Goal: Task Accomplishment & Management: Manage account settings

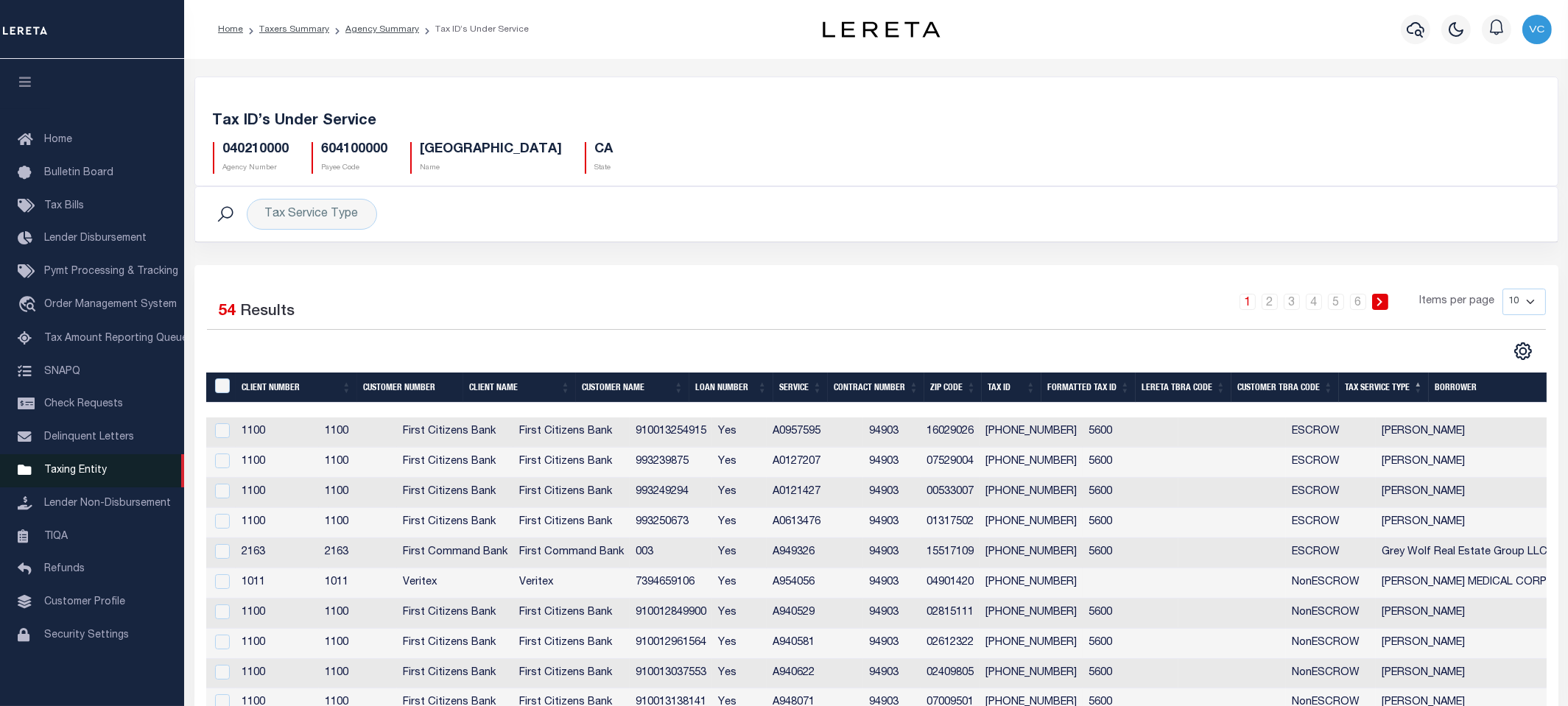
click at [68, 476] on span "Taxing Entity" at bounding box center [75, 470] width 62 height 11
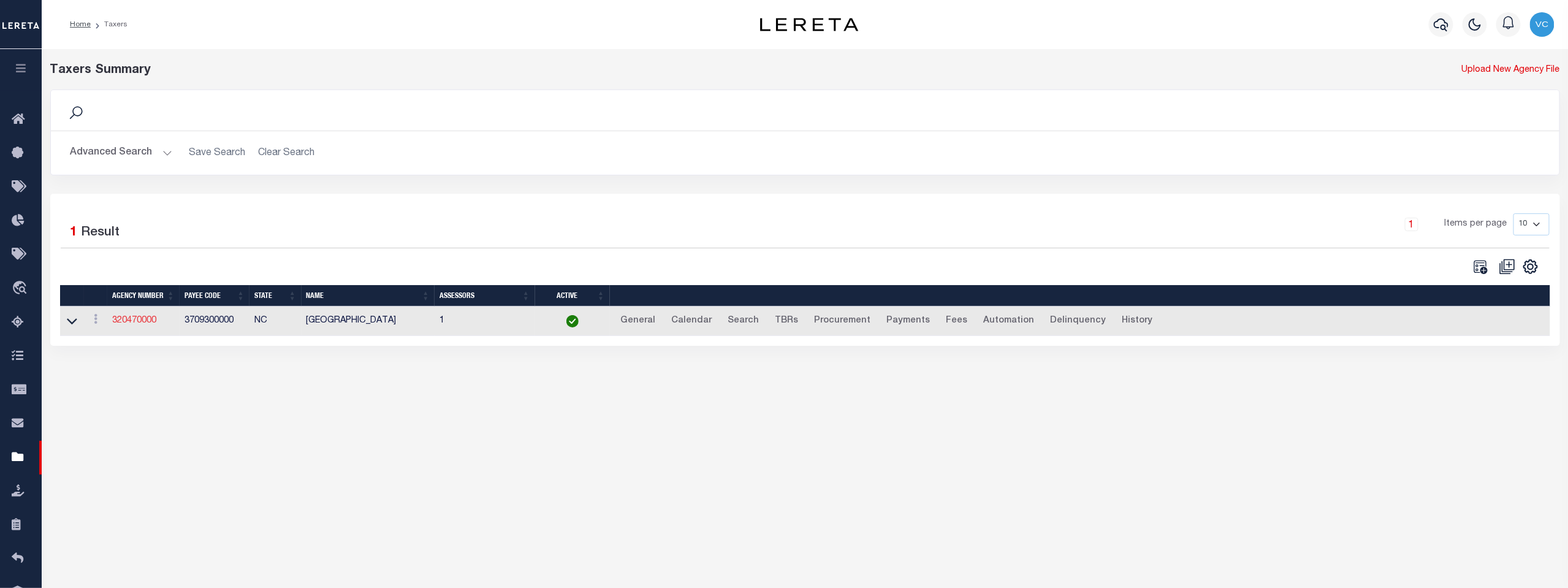
click at [141, 320] on link "320470000" at bounding box center [133, 320] width 44 height 9
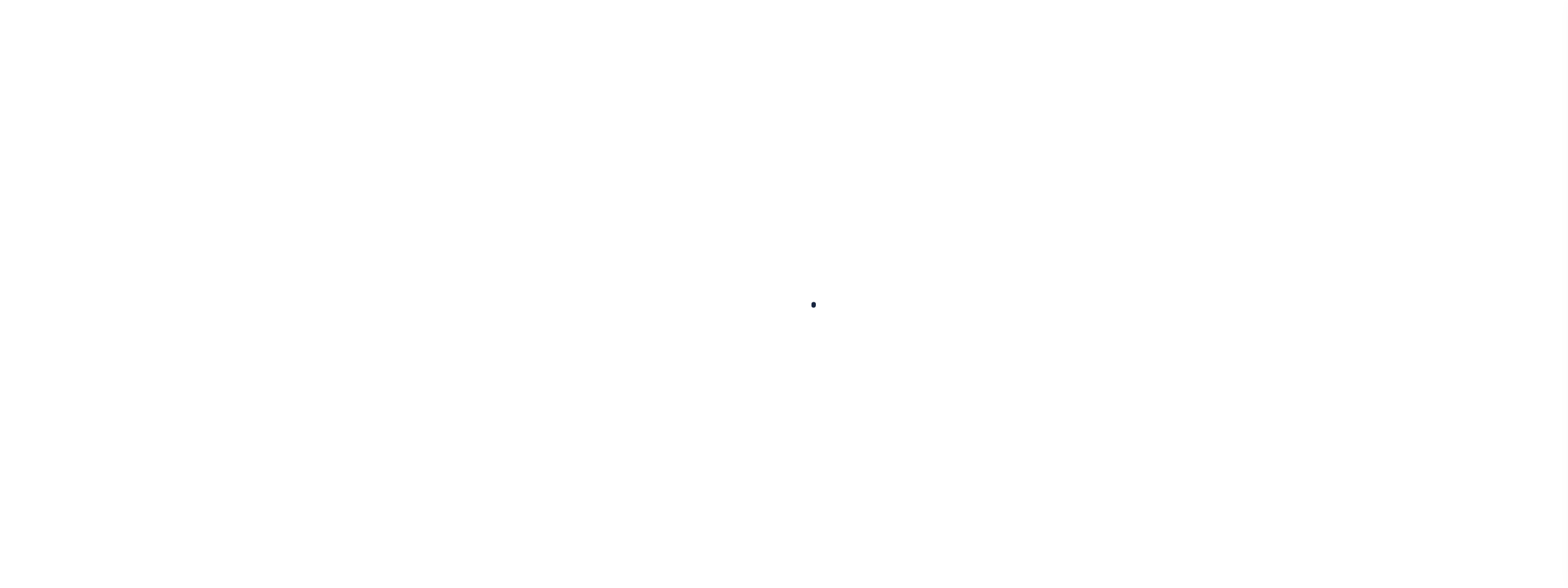
select select
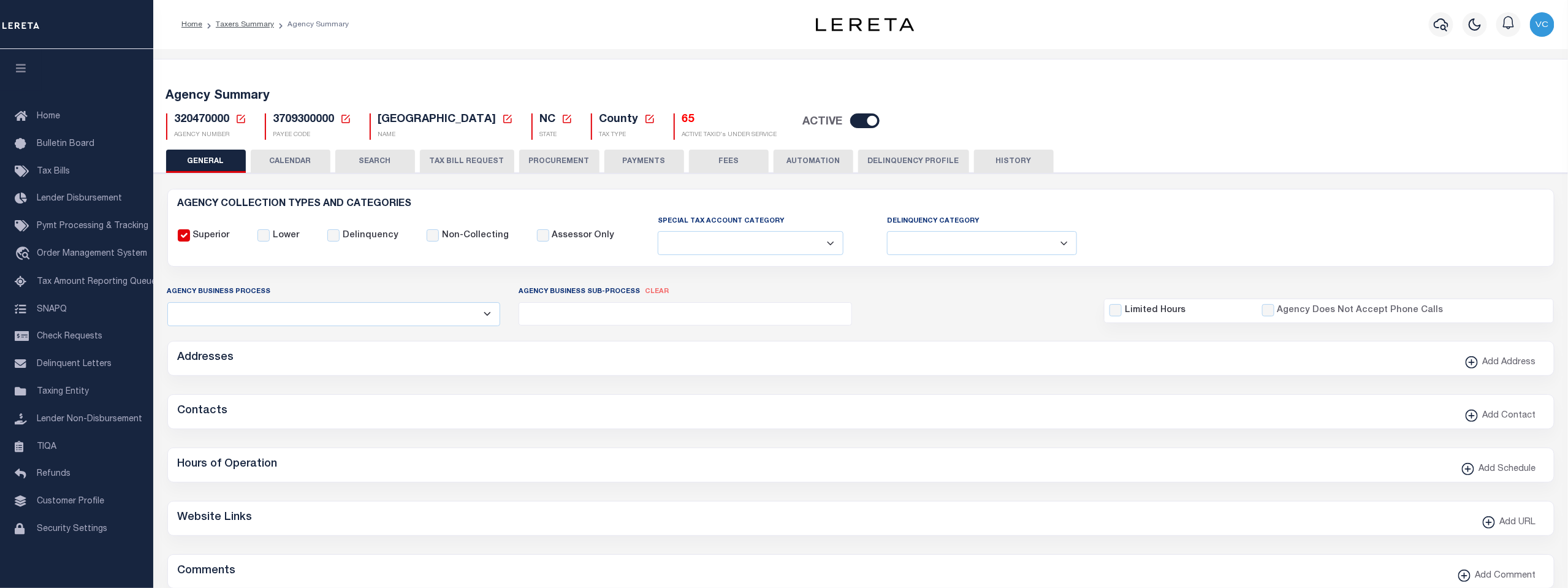
checkbox input "false"
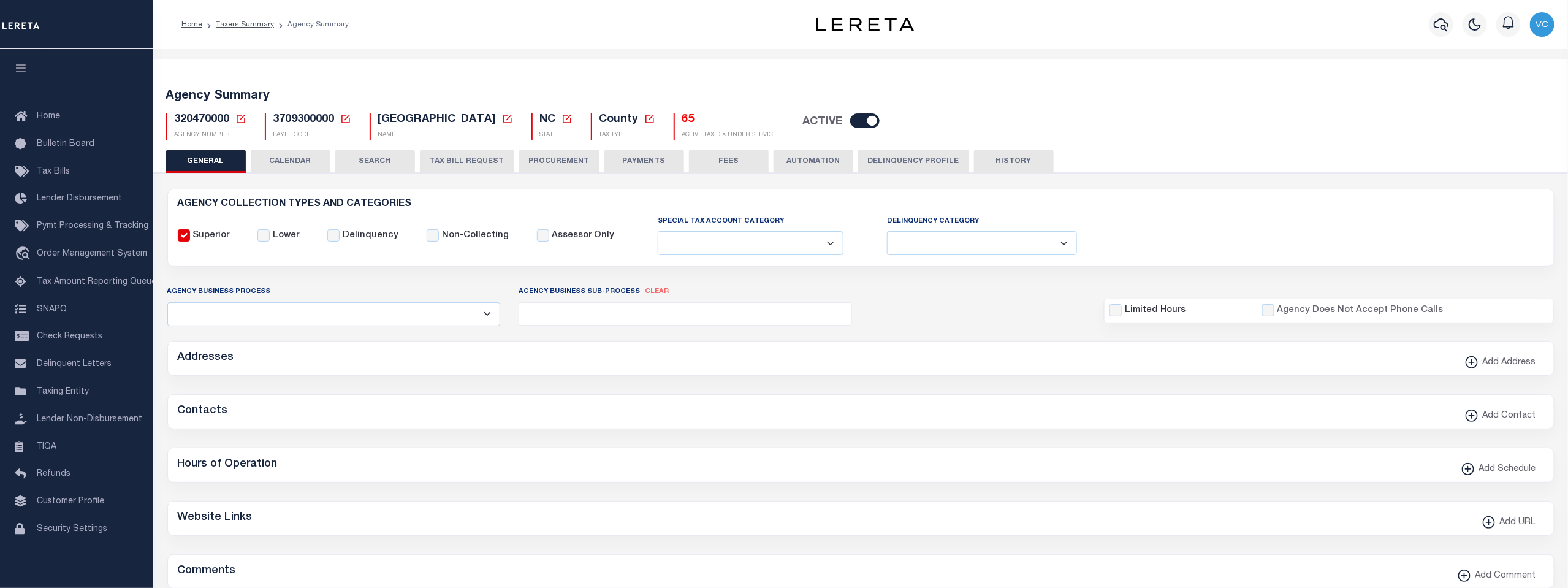
type input "3709300000"
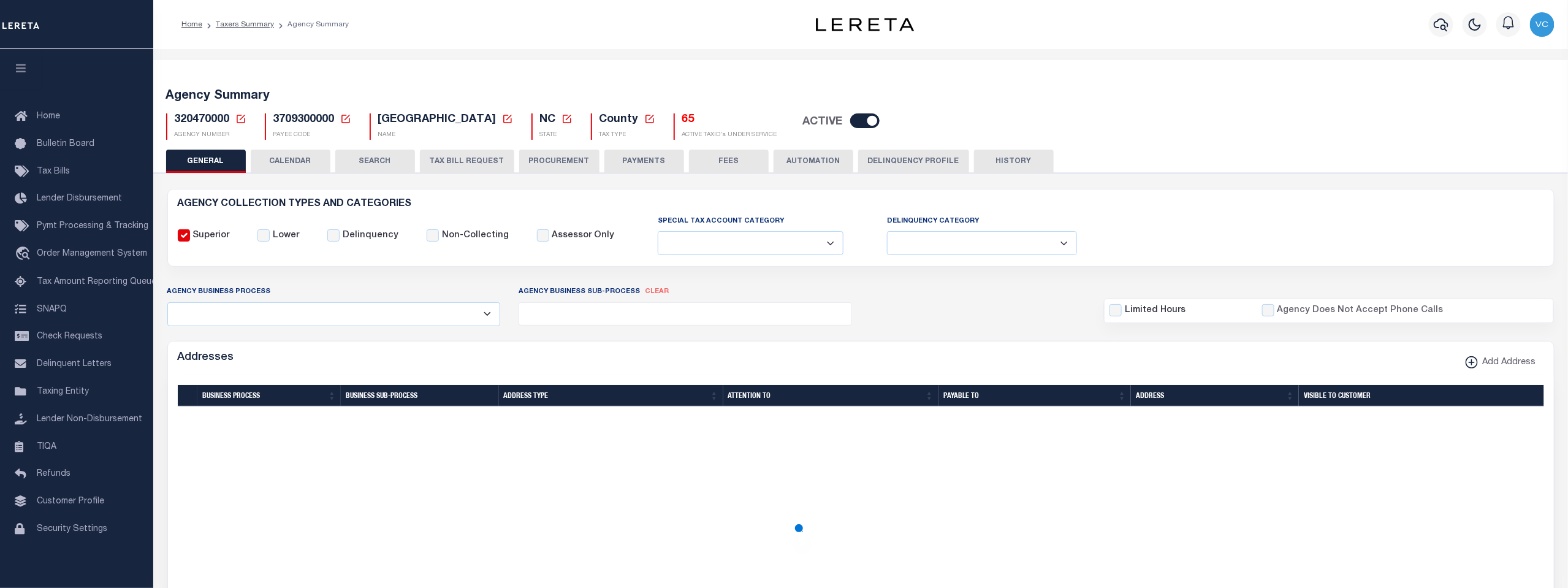
click at [239, 121] on icon at bounding box center [241, 119] width 11 height 11
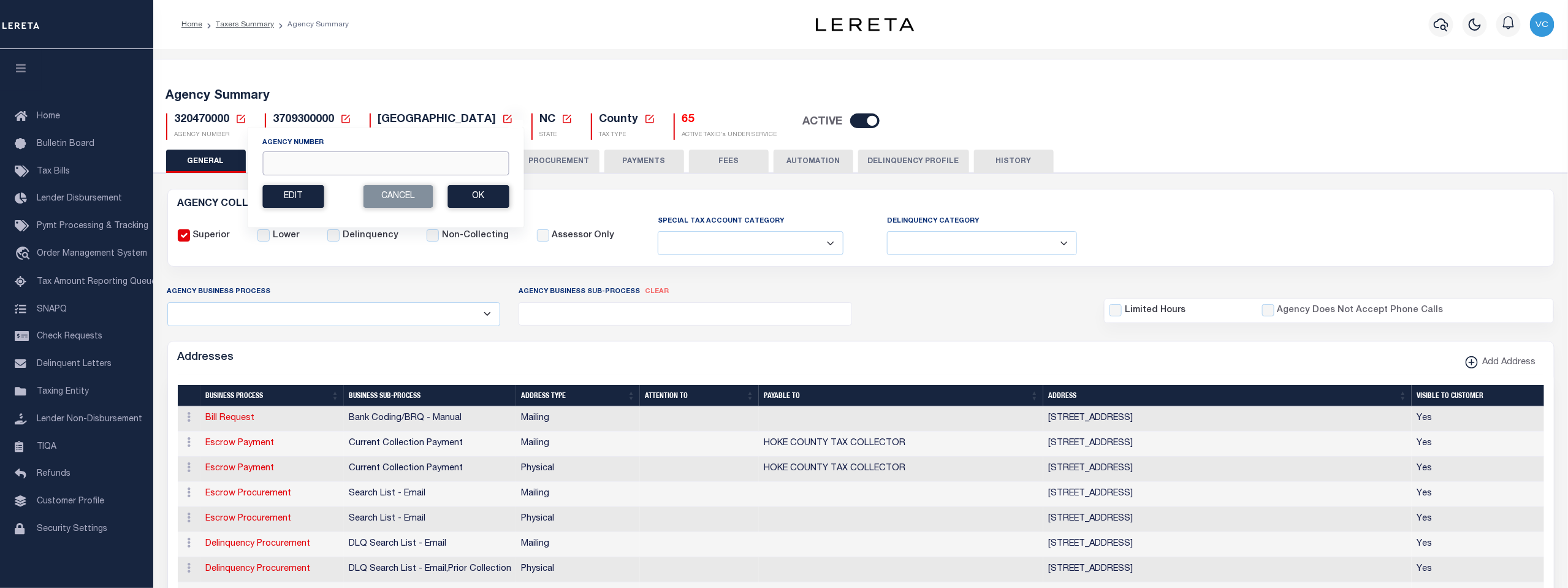
click at [294, 166] on input "Agency Number" at bounding box center [385, 164] width 247 height 24
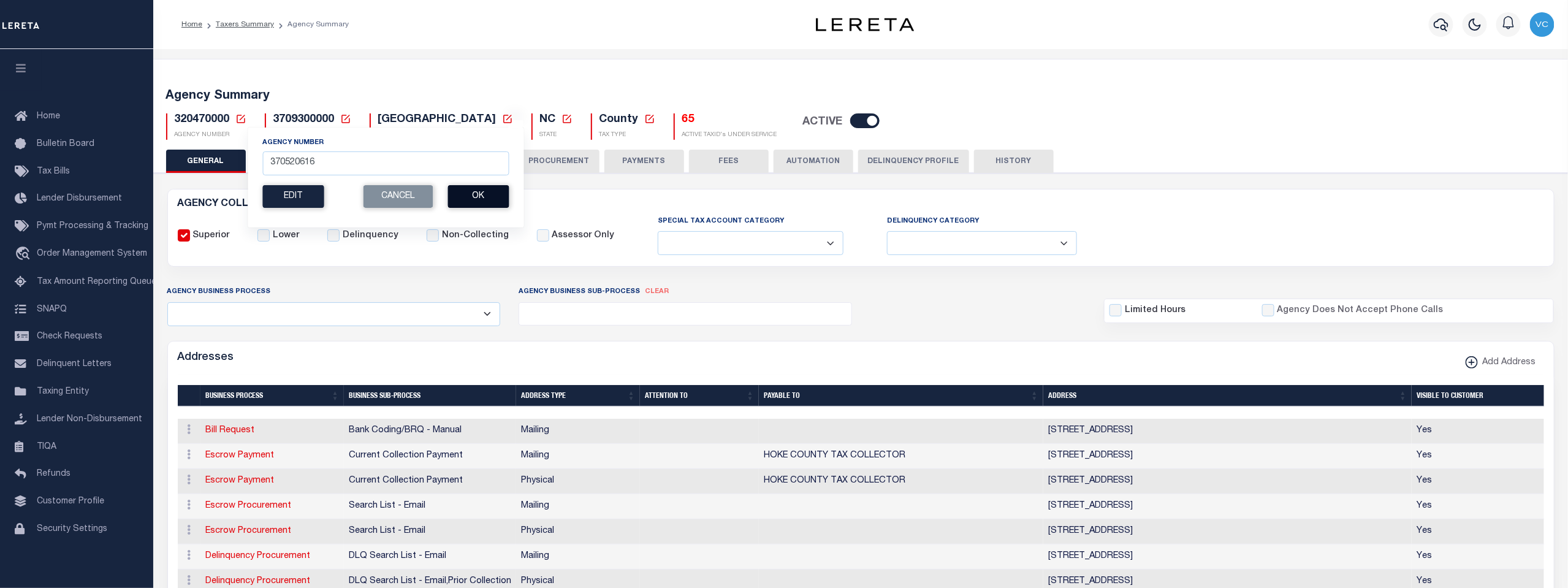
click at [478, 204] on button "Ok" at bounding box center [478, 197] width 62 height 22
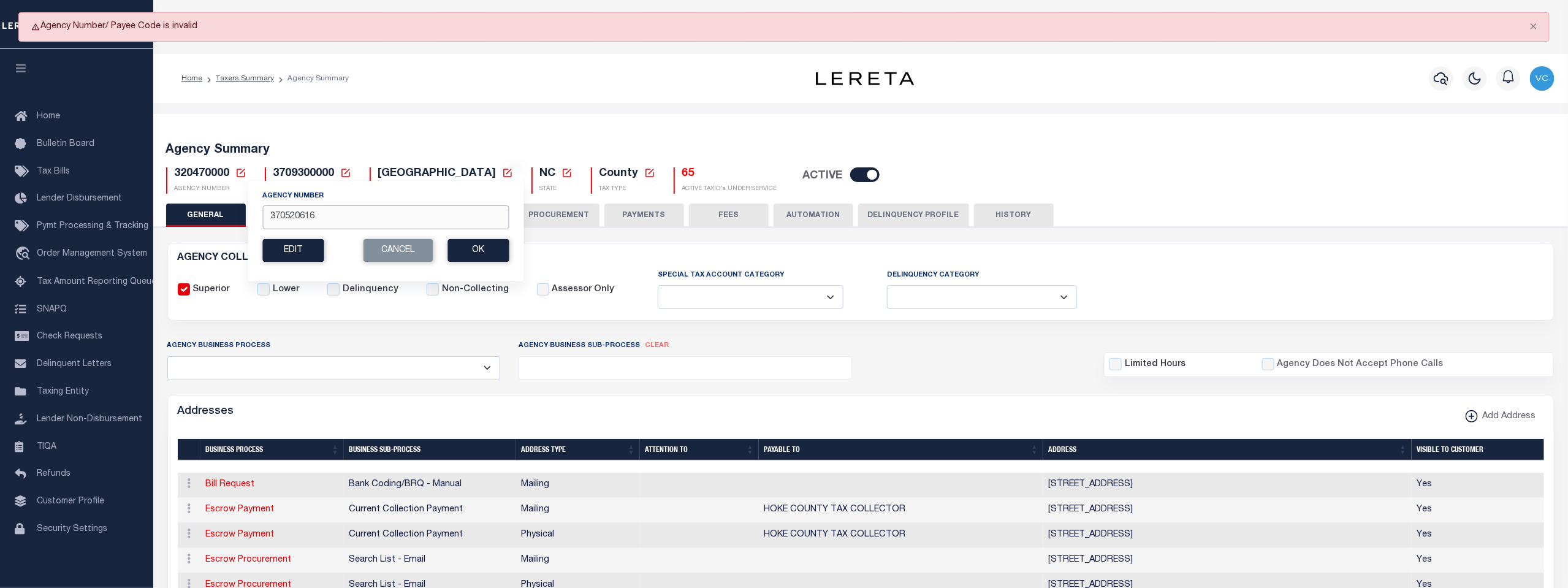
click at [285, 215] on input "370520616" at bounding box center [385, 217] width 247 height 24
type input "370620616"
click at [471, 250] on button "Ok" at bounding box center [478, 250] width 62 height 22
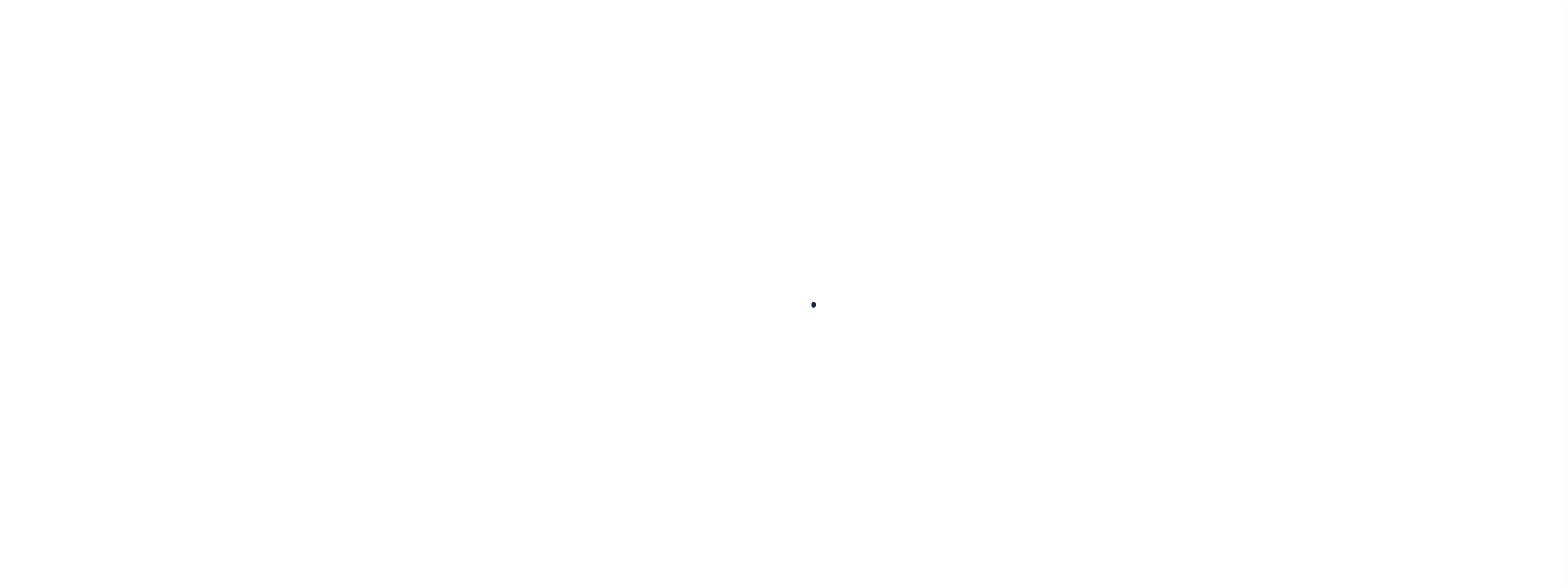
select select
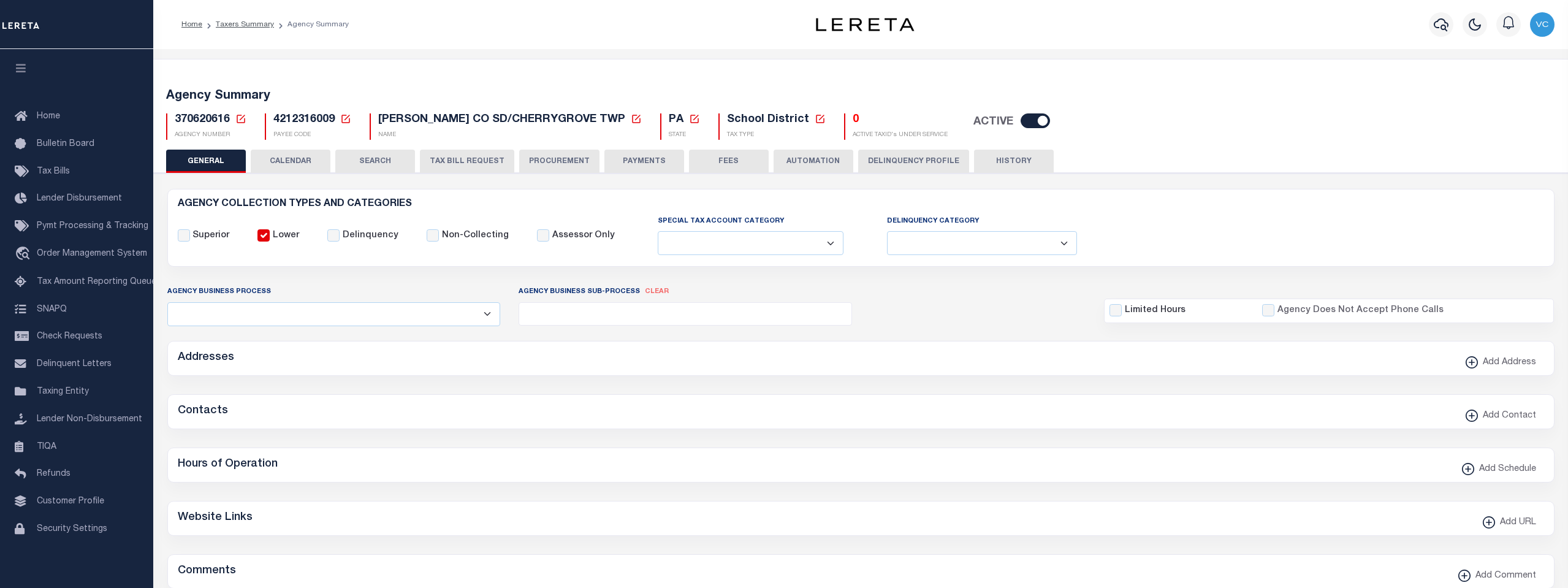
checkbox input "false"
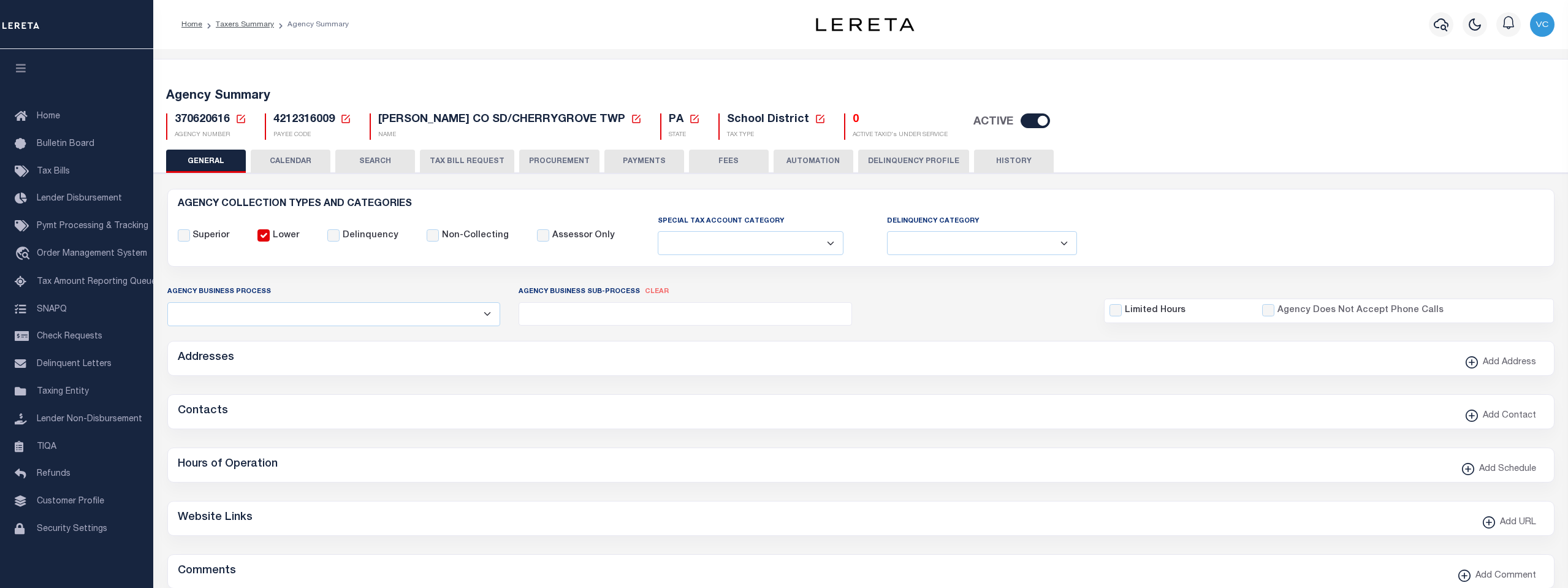
type input "4212316009"
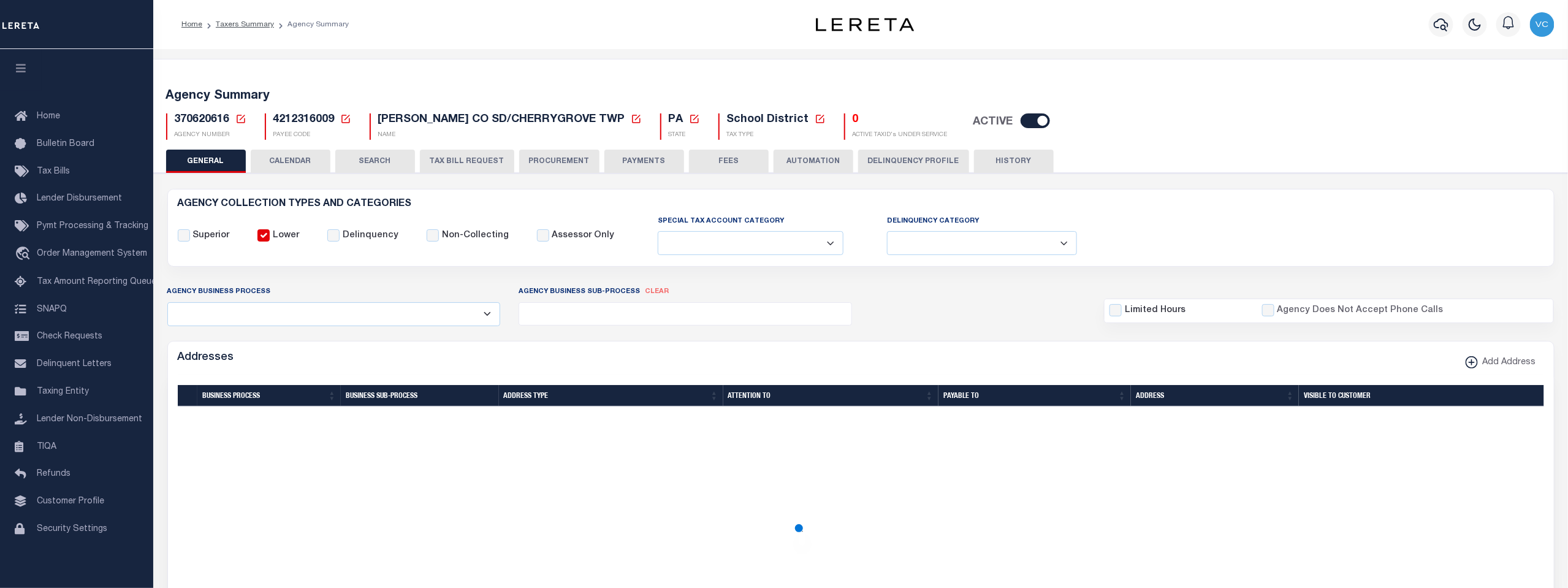
click at [469, 163] on button "TAX BILL REQUEST" at bounding box center [467, 161] width 94 height 23
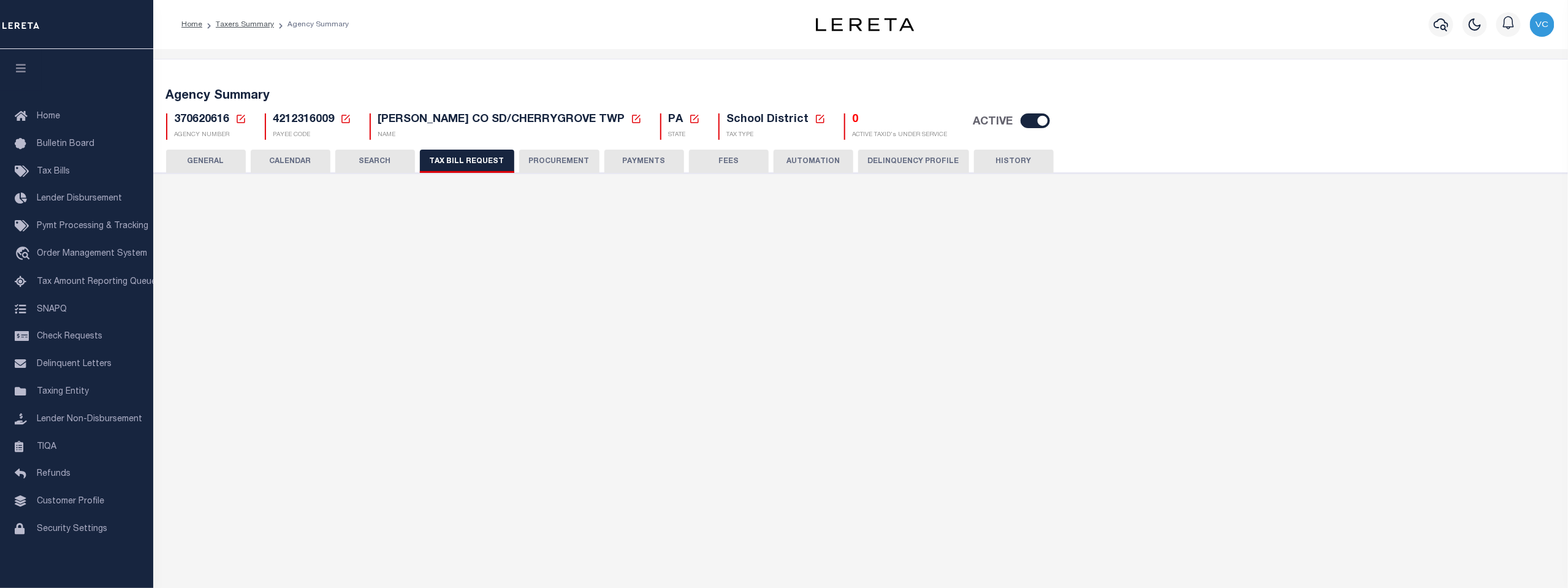
select select "29"
checkbox input "false"
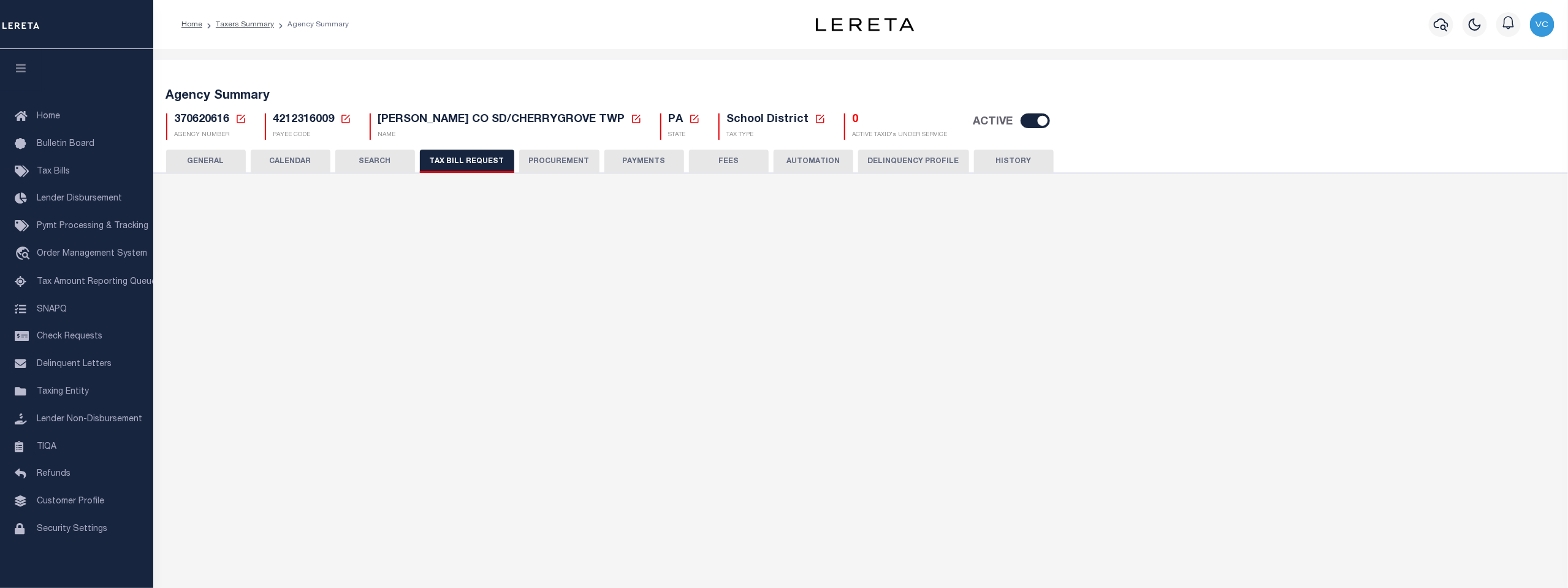
select select "23"
select select "false"
select select
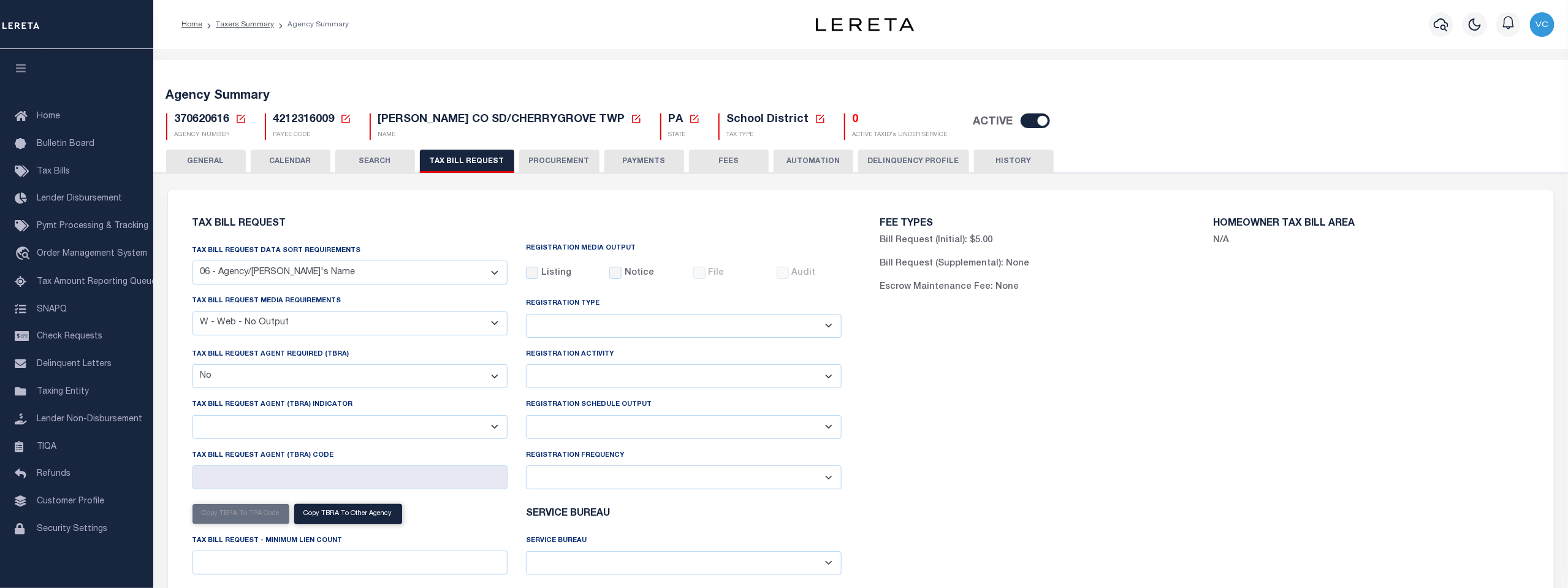
click at [497, 329] on select "A - Listing, File B - Blank Disk E - Notice, Listing F - Form G - Survey L - Li…" at bounding box center [350, 324] width 316 height 24
select select "22"
click at [193, 312] on select "A - Listing, File B - Blank Disk E - Notice, Listing F - Form G - Survey L - Li…" at bounding box center [350, 324] width 316 height 24
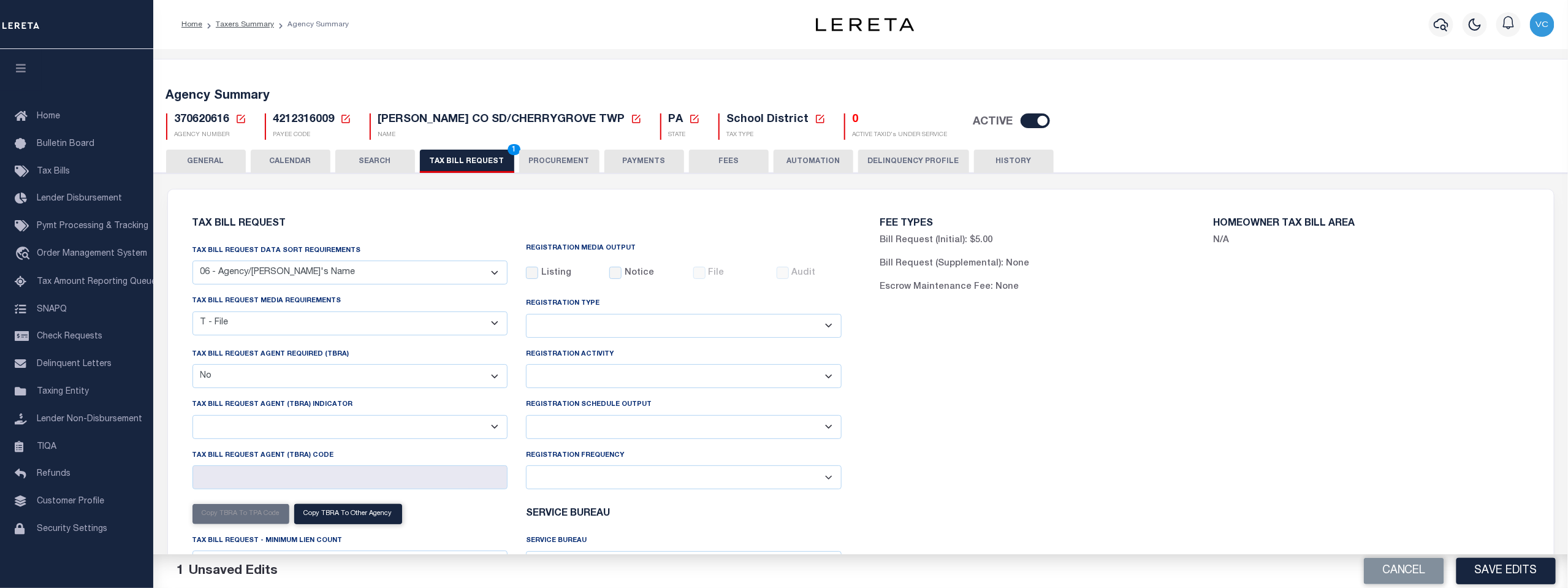
click at [829, 439] on select "Delta File Full File" at bounding box center [684, 427] width 316 height 24
select select "1"
click at [526, 416] on select "Delta File Full File" at bounding box center [684, 427] width 316 height 24
click at [1504, 570] on button "Save Edits" at bounding box center [1506, 570] width 99 height 26
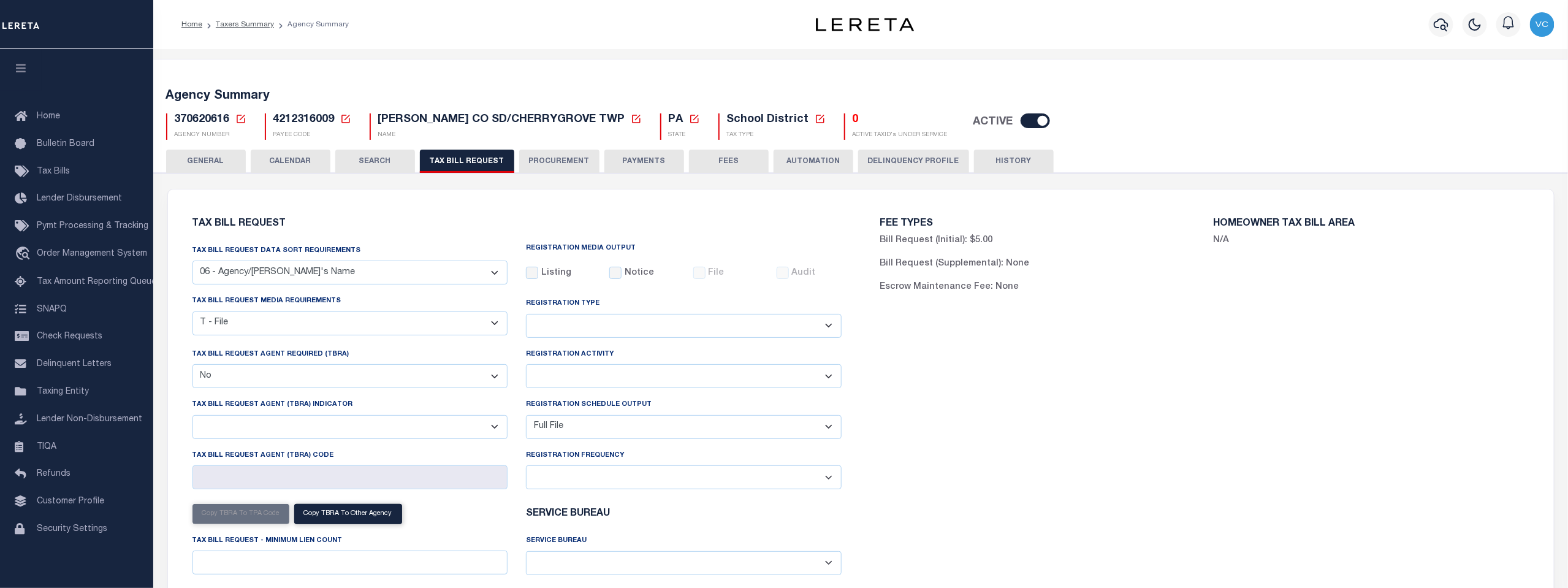
click at [239, 121] on icon at bounding box center [241, 119] width 11 height 11
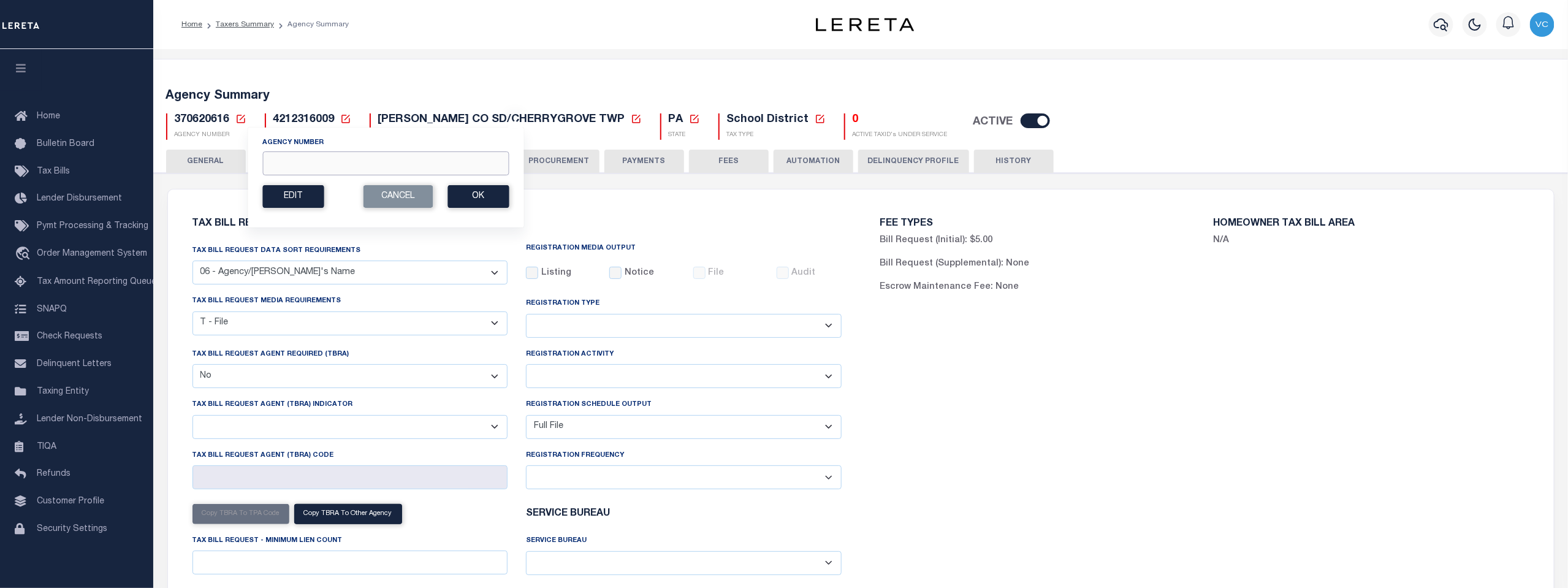
click at [296, 161] on input "Agency Number" at bounding box center [385, 164] width 247 height 24
type input "370620625"
click at [478, 201] on button "Ok" at bounding box center [478, 197] width 62 height 22
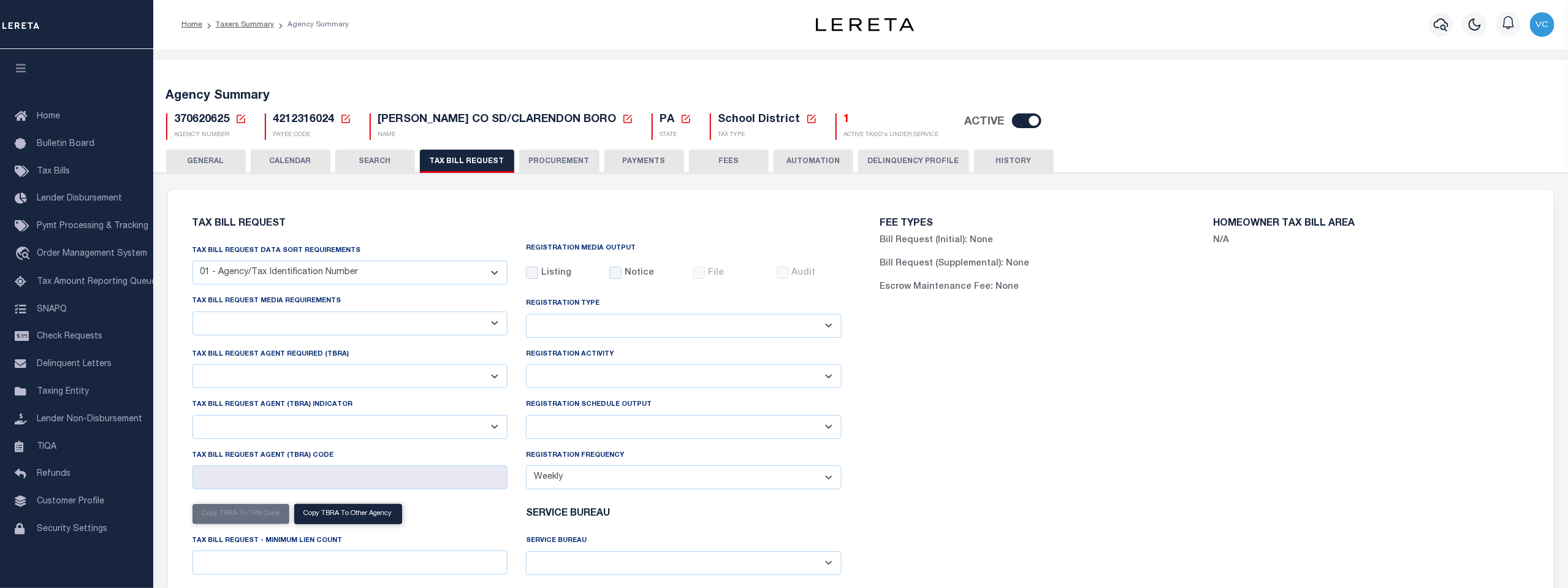
select select "29"
checkbox input "false"
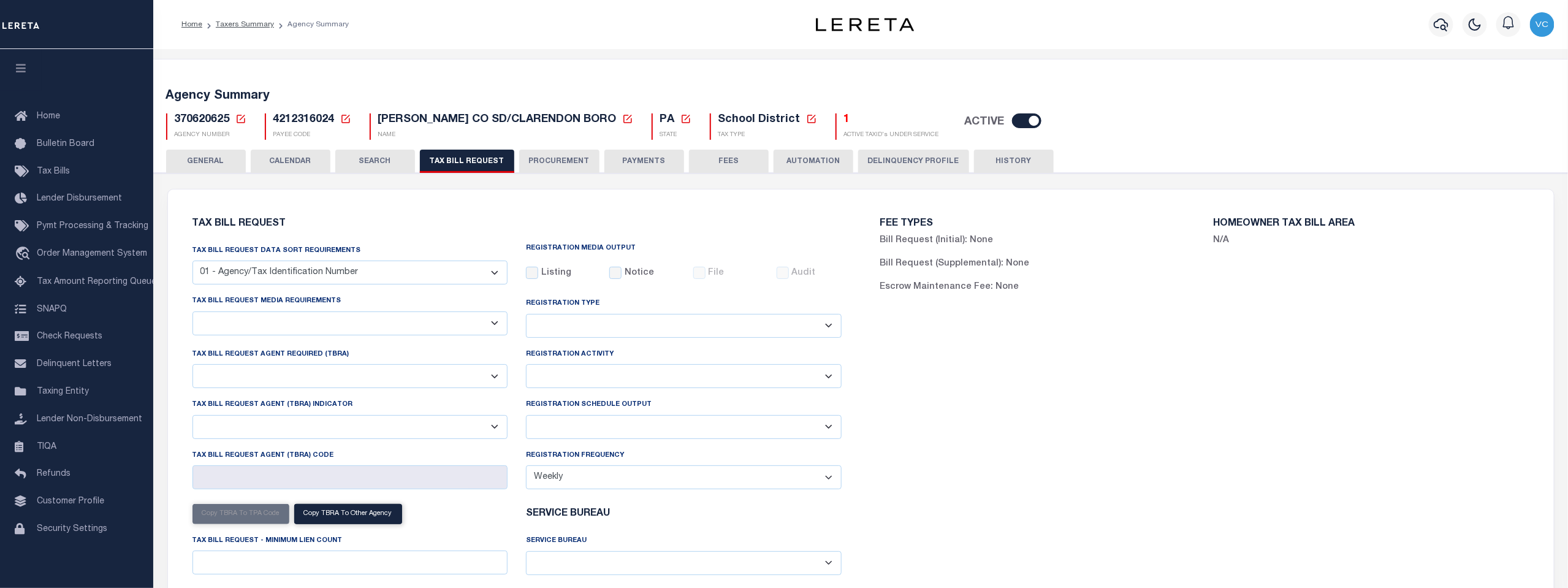
select select "23"
select select "false"
select select
click at [494, 320] on select "A - Listing, File B - Blank Disk E - Notice, Listing F - Form G - Survey L - Li…" at bounding box center [350, 324] width 316 height 24
select select "22"
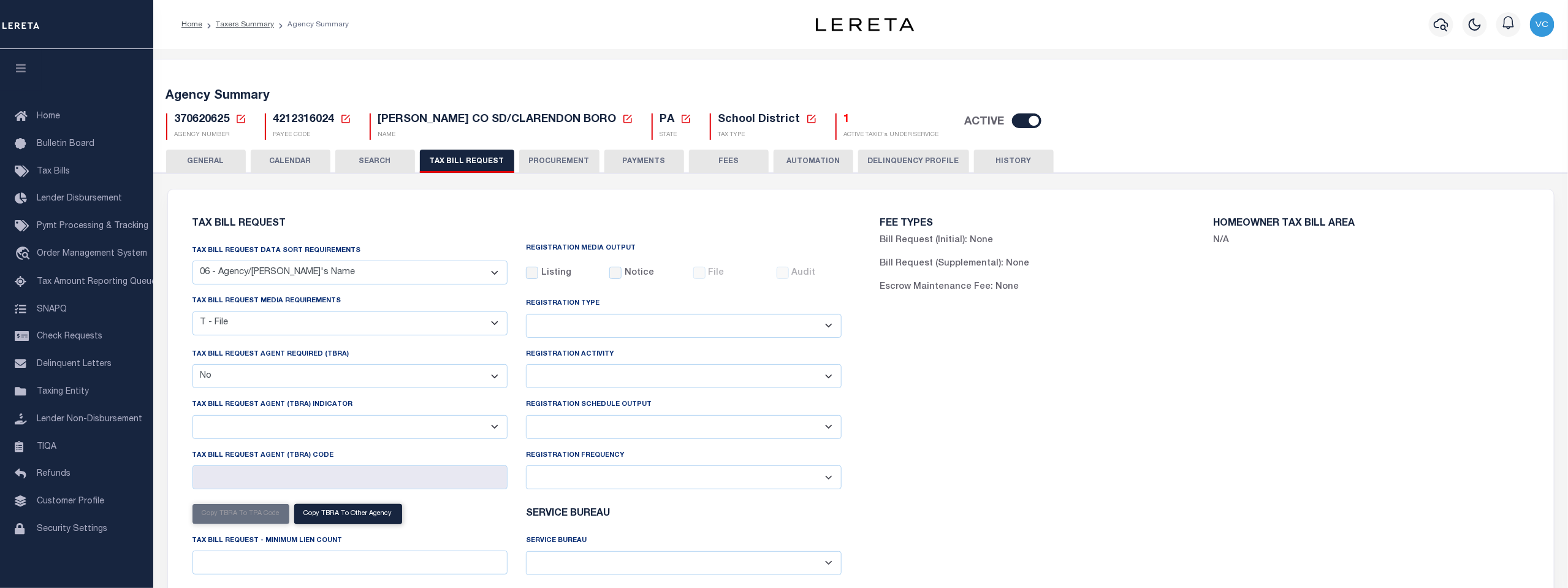
click at [193, 312] on select "A - Listing, File B - Blank Disk E - Notice, Listing F - Form G - Survey L - Li…" at bounding box center [350, 324] width 316 height 24
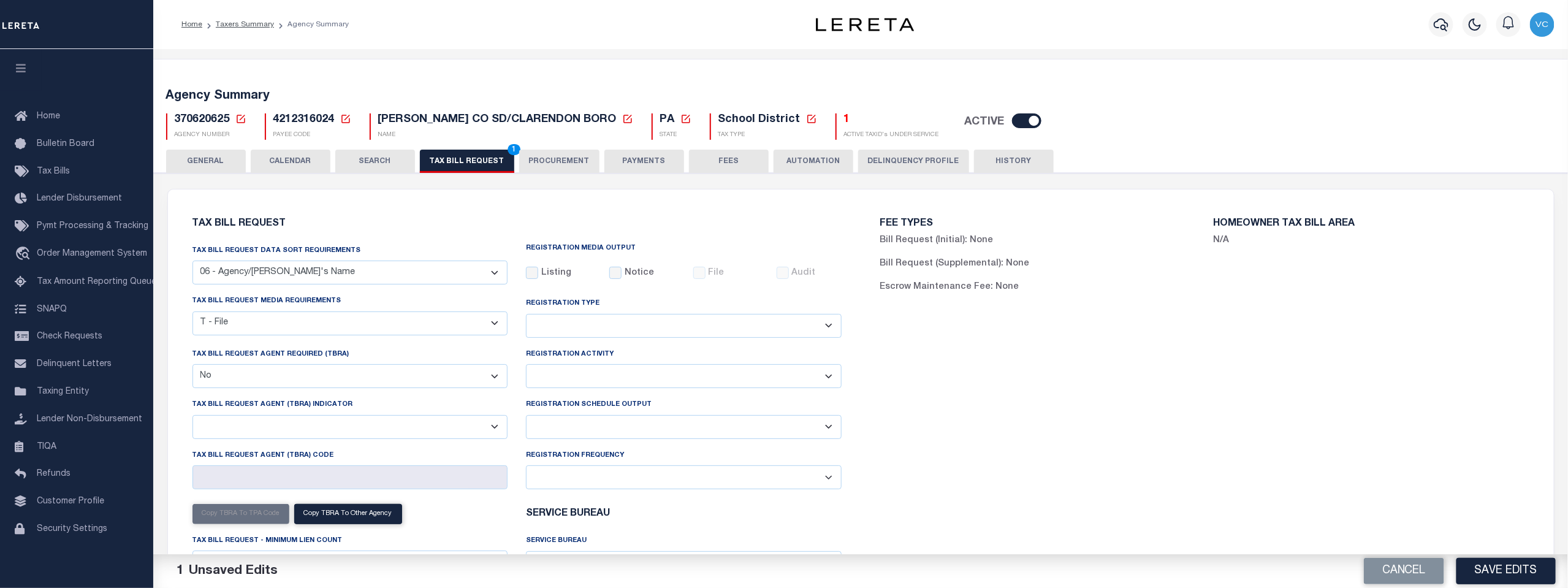
click at [827, 429] on select "Delta File Full File" at bounding box center [684, 427] width 316 height 24
select select "1"
click at [526, 416] on select "Delta File Full File" at bounding box center [684, 427] width 316 height 24
click at [1503, 572] on button "Save Edits" at bounding box center [1506, 570] width 99 height 26
click at [452, 152] on button "TAX BILL REQUEST 2" at bounding box center [467, 161] width 94 height 23
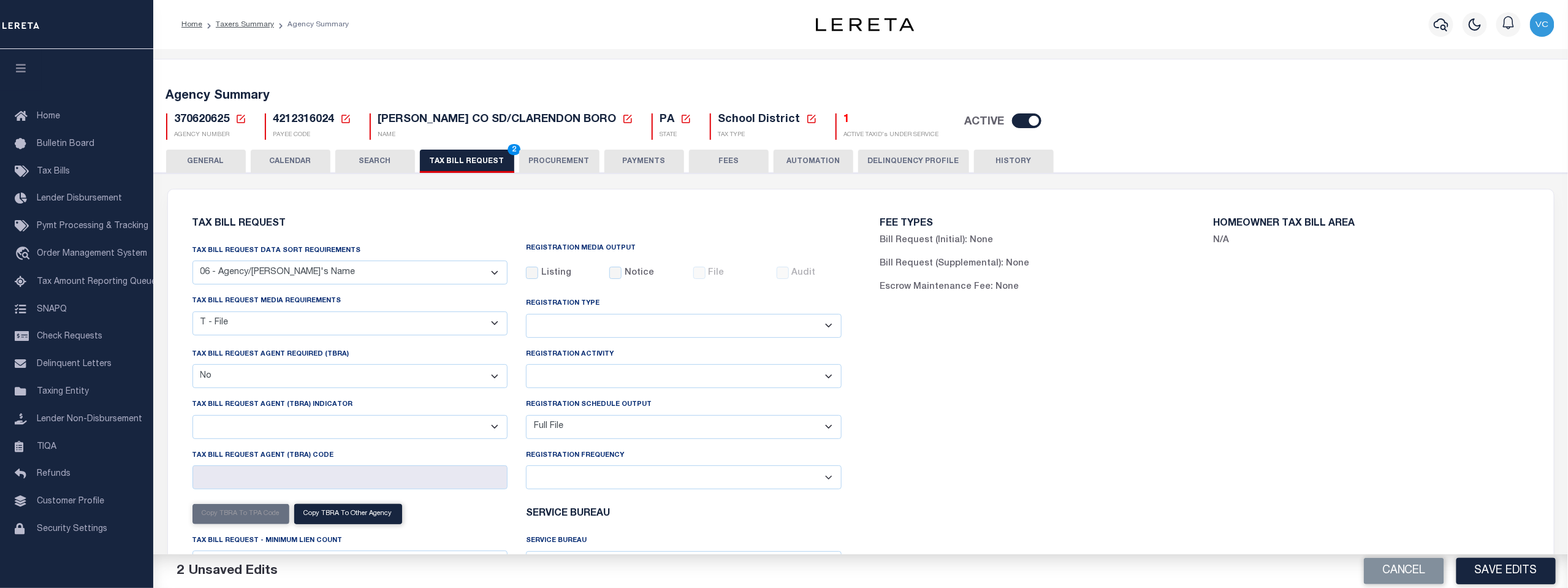
click at [455, 158] on button "TAX BILL REQUEST 2" at bounding box center [467, 161] width 94 height 23
click at [510, 149] on span "2" at bounding box center [514, 149] width 13 height 11
click at [507, 149] on span "2" at bounding box center [514, 149] width 13 height 11
click at [1499, 566] on button "Save Edits" at bounding box center [1506, 570] width 99 height 26
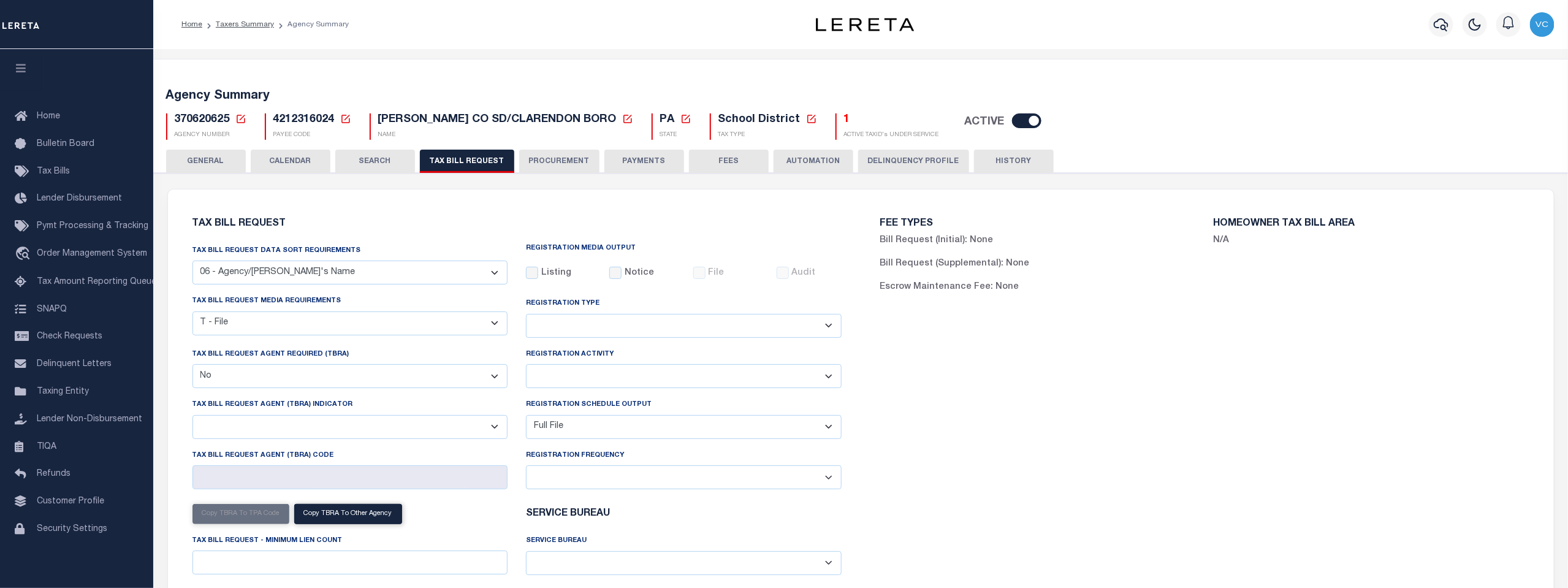
click at [240, 117] on icon at bounding box center [241, 119] width 11 height 11
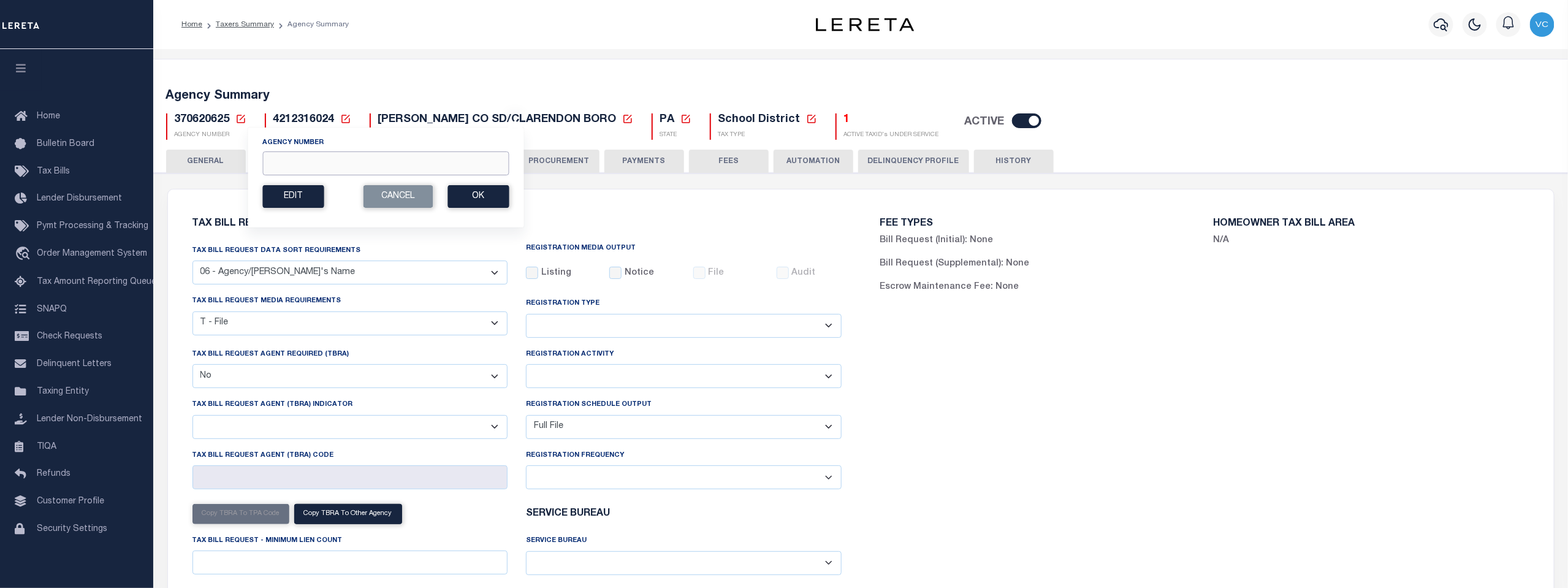
click at [292, 167] on input "Agency Number" at bounding box center [385, 164] width 247 height 24
type input "370620605"
click at [482, 197] on button "Ok" at bounding box center [478, 197] width 62 height 22
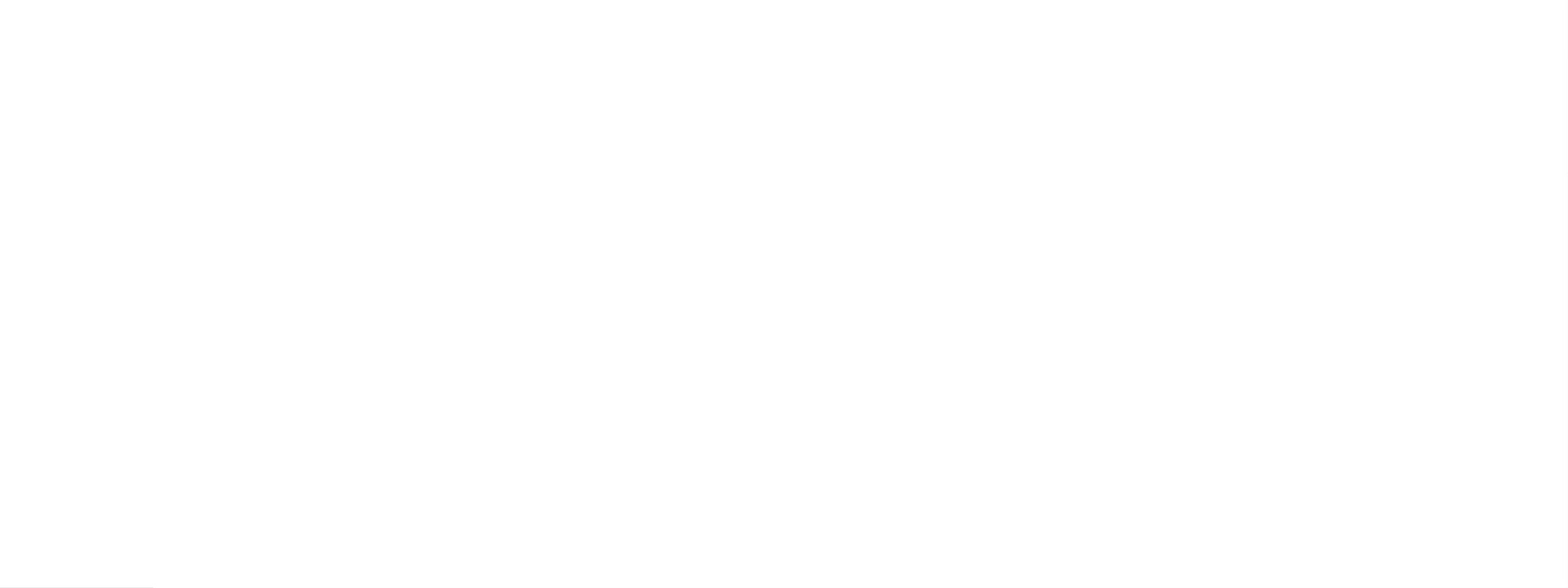
select select "29"
checkbox input "false"
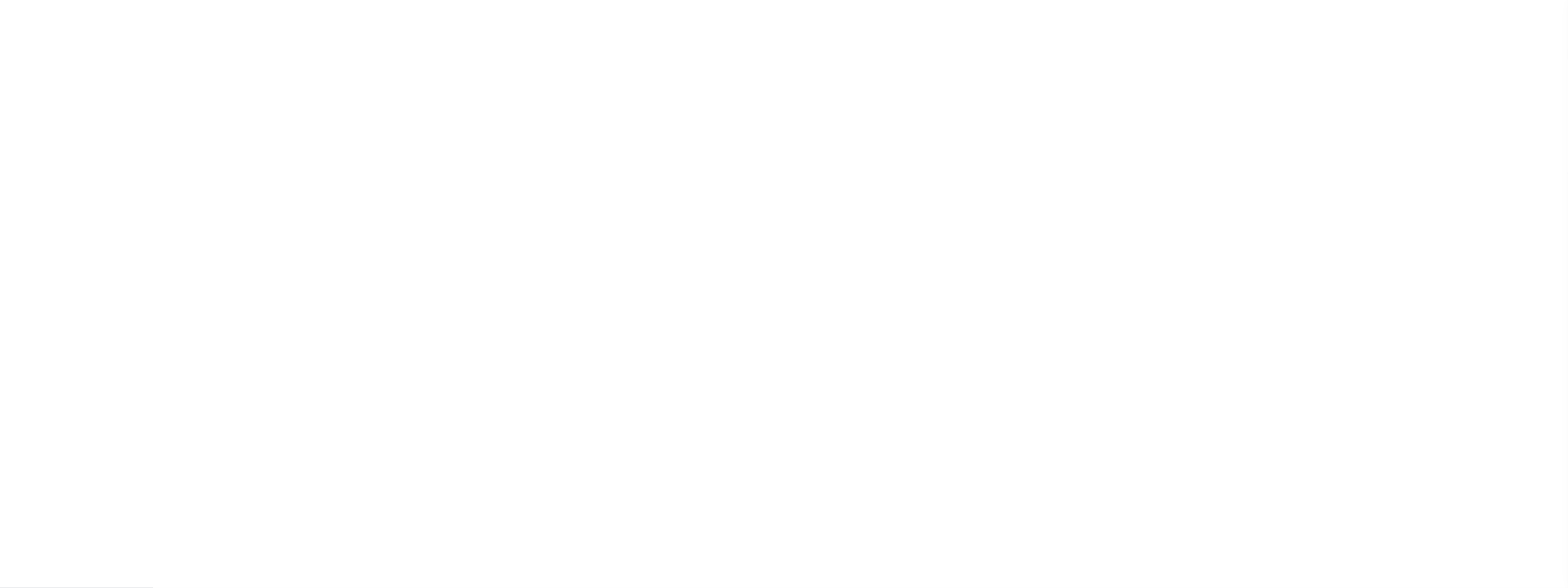
select select "23"
select select "false"
select select
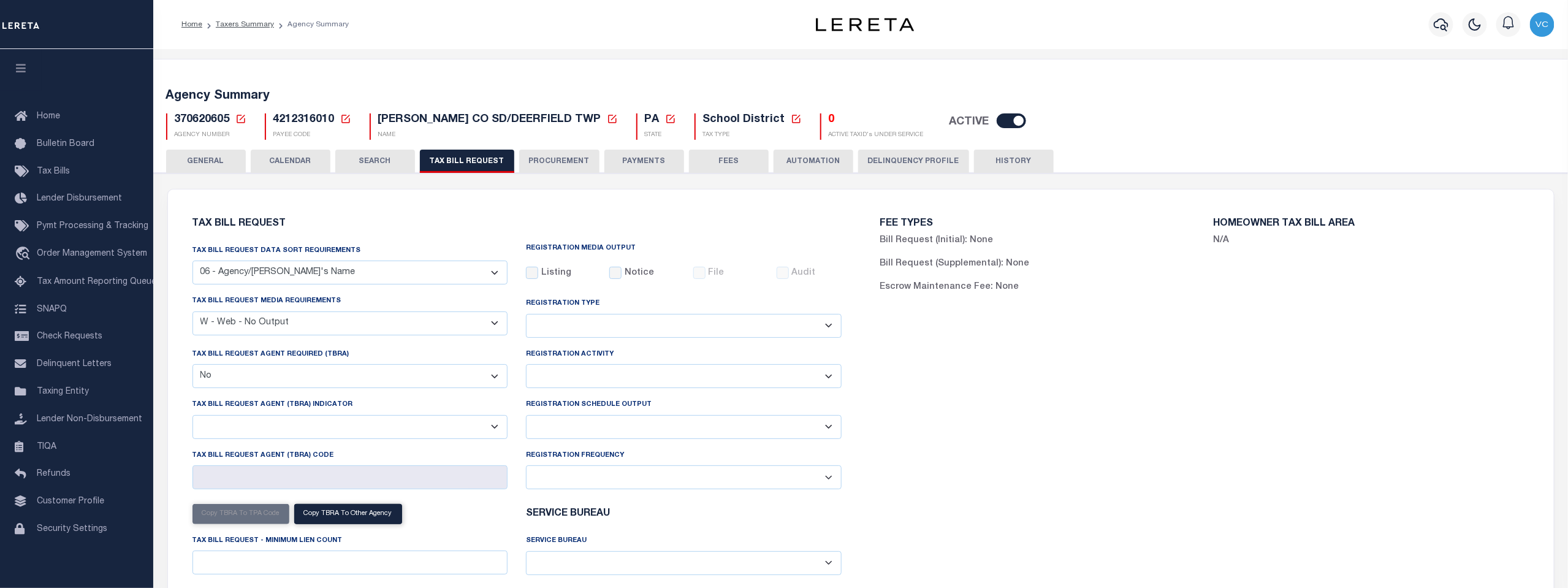
click at [495, 327] on select "A - Listing, File B - Blank Disk E - Notice, Listing F - Form G - Survey L - Li…" at bounding box center [350, 324] width 316 height 24
select select "22"
click at [193, 312] on select "A - Listing, File B - Blank Disk E - Notice, Listing F - Form G - Survey L - Li…" at bounding box center [350, 324] width 316 height 24
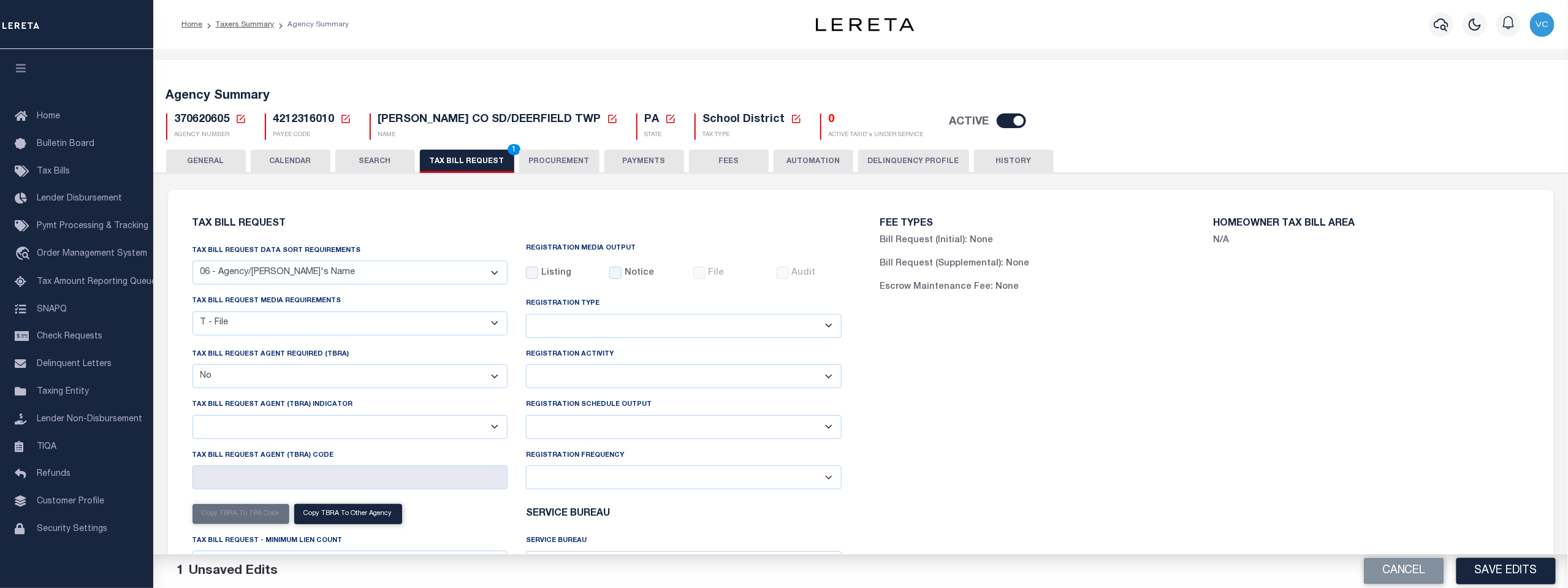
click at [828, 428] on select "Delta File Full File" at bounding box center [684, 427] width 316 height 24
select select "1"
click at [526, 416] on select "Delta File Full File" at bounding box center [684, 427] width 316 height 24
click at [1489, 566] on button "Save Edits" at bounding box center [1506, 570] width 99 height 26
click at [511, 152] on span "2" at bounding box center [514, 149] width 13 height 11
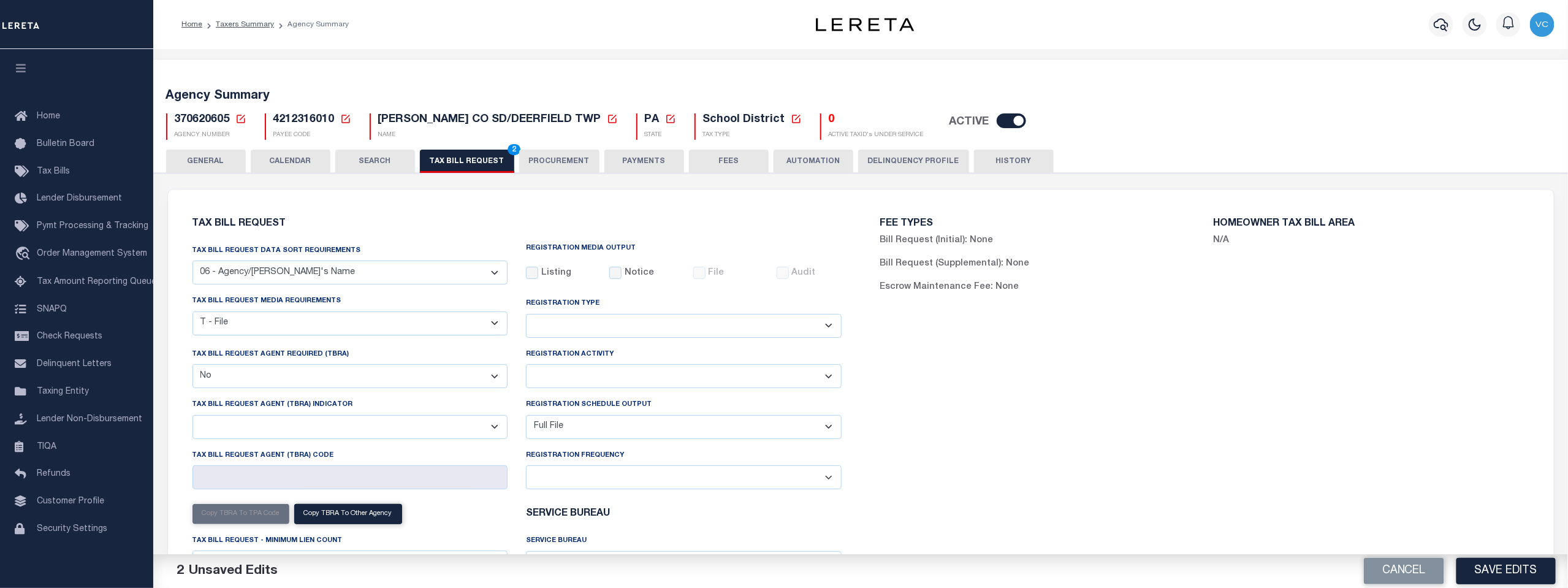
click at [507, 152] on span "2" at bounding box center [514, 149] width 13 height 11
click at [1493, 570] on button "Save Edits" at bounding box center [1506, 570] width 99 height 26
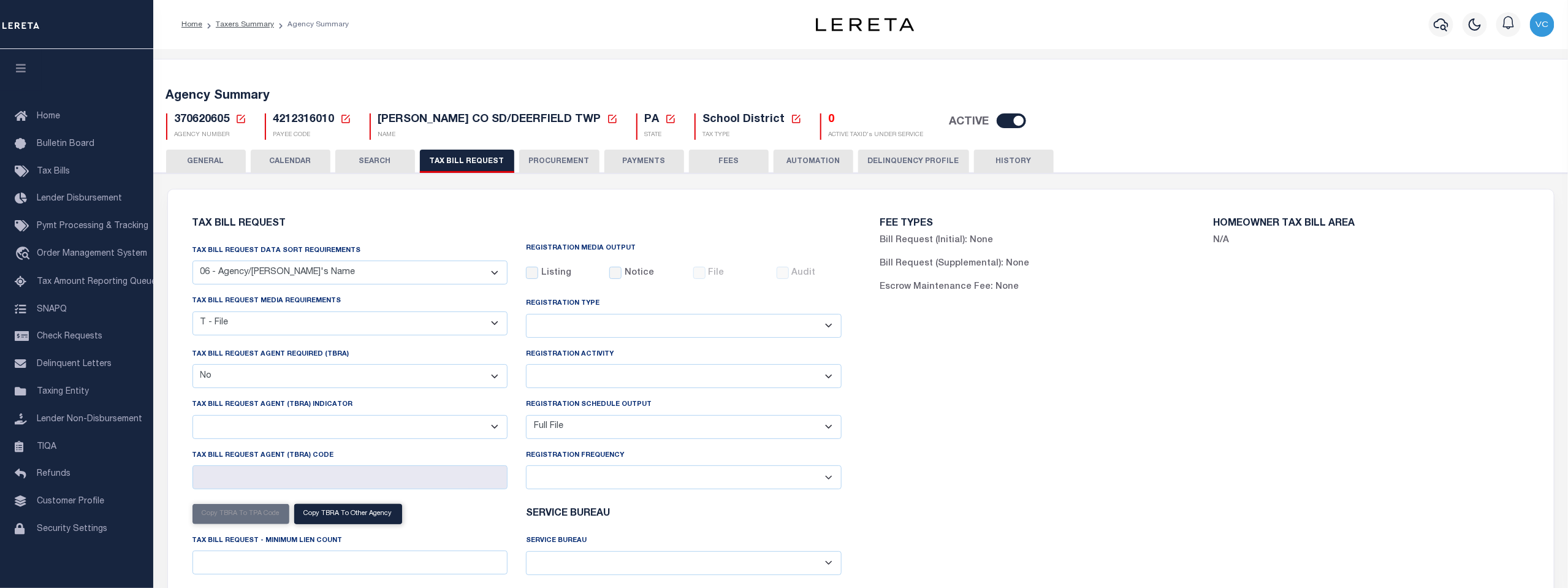
click at [243, 119] on icon at bounding box center [241, 119] width 11 height 11
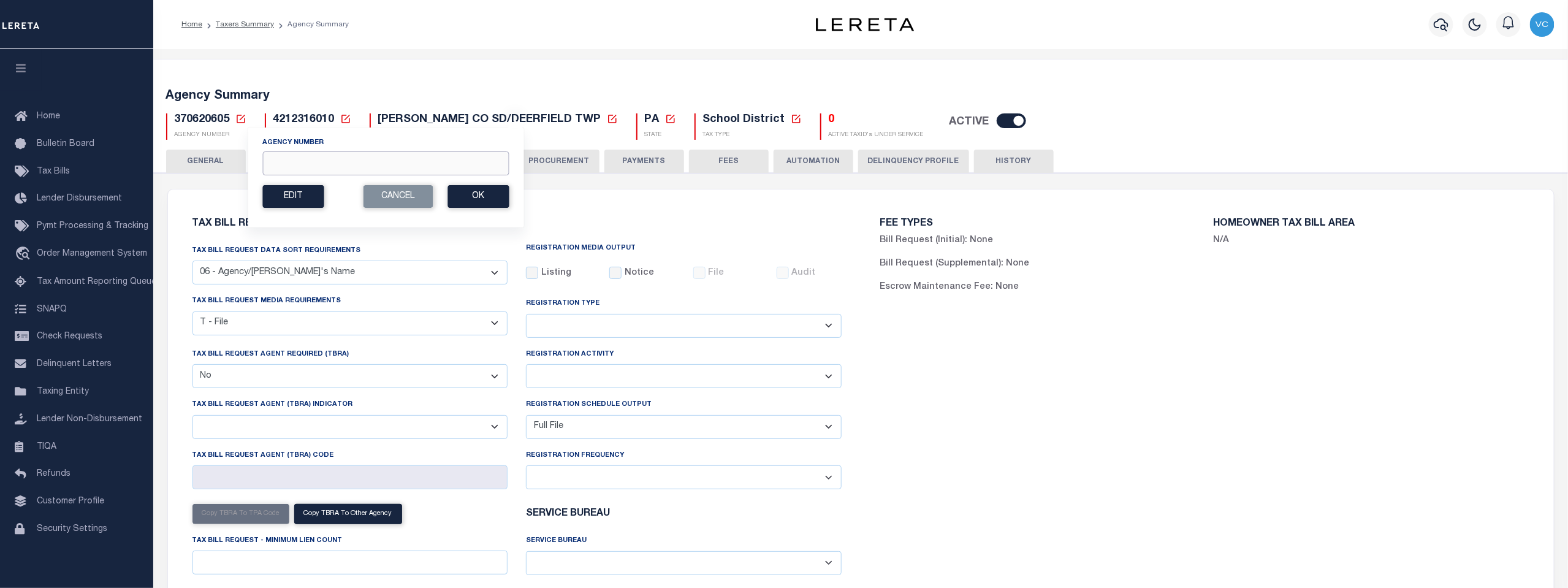
click at [284, 160] on input "Agency Number" at bounding box center [385, 164] width 247 height 24
type input "370620613"
click at [490, 195] on button "Ok" at bounding box center [478, 197] width 62 height 22
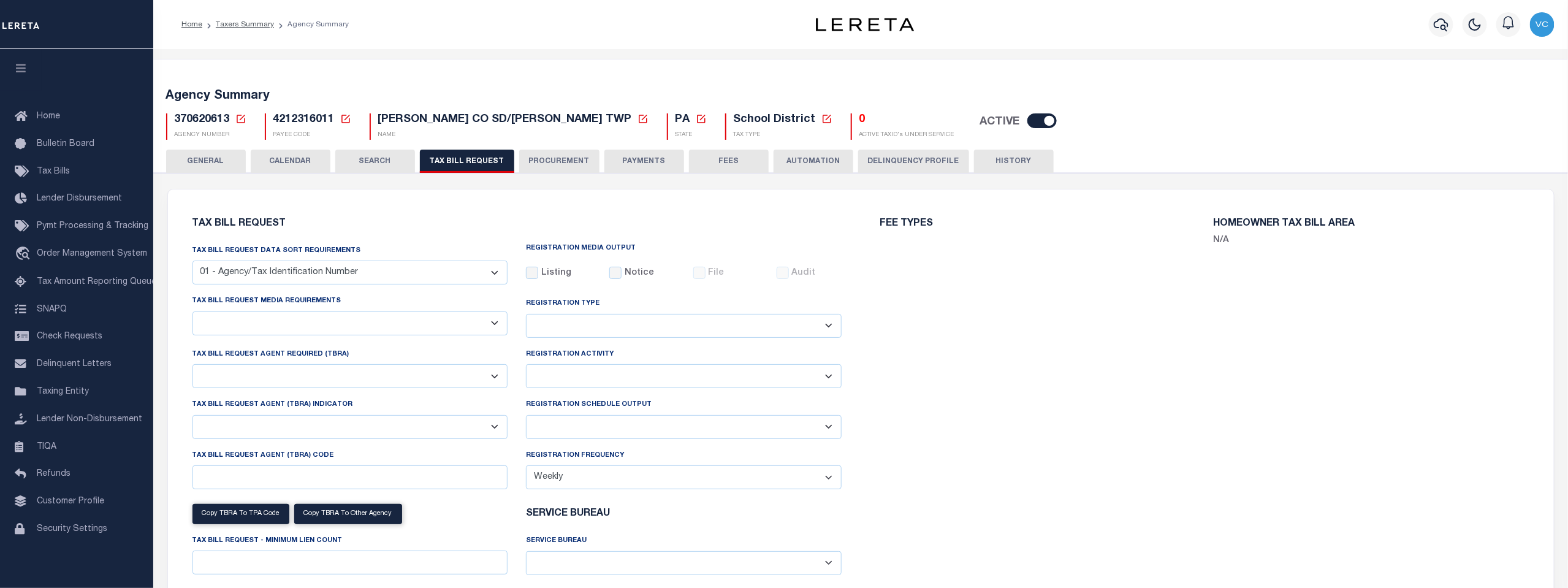
select select "29"
checkbox input "false"
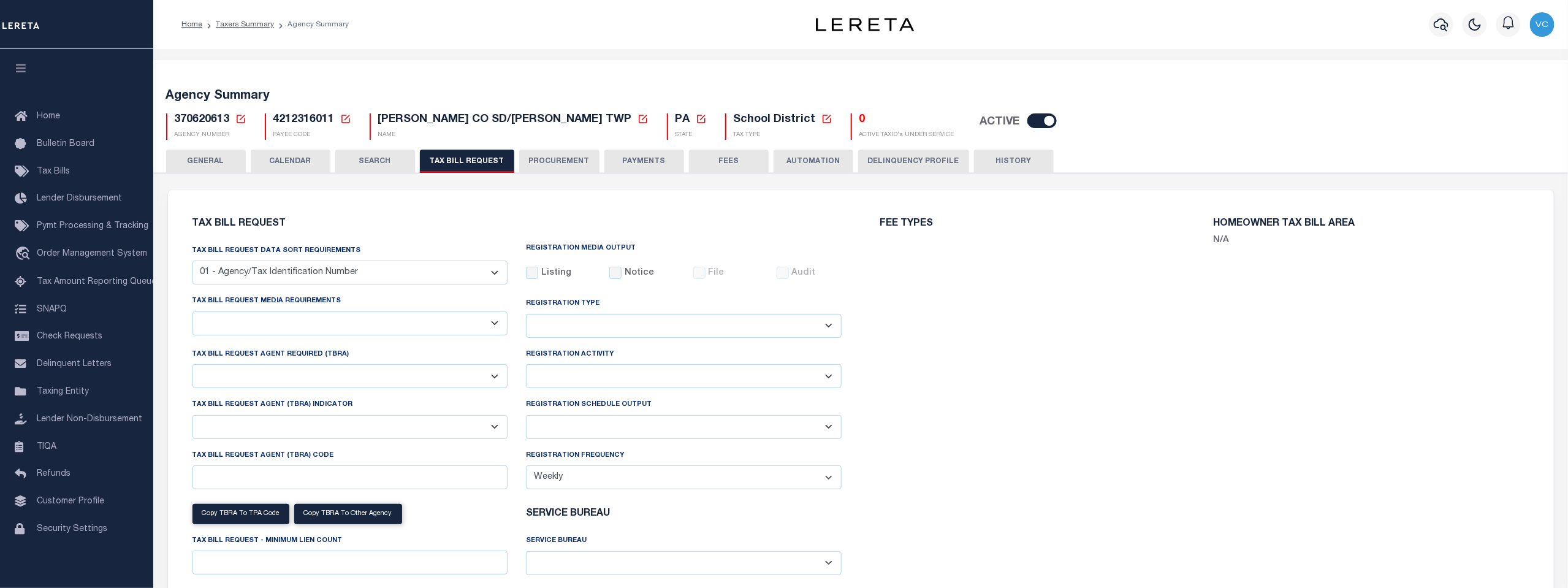
select select "20"
select select "false"
select select
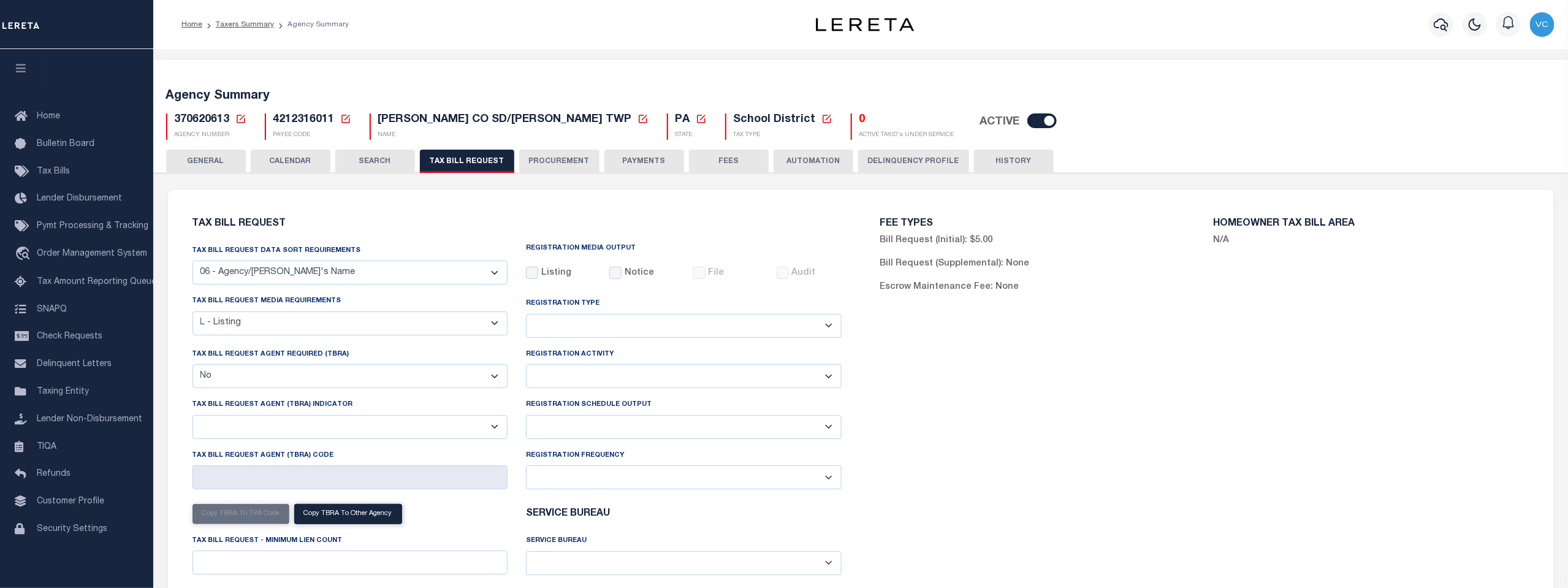
click at [493, 324] on select "A - Listing, File B - Blank Disk E - Notice, Listing F - Form G - Survey L - Li…" at bounding box center [350, 324] width 316 height 24
select select "22"
click at [193, 312] on select "A - Listing, File B - Blank Disk E - Notice, Listing F - Form G - Survey L - Li…" at bounding box center [350, 324] width 316 height 24
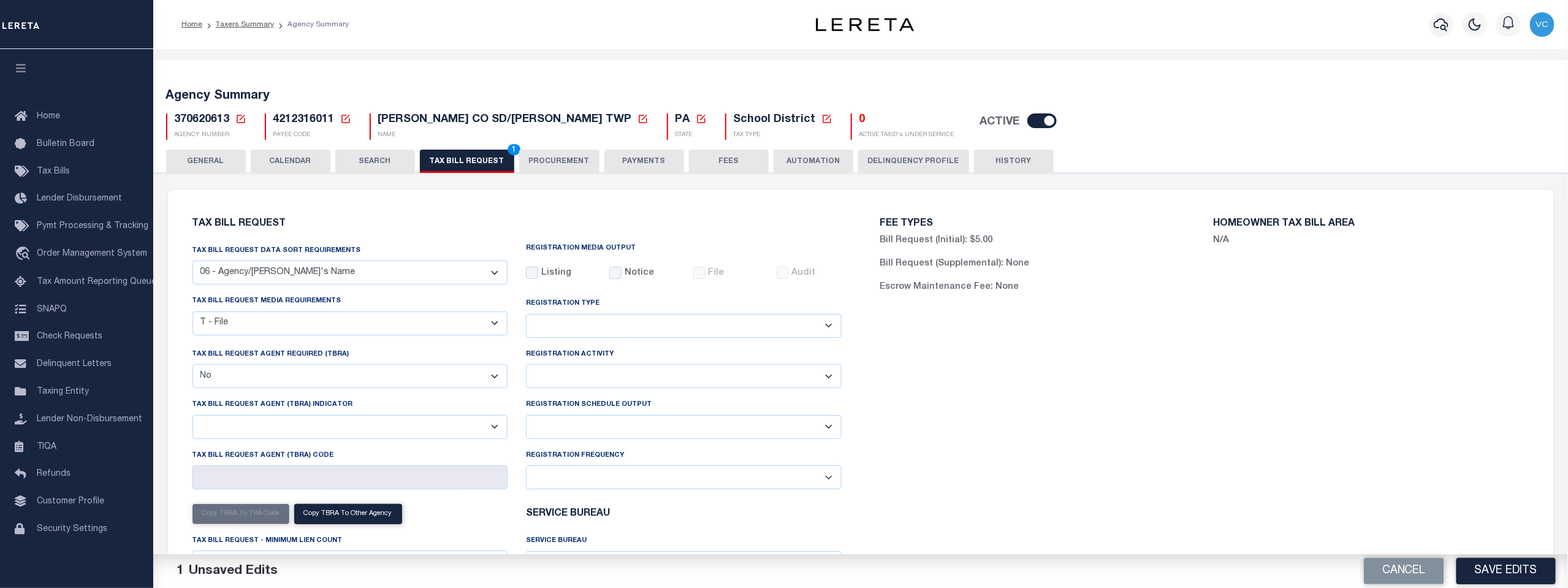
click at [830, 429] on select "Delta File Full File" at bounding box center [684, 427] width 316 height 24
select select "1"
click at [526, 416] on select "Delta File Full File" at bounding box center [684, 427] width 316 height 24
click at [1486, 566] on button "Save Edits" at bounding box center [1506, 570] width 99 height 26
click at [507, 154] on span "2" at bounding box center [514, 149] width 13 height 11
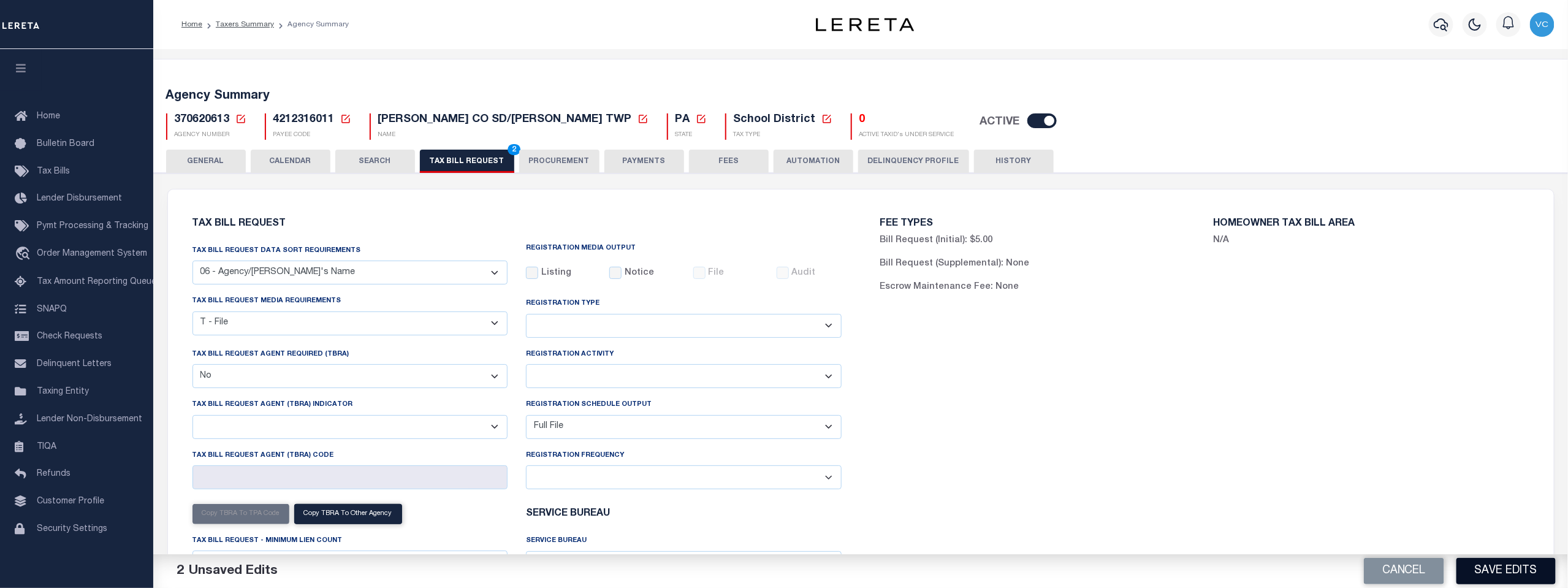
click at [1489, 569] on button "Save Edits" at bounding box center [1506, 570] width 99 height 26
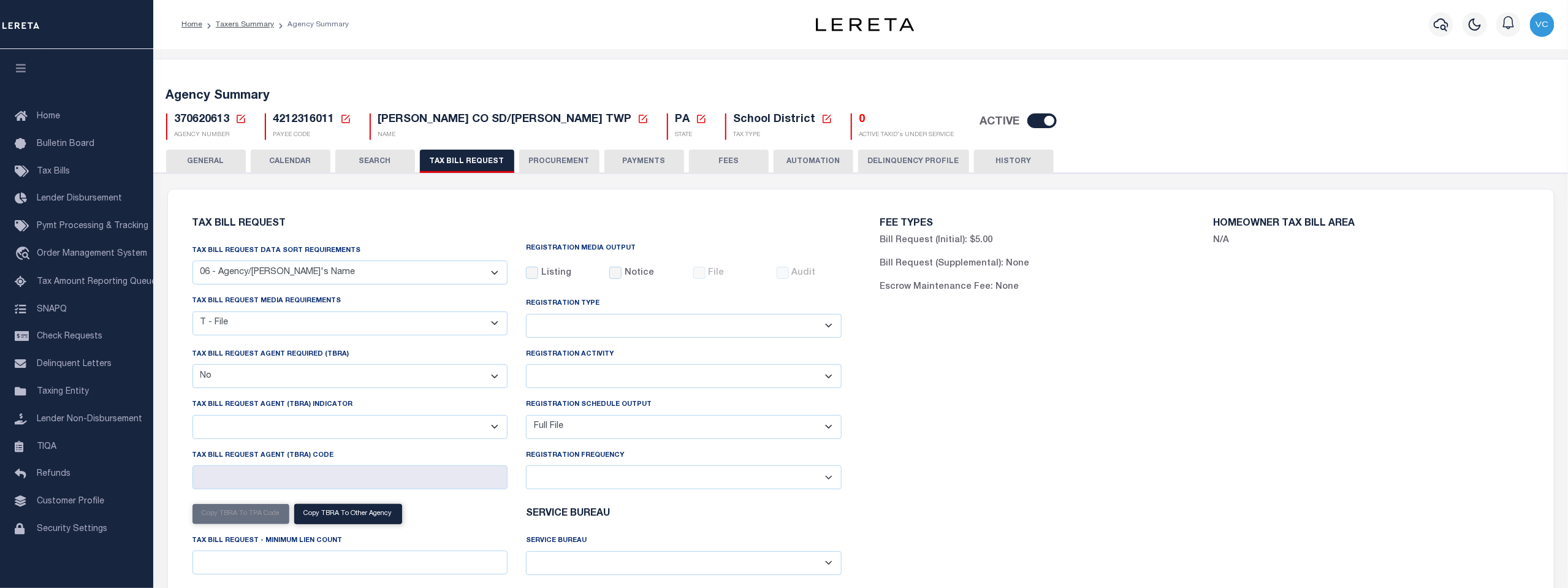
click at [241, 117] on icon at bounding box center [241, 119] width 11 height 11
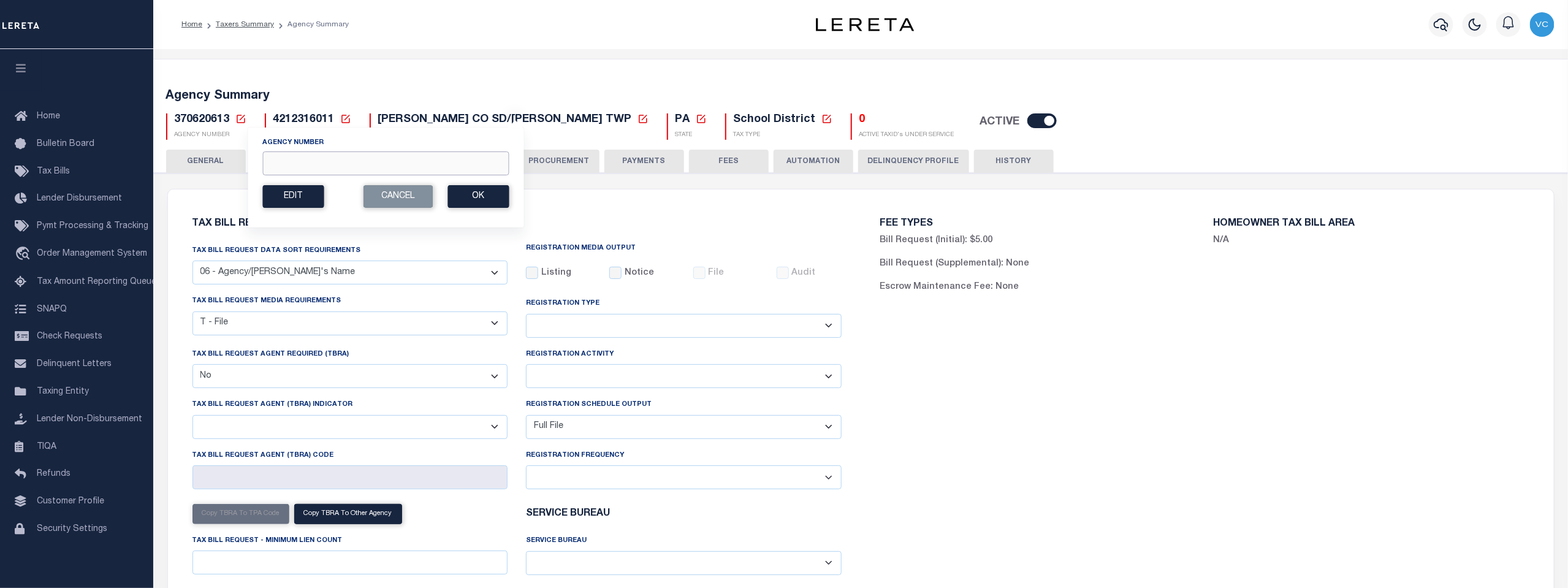
click at [273, 161] on input "Agency Number" at bounding box center [385, 164] width 247 height 24
type input "370620617"
click at [478, 197] on button "Ok" at bounding box center [478, 197] width 62 height 22
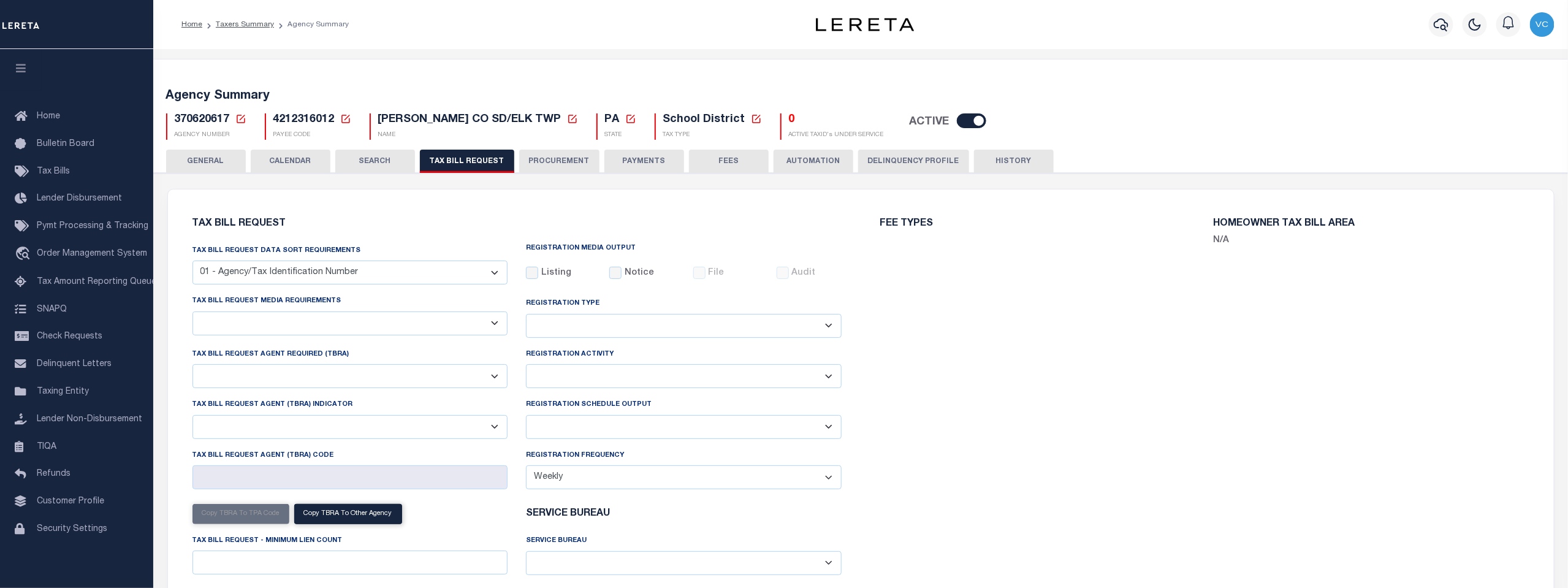
select select "29"
checkbox input "false"
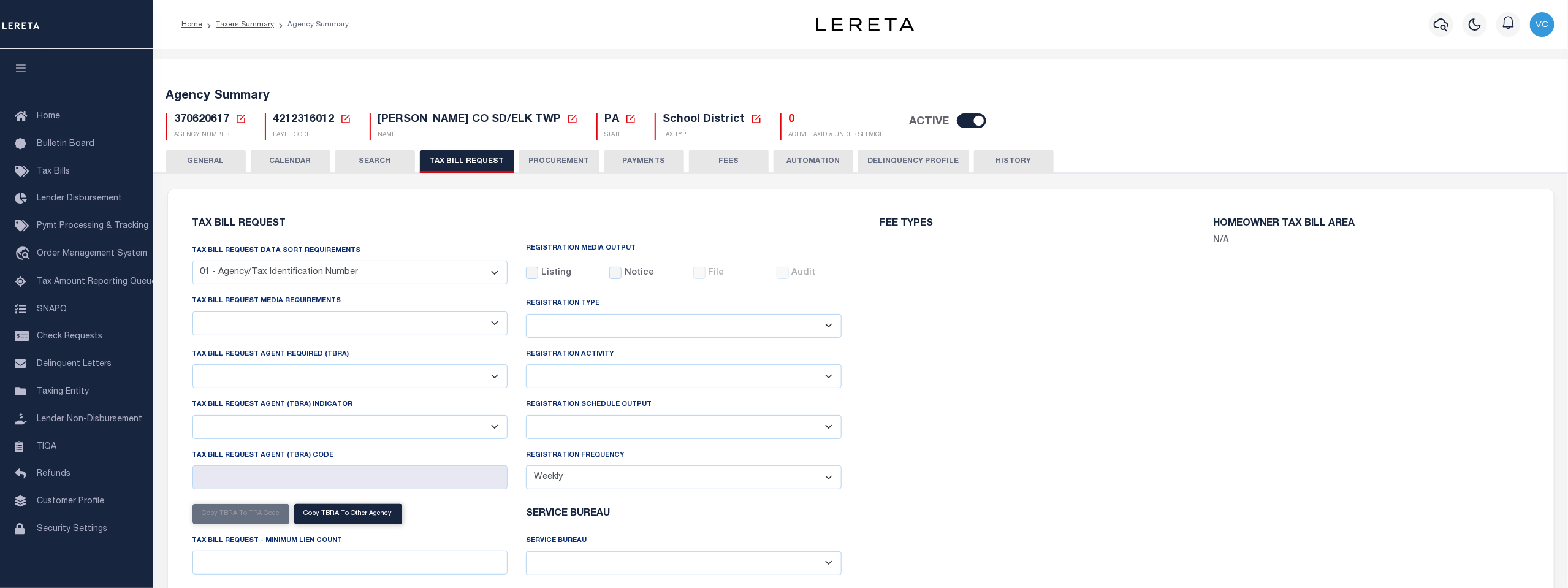
select select "20"
select select "false"
select select
click at [492, 319] on select "A - Listing, File B - Blank Disk E - Notice, Listing F - Form G - Survey L - Li…" at bounding box center [350, 324] width 316 height 24
select select "22"
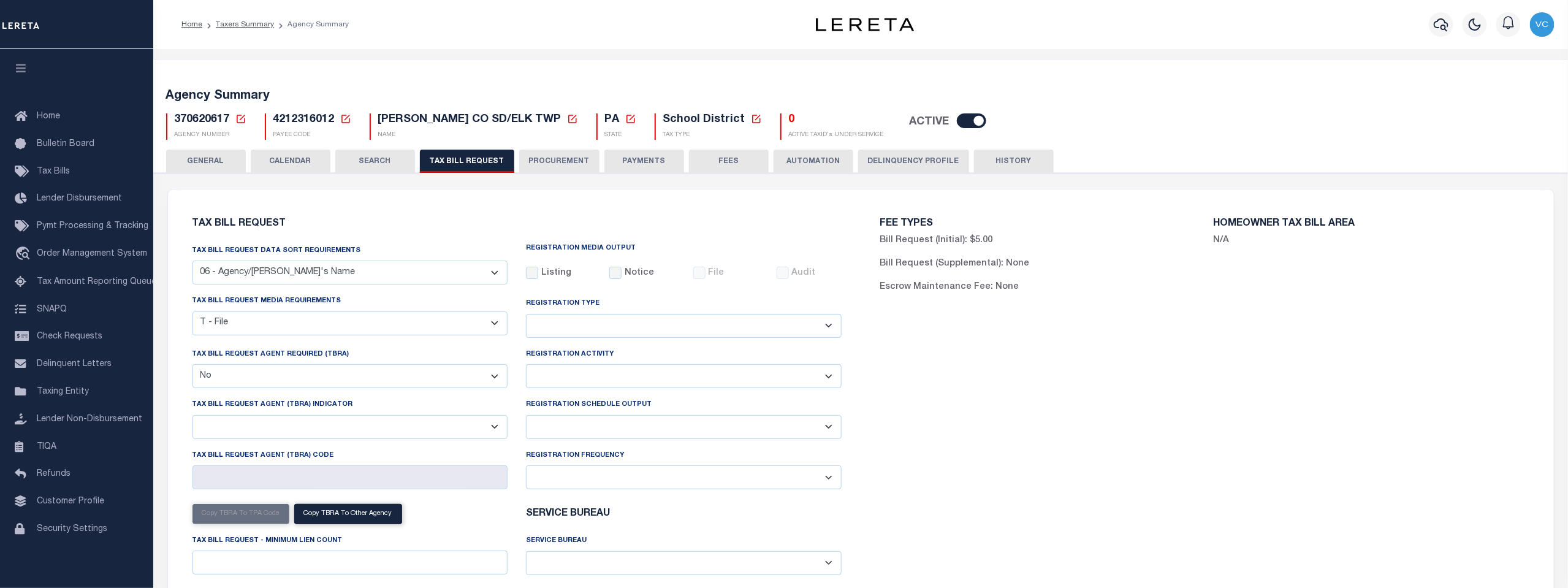
click at [193, 312] on select "A - Listing, File B - Blank Disk E - Notice, Listing F - Form G - Survey L - Li…" at bounding box center [350, 324] width 316 height 24
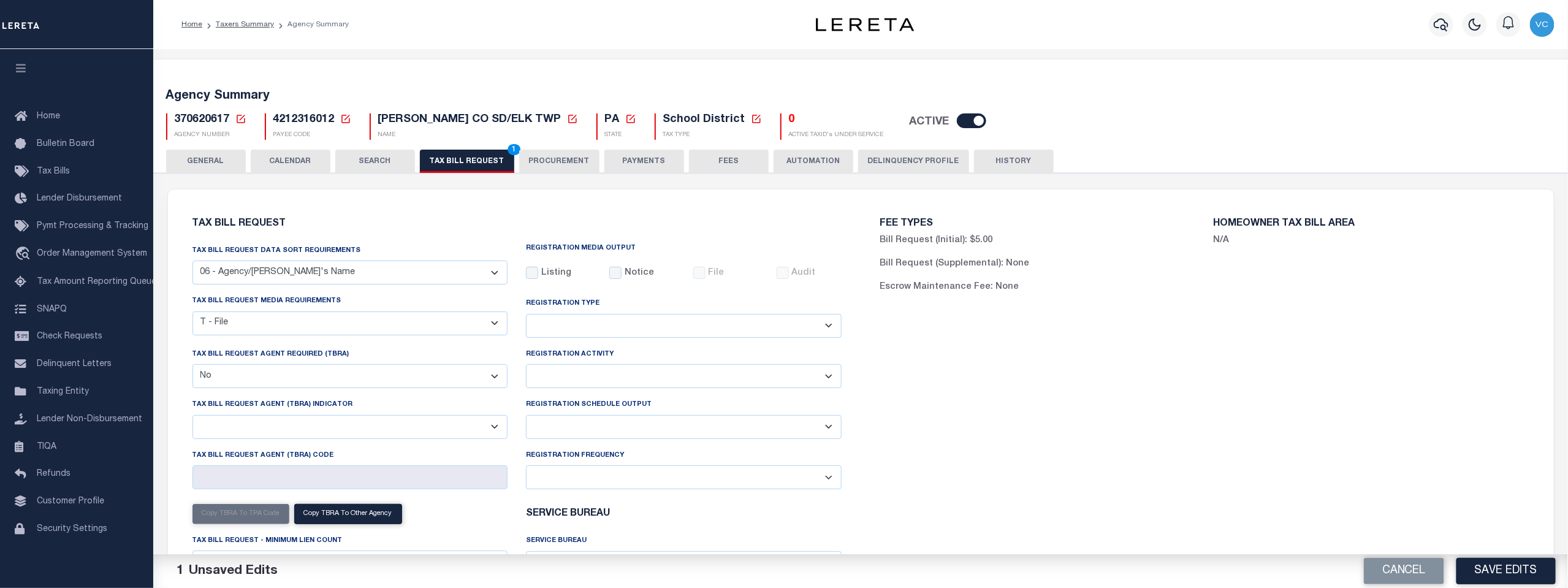
click at [832, 427] on select "Delta File Full File" at bounding box center [684, 427] width 316 height 24
select select "1"
click at [526, 416] on select "Delta File Full File" at bounding box center [684, 427] width 316 height 24
click at [1495, 573] on button "Save Edits" at bounding box center [1506, 570] width 99 height 26
click at [507, 149] on span "2" at bounding box center [514, 149] width 13 height 11
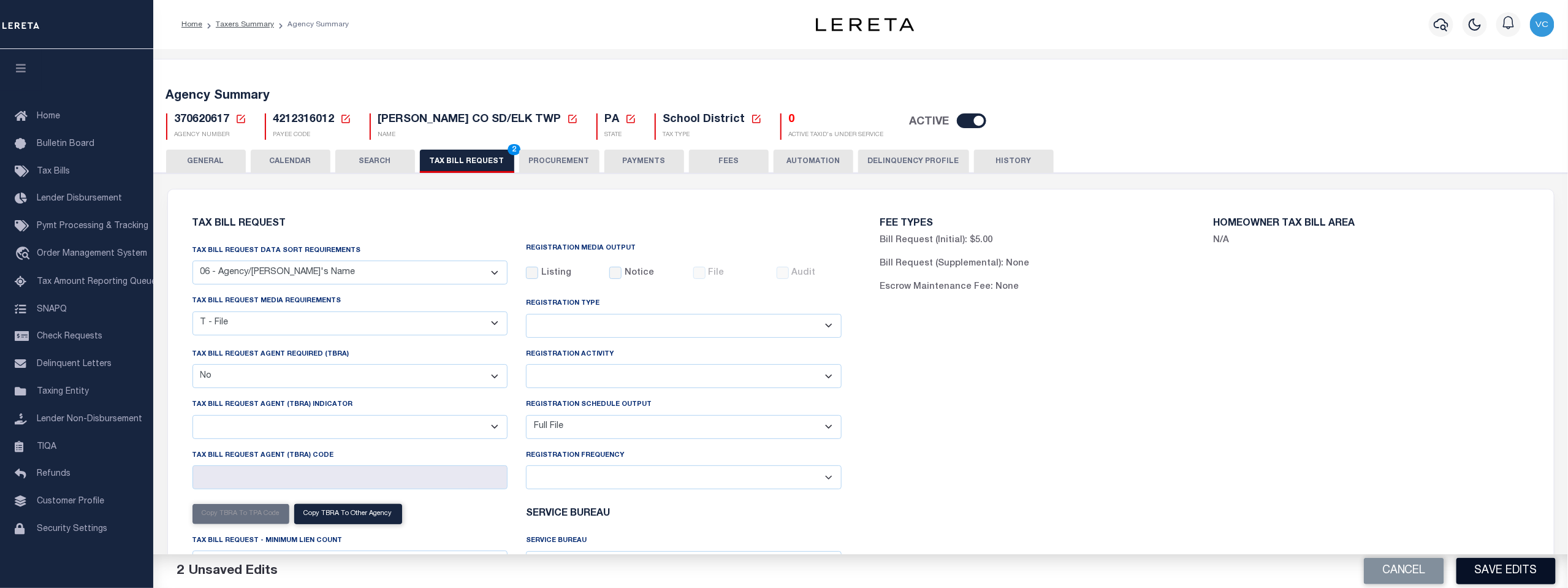
click at [1514, 571] on button "Save Edits" at bounding box center [1506, 570] width 99 height 26
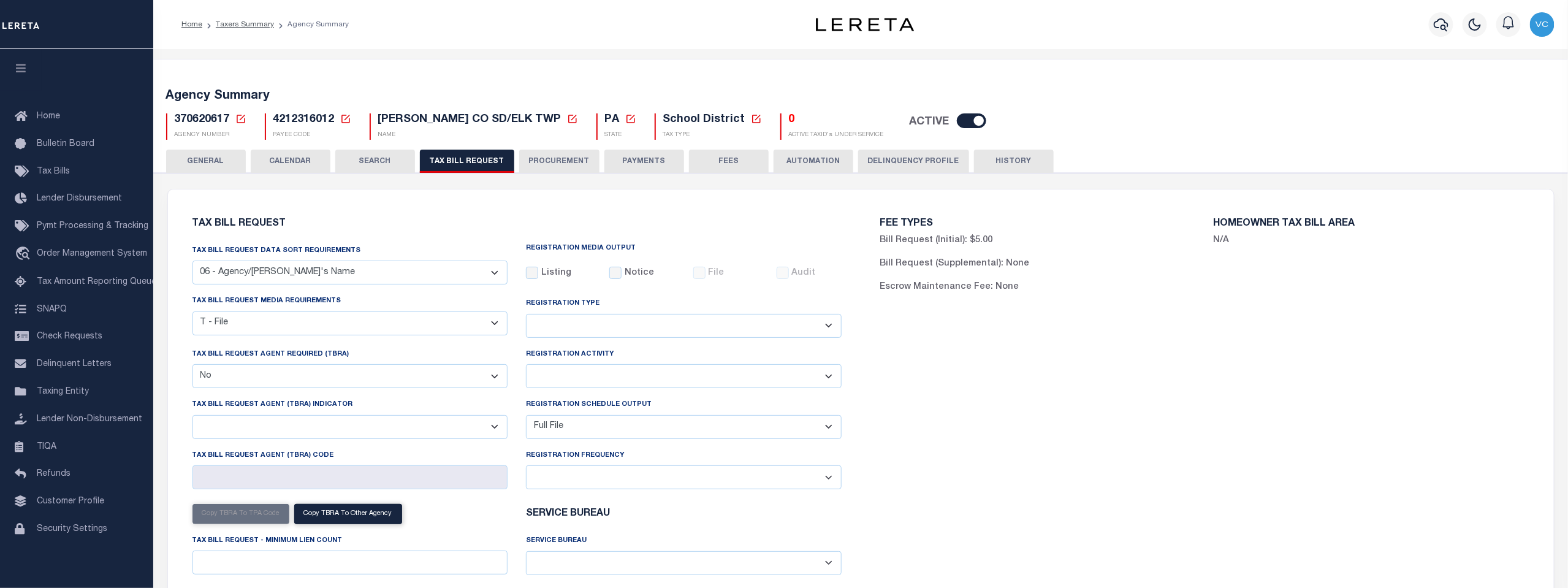
click at [243, 116] on icon at bounding box center [240, 119] width 9 height 9
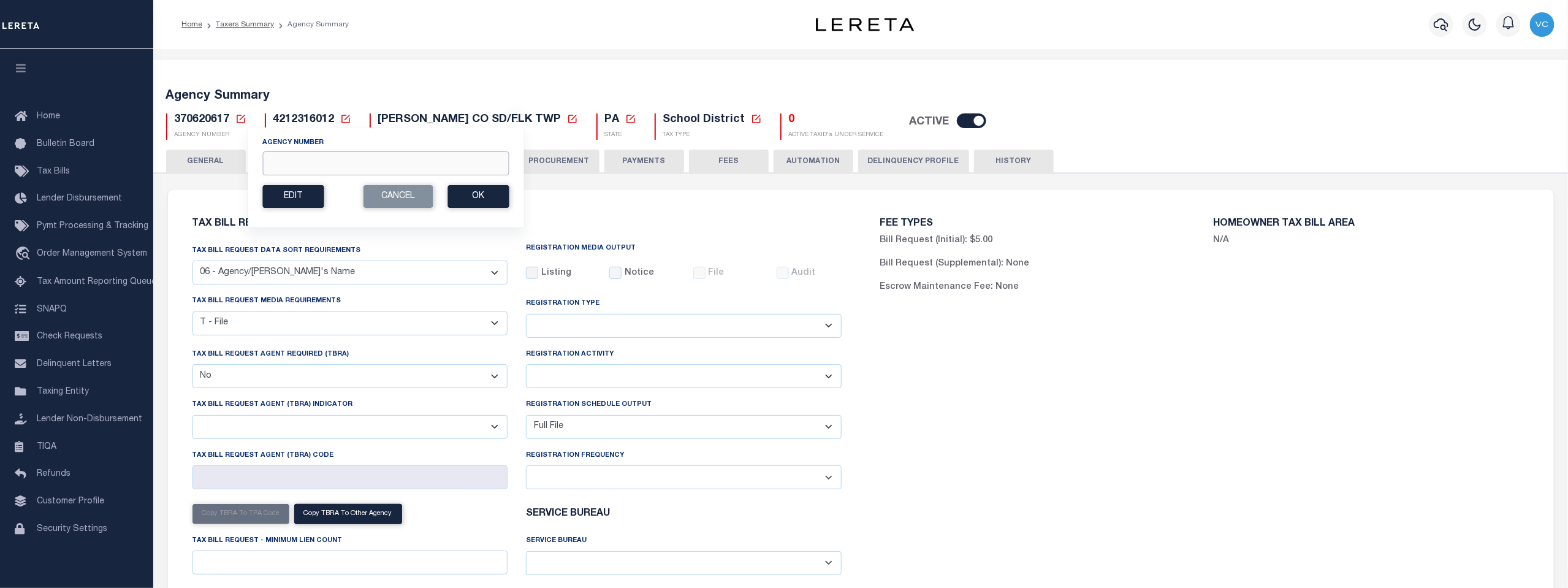
click at [314, 157] on input "Agency Number" at bounding box center [385, 164] width 247 height 24
type input "370620606"
click at [472, 201] on button "Ok" at bounding box center [478, 197] width 62 height 22
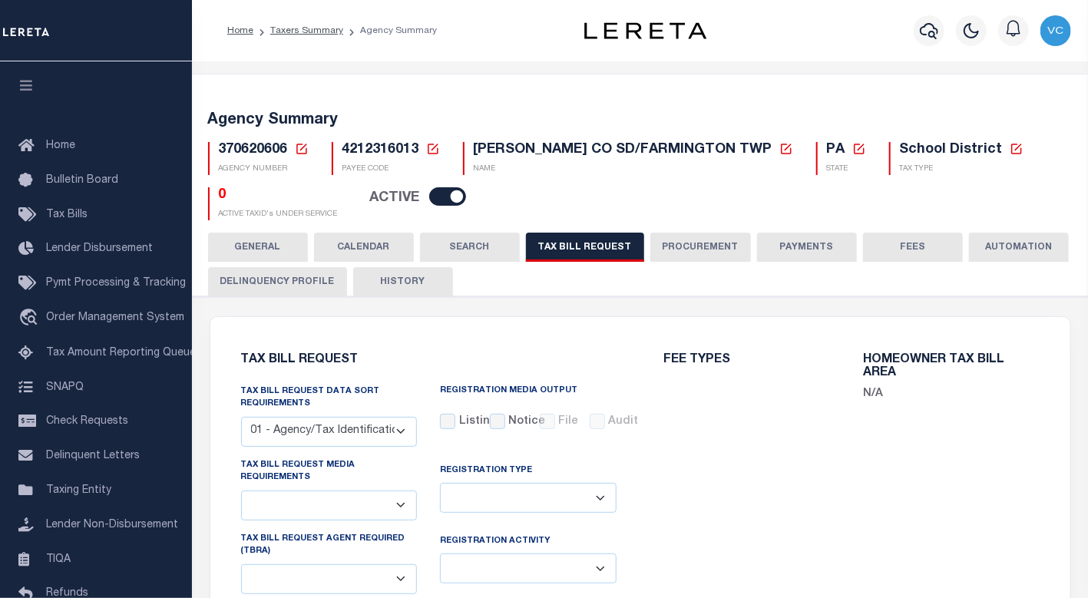
select select "29"
checkbox input "false"
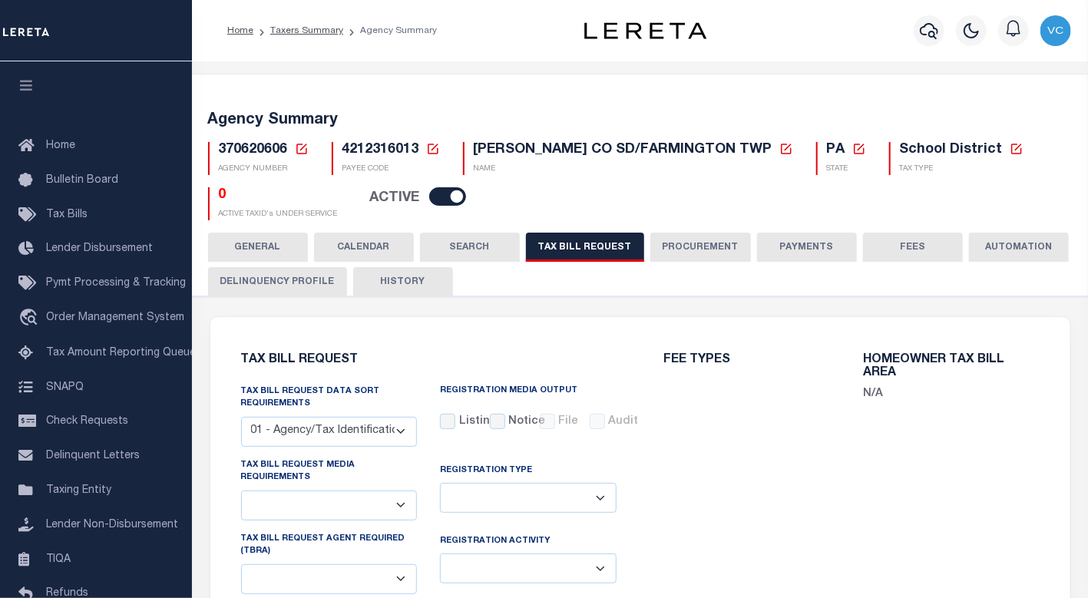
select select "20"
select select "false"
select select
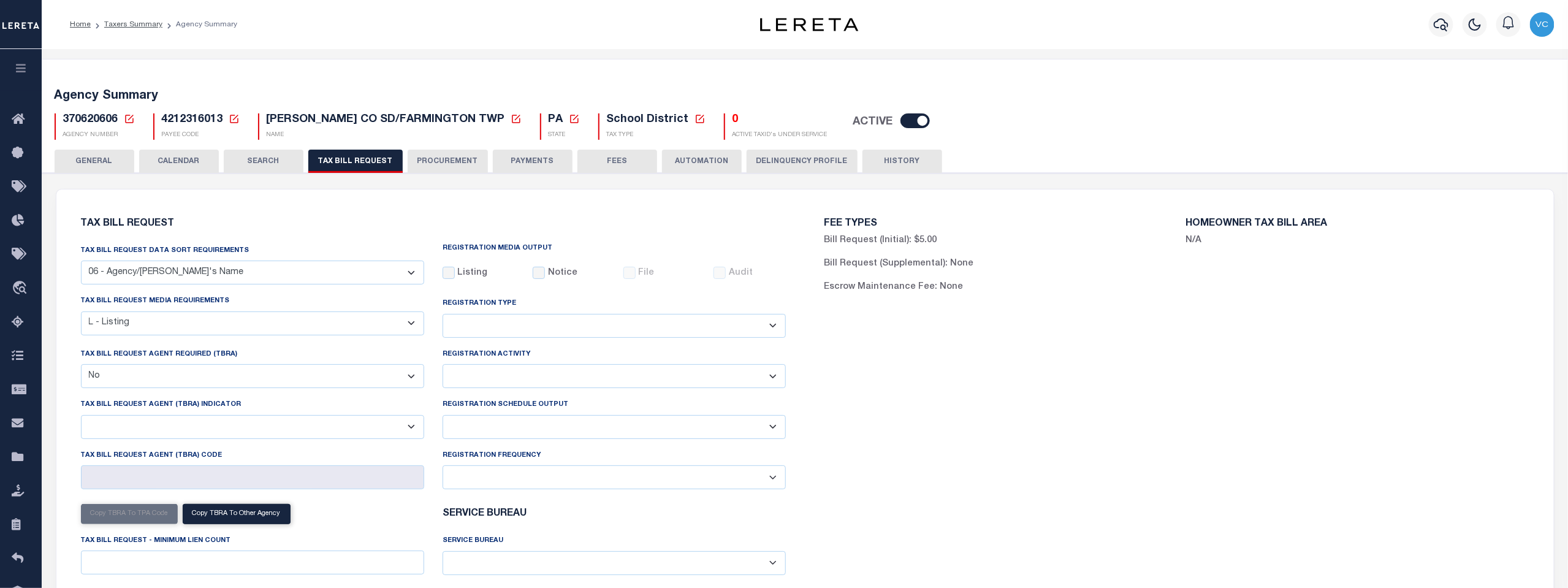
click select "A - Listing, File B - Blank Disk E - Notice, Listing F - Form G - Survey L - Li…"
select select "22"
click select "A - Listing, File B - Blank Disk E - Notice, Listing F - Form G - Survey L - Li…"
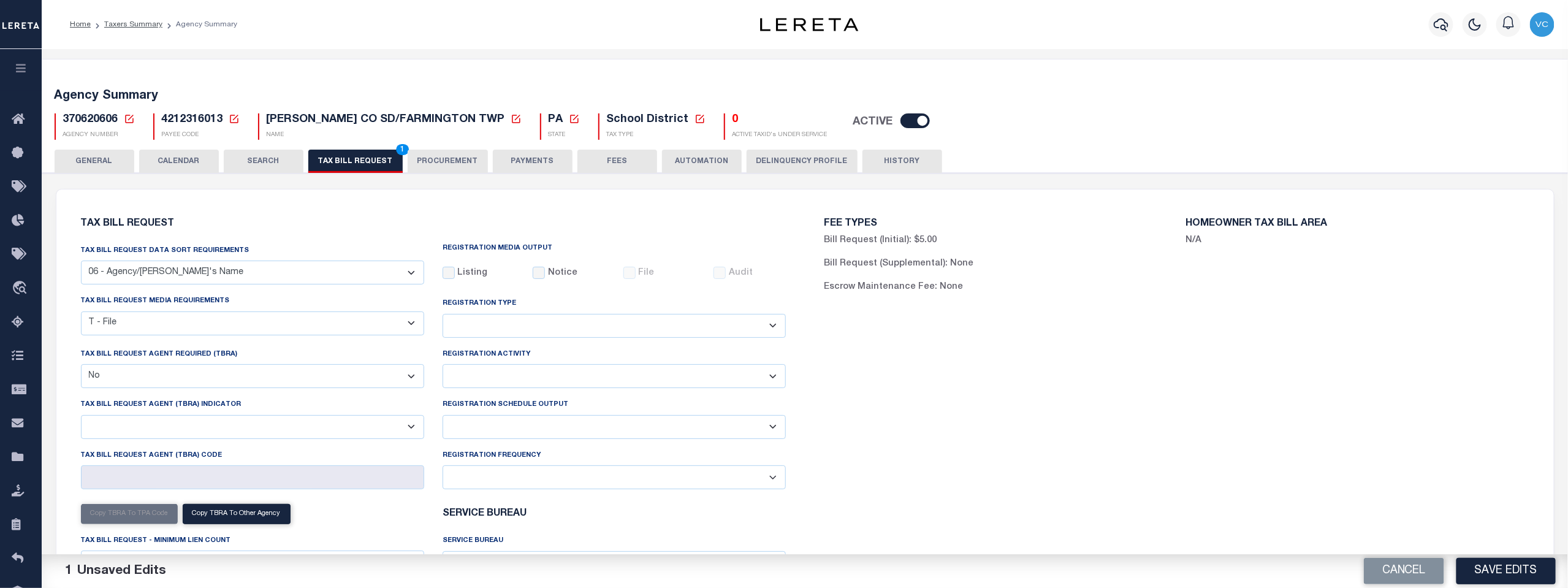
click select "Delta File Full File"
select select "1"
click select "Delta File Full File"
click button "Save Edits"
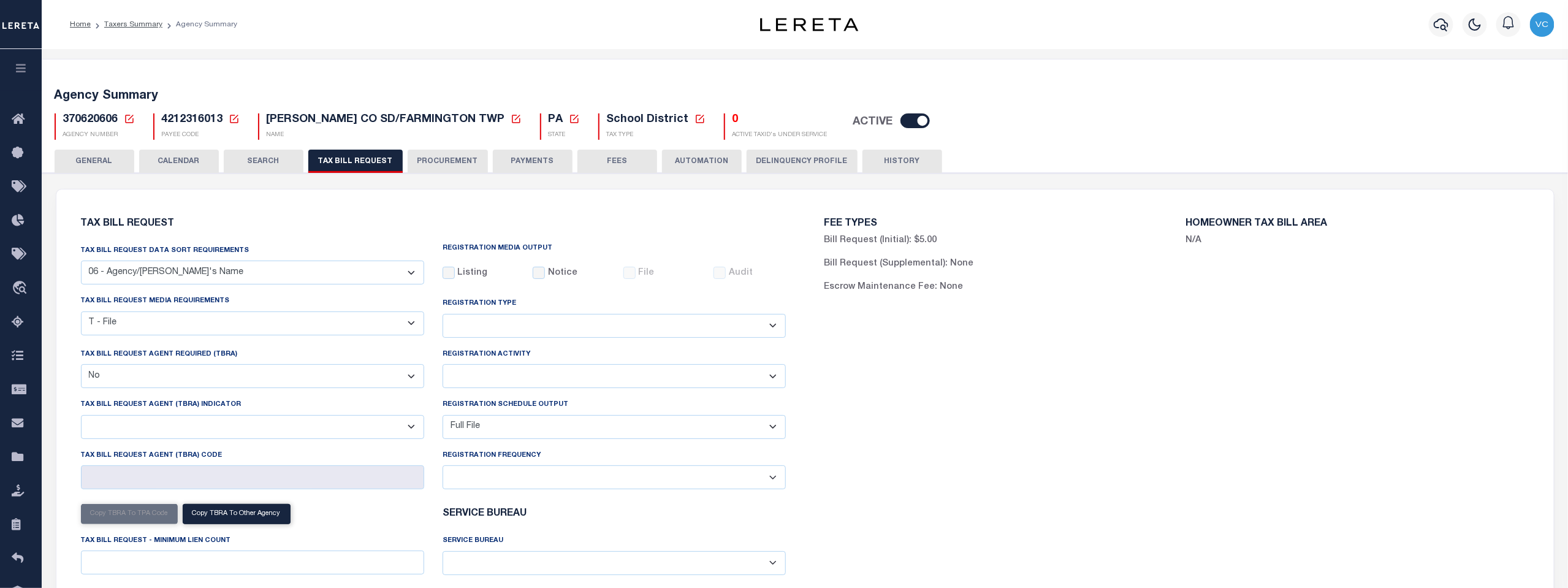
click icon
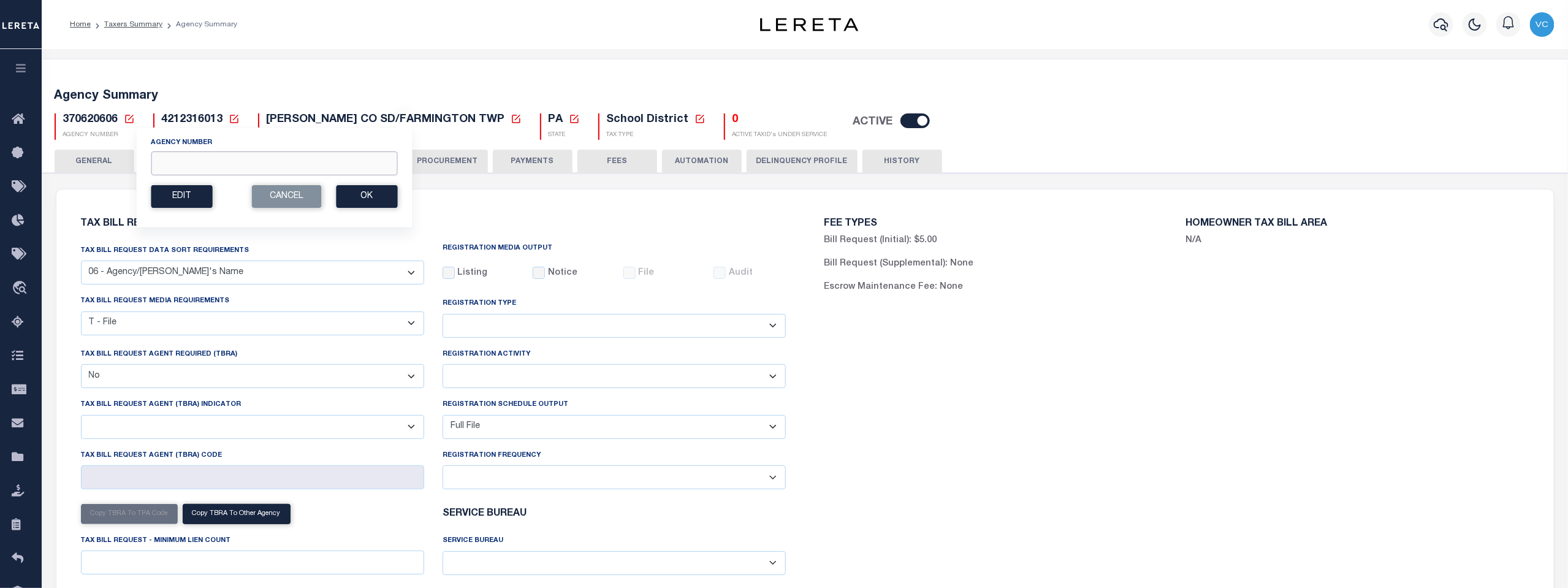
click input "Agency Number"
type input "370620618"
click button "Ok"
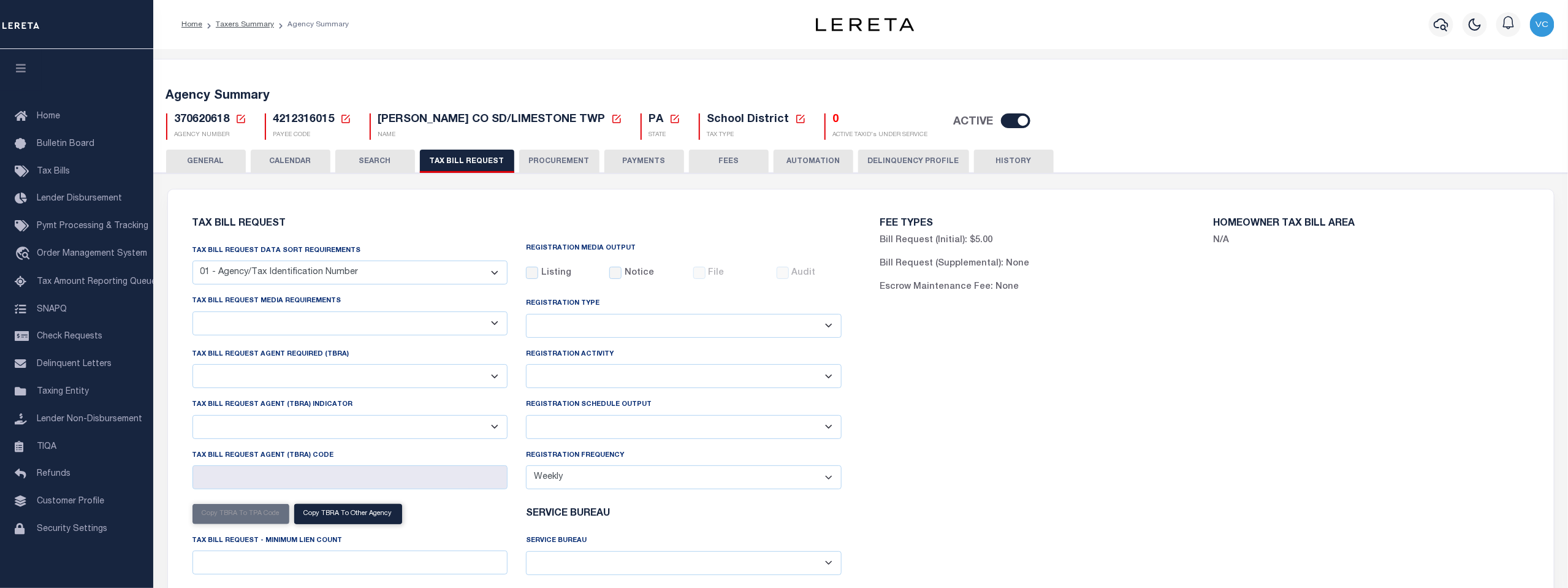
select select "29"
checkbox input "false"
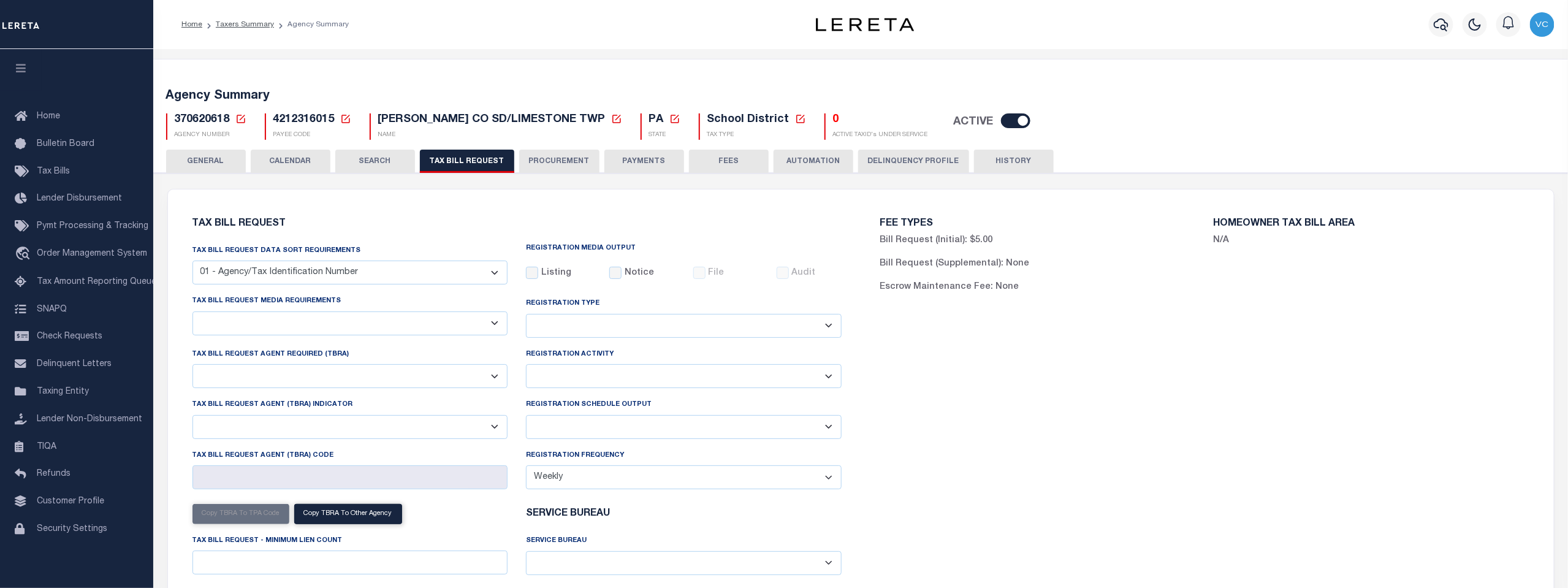
select select "23"
select select "false"
select select
click at [497, 328] on select "A - Listing, File B - Blank Disk E - Notice, Listing F - Form G - Survey L - Li…" at bounding box center [350, 324] width 316 height 24
click at [494, 324] on select "A - Listing, File B - Blank Disk E - Notice, Listing F - Form G - Survey L - Li…" at bounding box center [350, 324] width 316 height 24
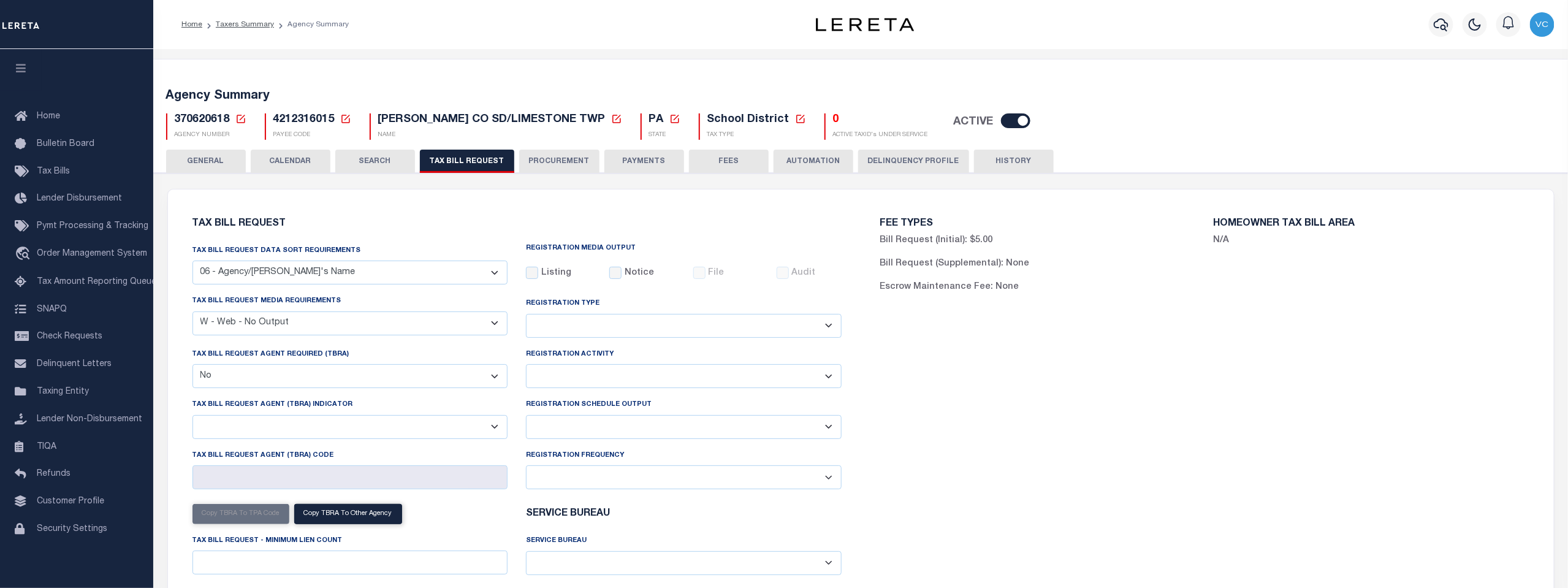
click at [497, 325] on select "A - Listing, File B - Blank Disk E - Notice, Listing F - Form G - Survey L - Li…" at bounding box center [350, 324] width 316 height 24
select select "22"
click at [193, 312] on select "A - Listing, File B - Blank Disk E - Notice, Listing F - Form G - Survey L - Li…" at bounding box center [350, 324] width 316 height 24
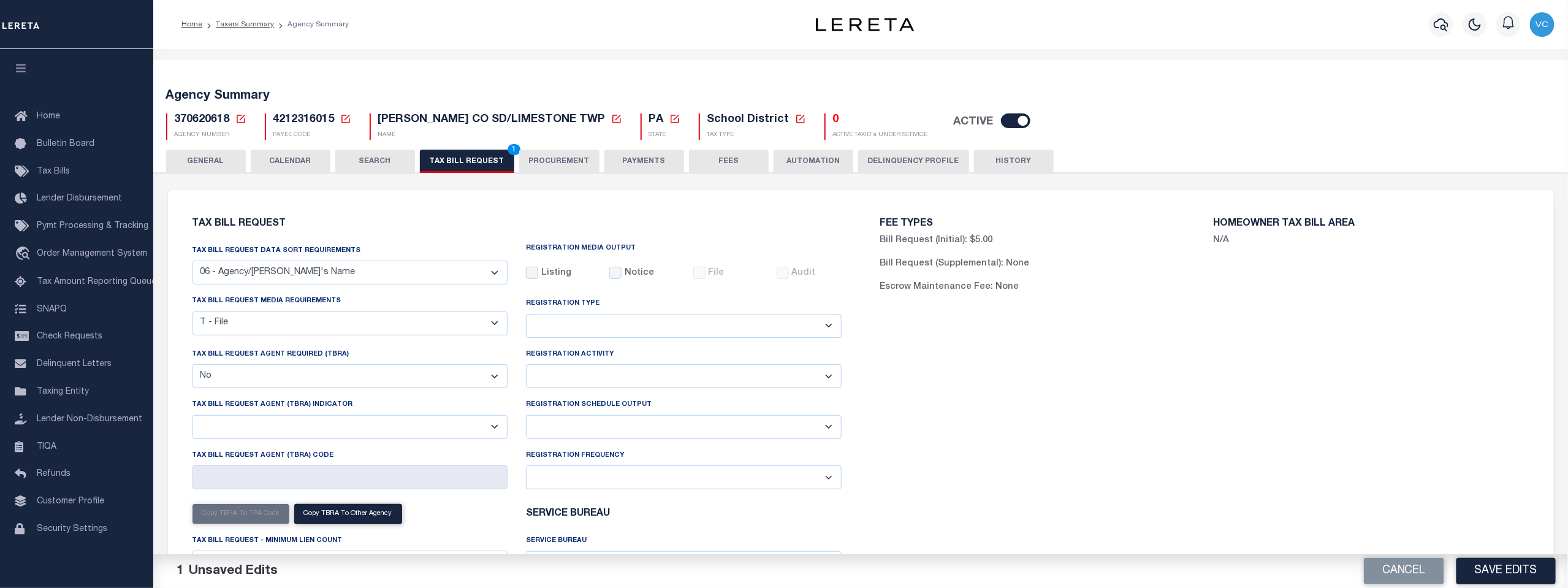
click at [829, 425] on select "Delta File Full File" at bounding box center [684, 427] width 316 height 24
select select "1"
click at [526, 416] on select "Delta File Full File" at bounding box center [684, 427] width 316 height 24
click at [1506, 563] on button "Save Edits" at bounding box center [1506, 570] width 99 height 26
click at [510, 146] on span "2" at bounding box center [514, 149] width 13 height 11
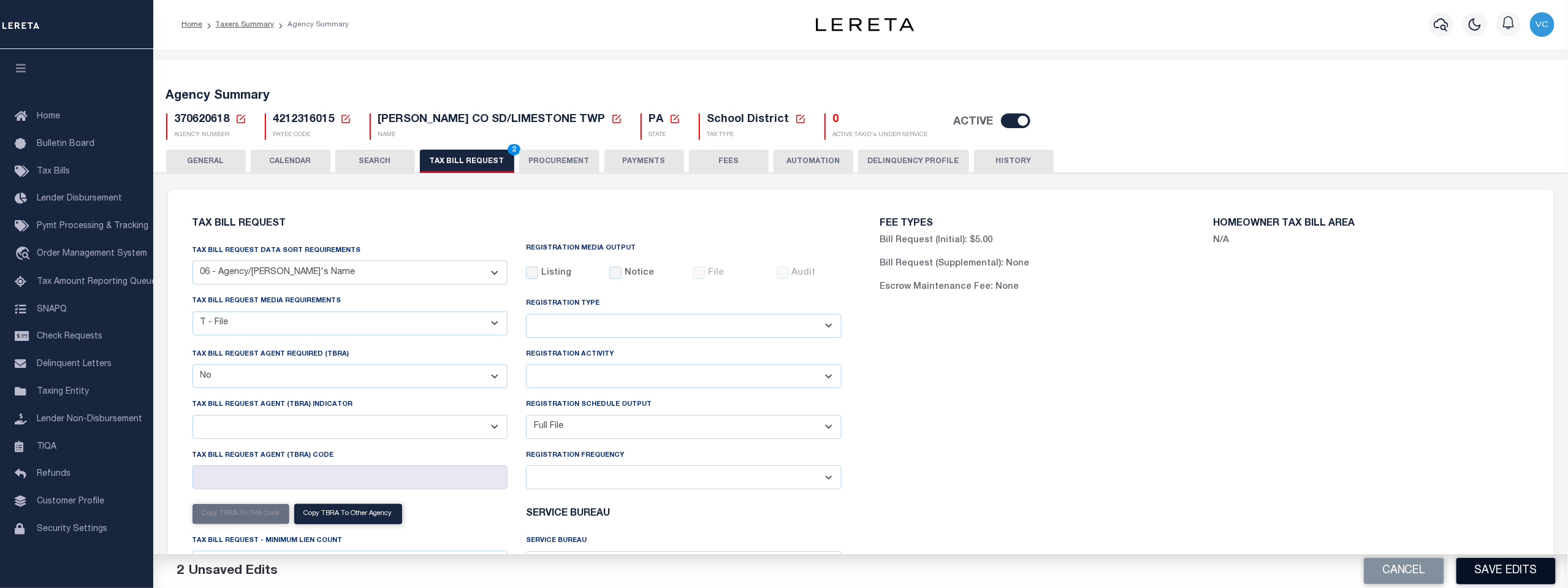
click at [1495, 579] on button "Save Edits" at bounding box center [1506, 570] width 99 height 26
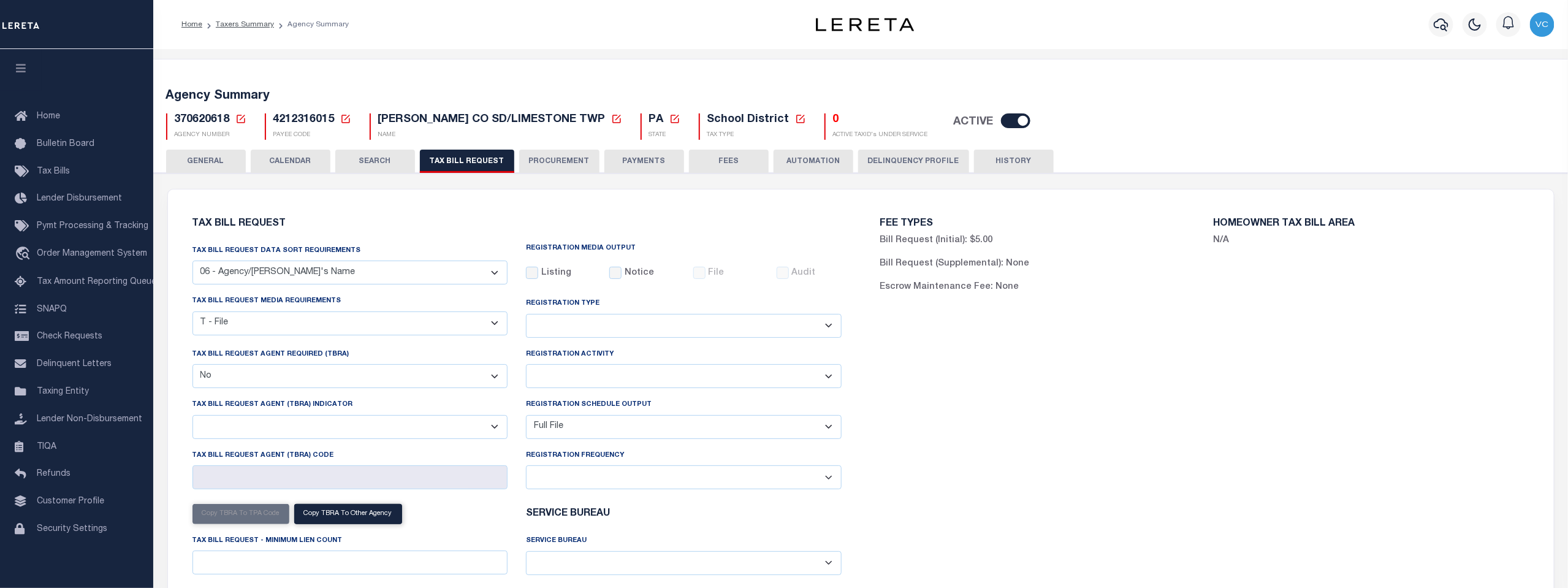
click at [237, 117] on icon at bounding box center [241, 119] width 11 height 11
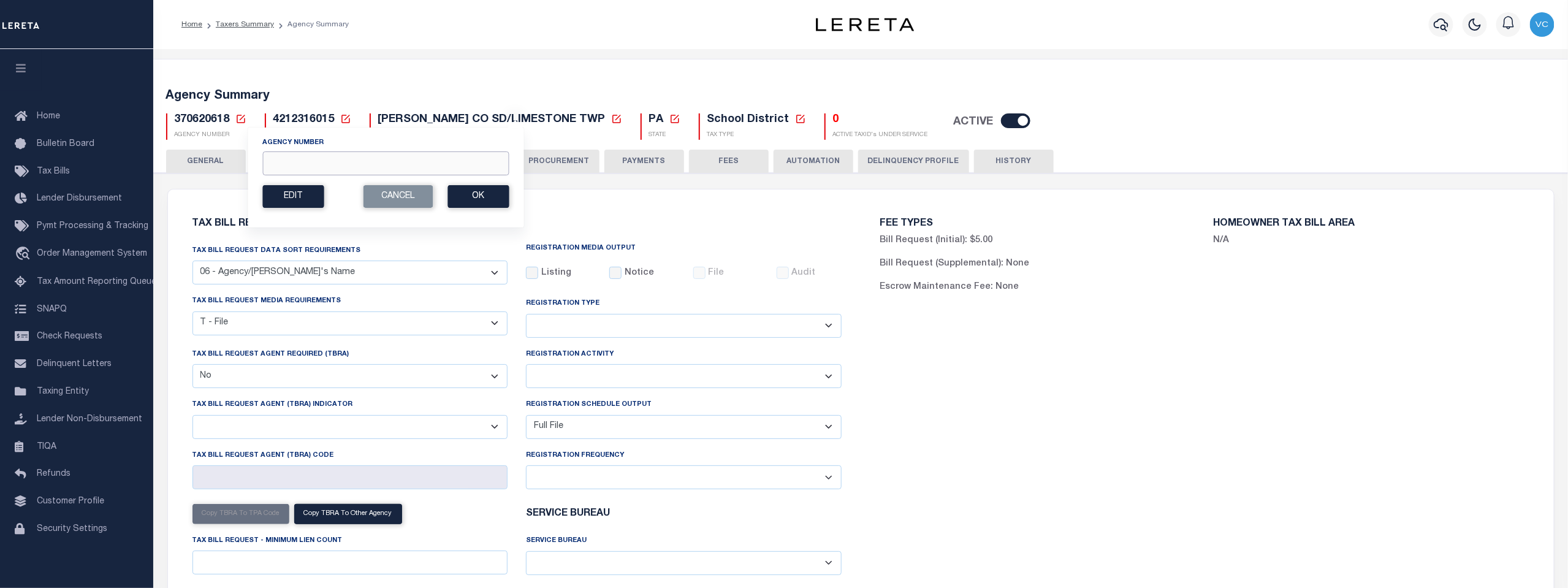
click at [284, 160] on input "Agency Number" at bounding box center [385, 164] width 247 height 24
type input "370620620"
click at [474, 194] on button "Ok" at bounding box center [478, 197] width 62 height 22
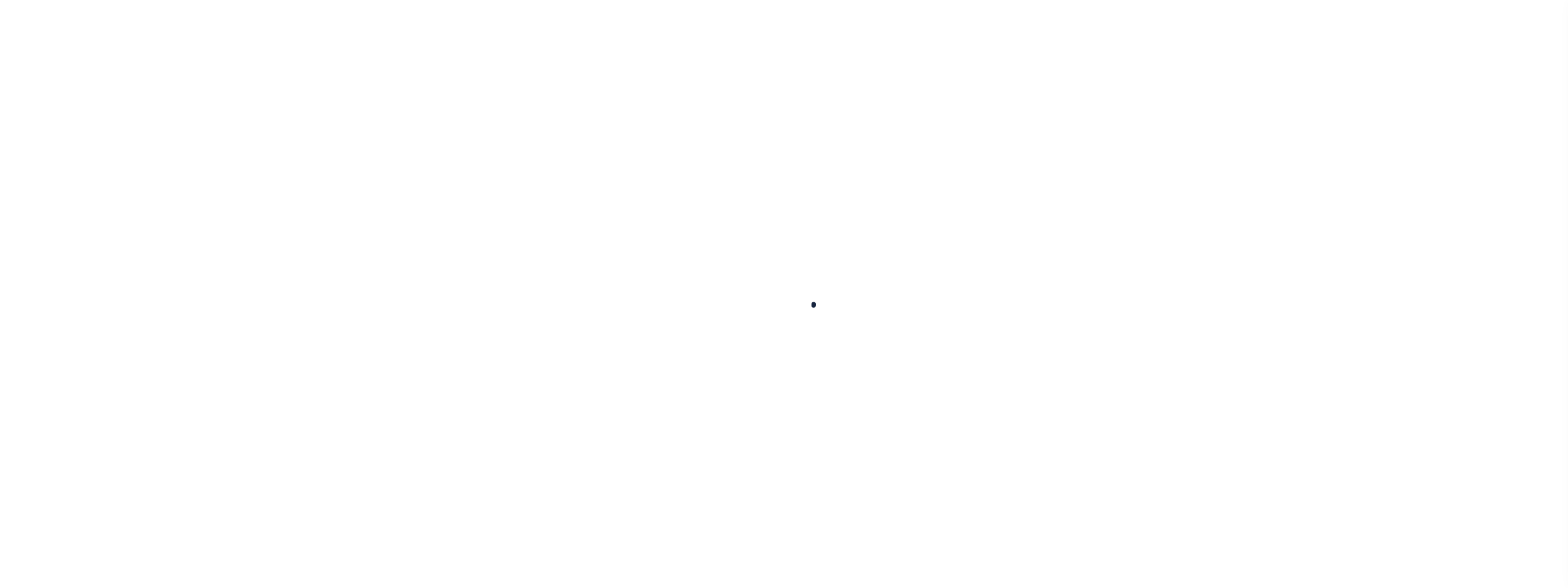
select select
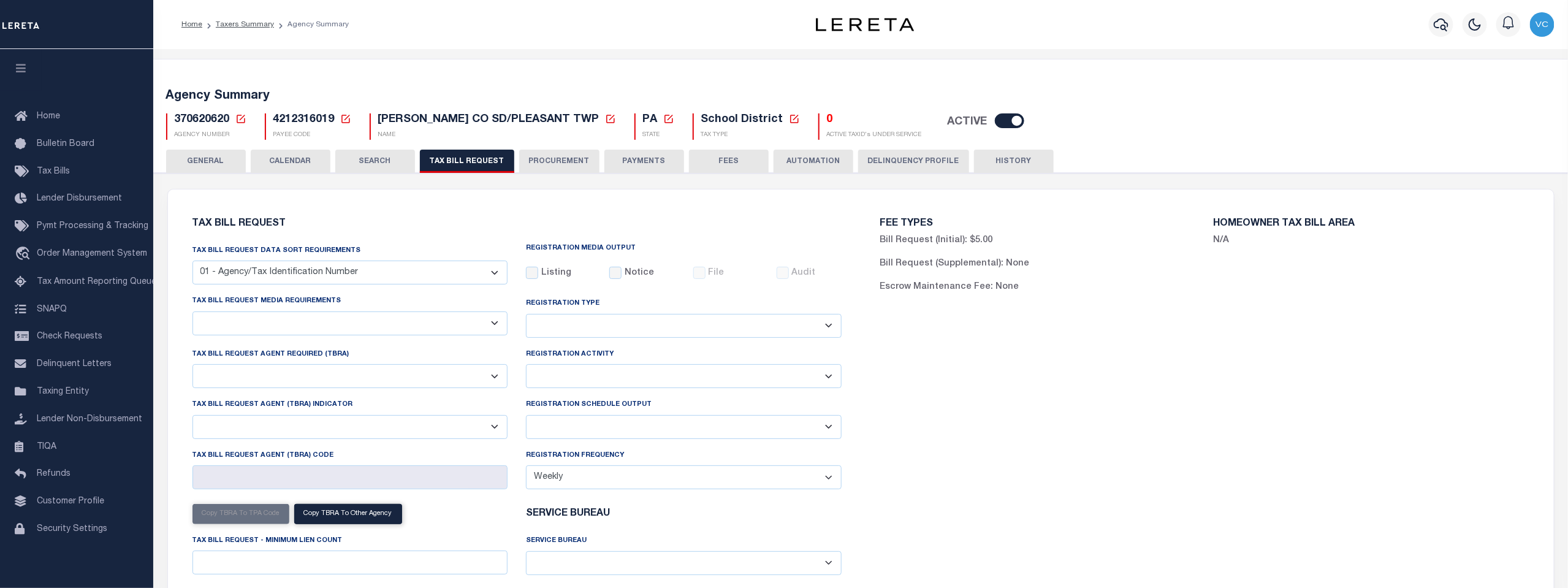
select select "29"
checkbox input "false"
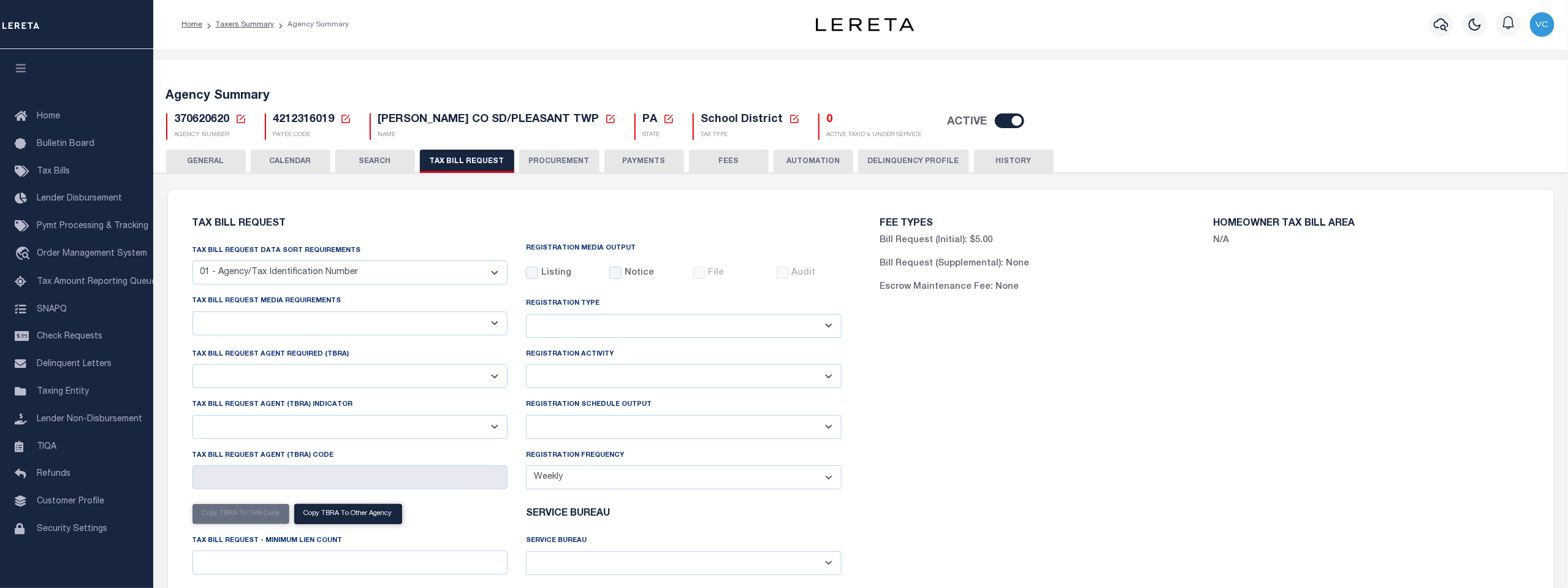
select select "20"
select select "false"
select select "15"
select select
click at [497, 325] on select "A - Listing, File B - Blank Disk E - Notice, Listing F - Form G - Survey L - Li…" at bounding box center [350, 324] width 316 height 24
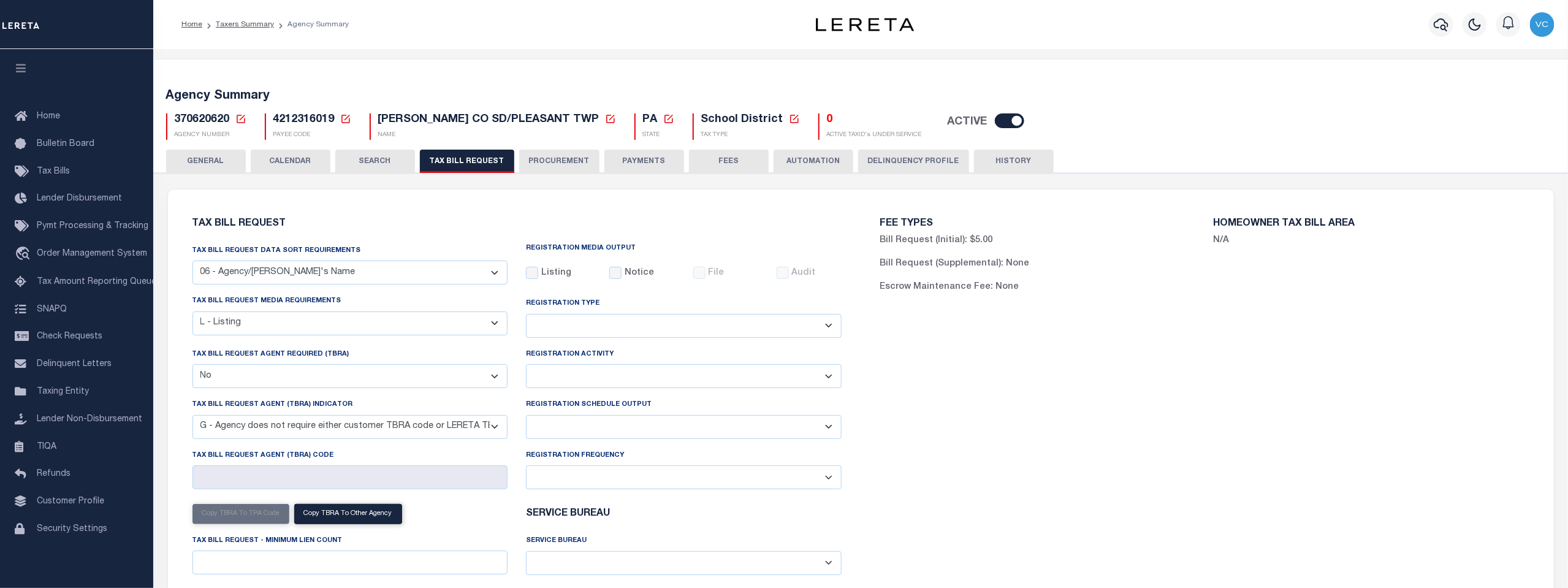
select select "22"
click at [193, 312] on select "A - Listing, File B - Blank Disk E - Notice, Listing F - Form G - Survey L - Li…" at bounding box center [350, 324] width 316 height 24
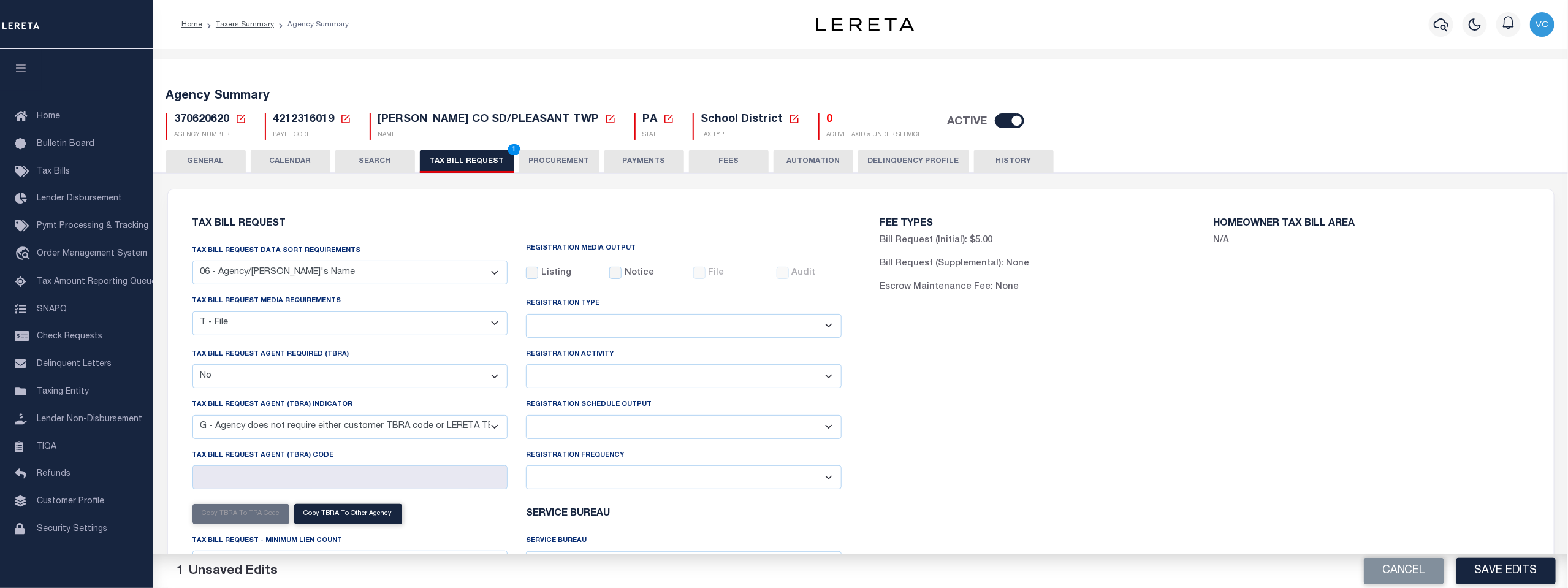
click at [831, 425] on select "Delta File Full File" at bounding box center [684, 427] width 316 height 24
select select "1"
click at [526, 416] on select "Delta File Full File" at bounding box center [684, 427] width 316 height 24
click at [1502, 566] on button "Save Edits" at bounding box center [1506, 570] width 99 height 26
click at [507, 152] on span "2" at bounding box center [514, 149] width 13 height 11
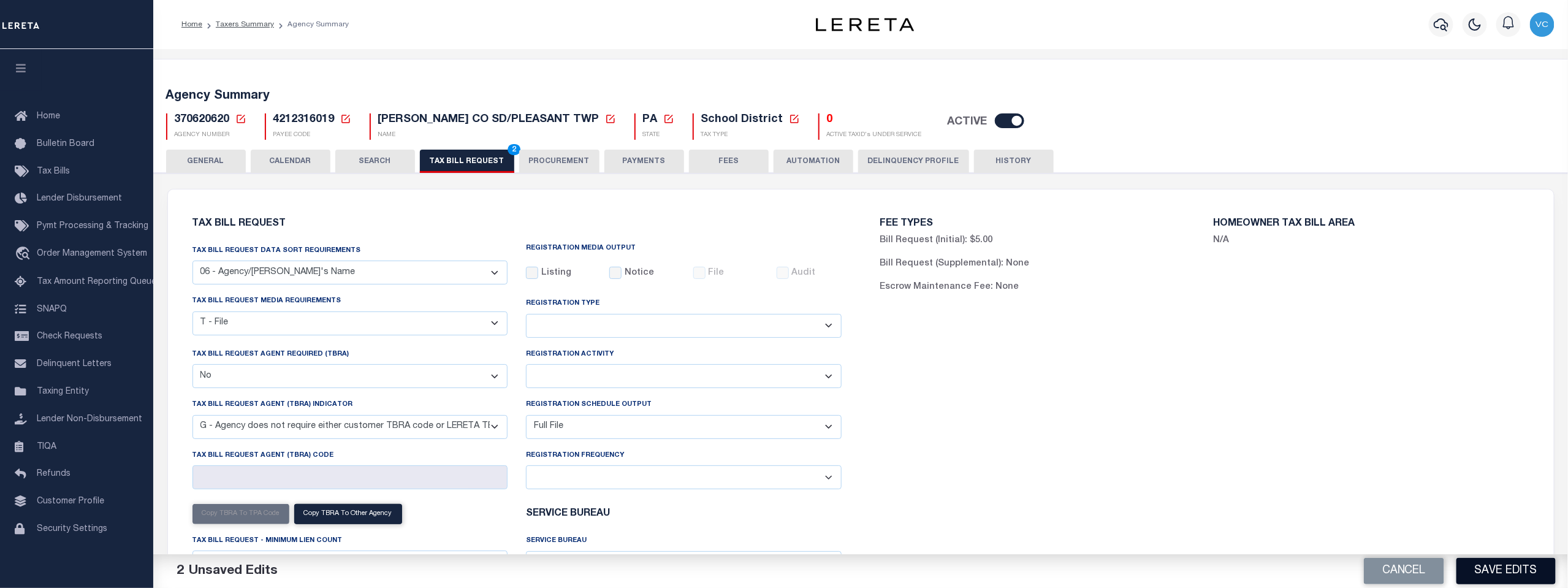
click at [1494, 571] on button "Save Edits" at bounding box center [1506, 570] width 99 height 26
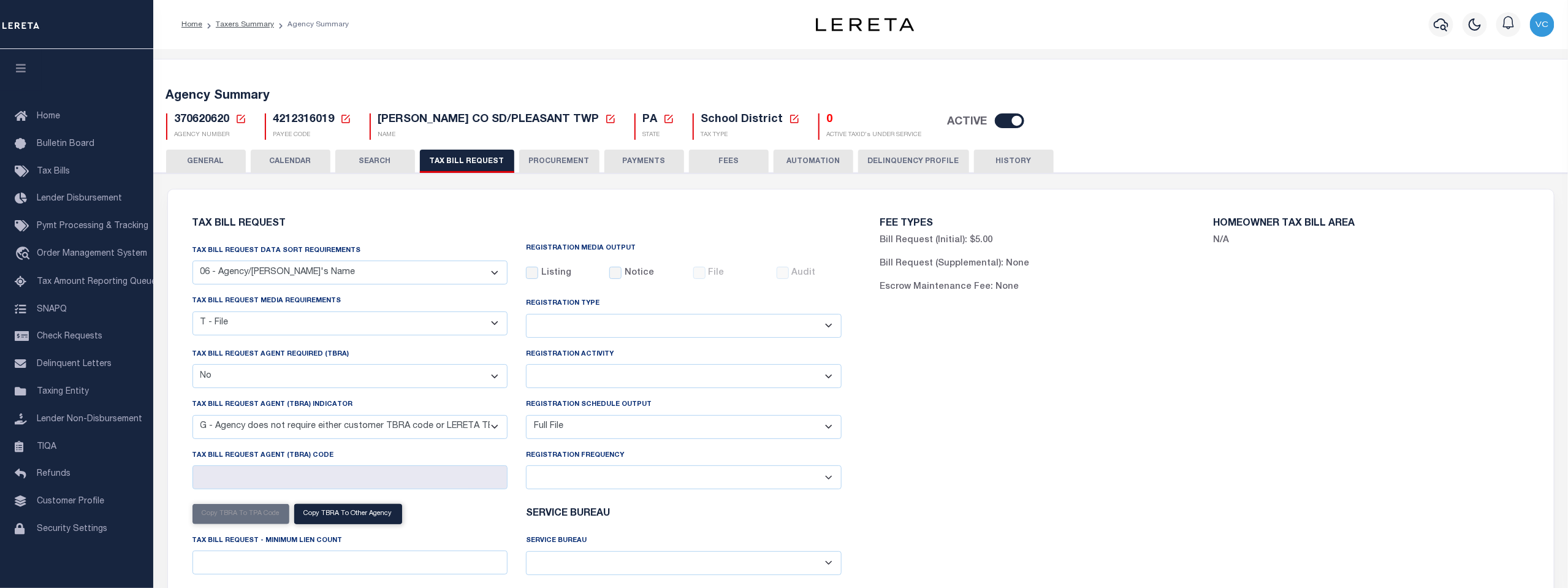
click at [239, 117] on icon at bounding box center [241, 119] width 11 height 11
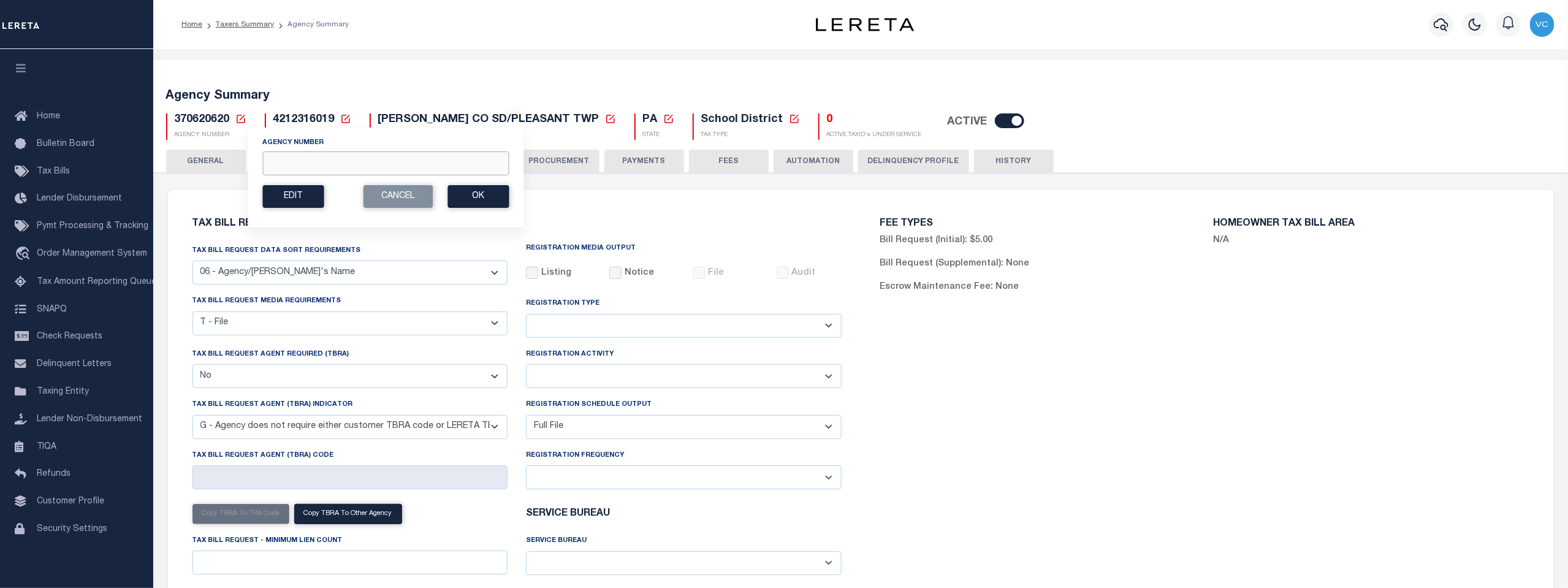
click at [312, 160] on input "Agency Number" at bounding box center [385, 164] width 247 height 24
type input "370620604"
click at [487, 199] on button "Ok" at bounding box center [478, 197] width 62 height 22
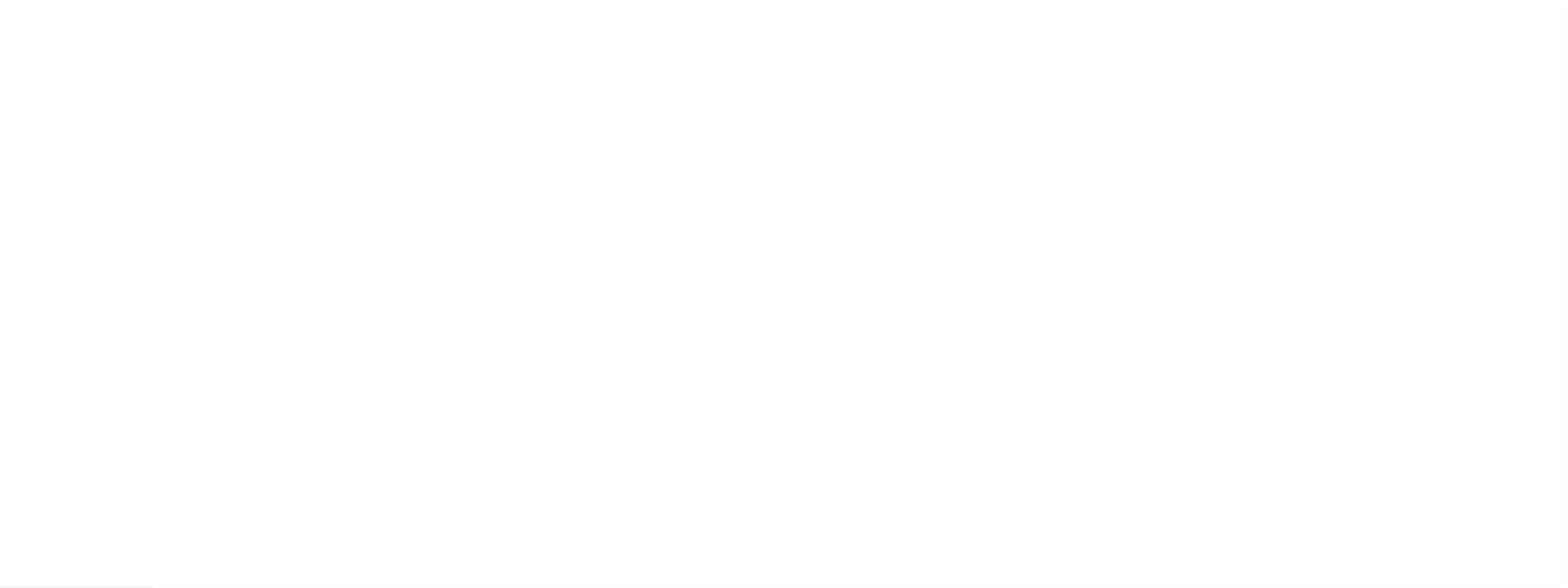
select select "29"
checkbox input "false"
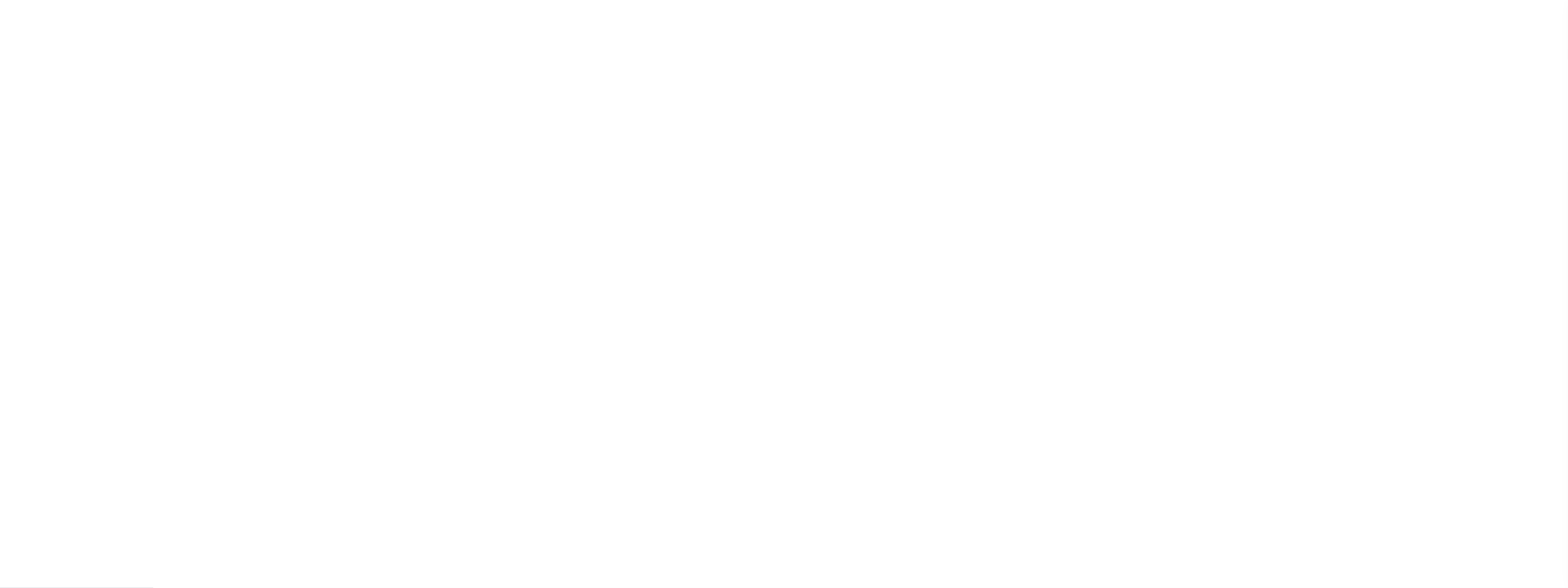
select select "23"
select select "false"
select select "15"
select select
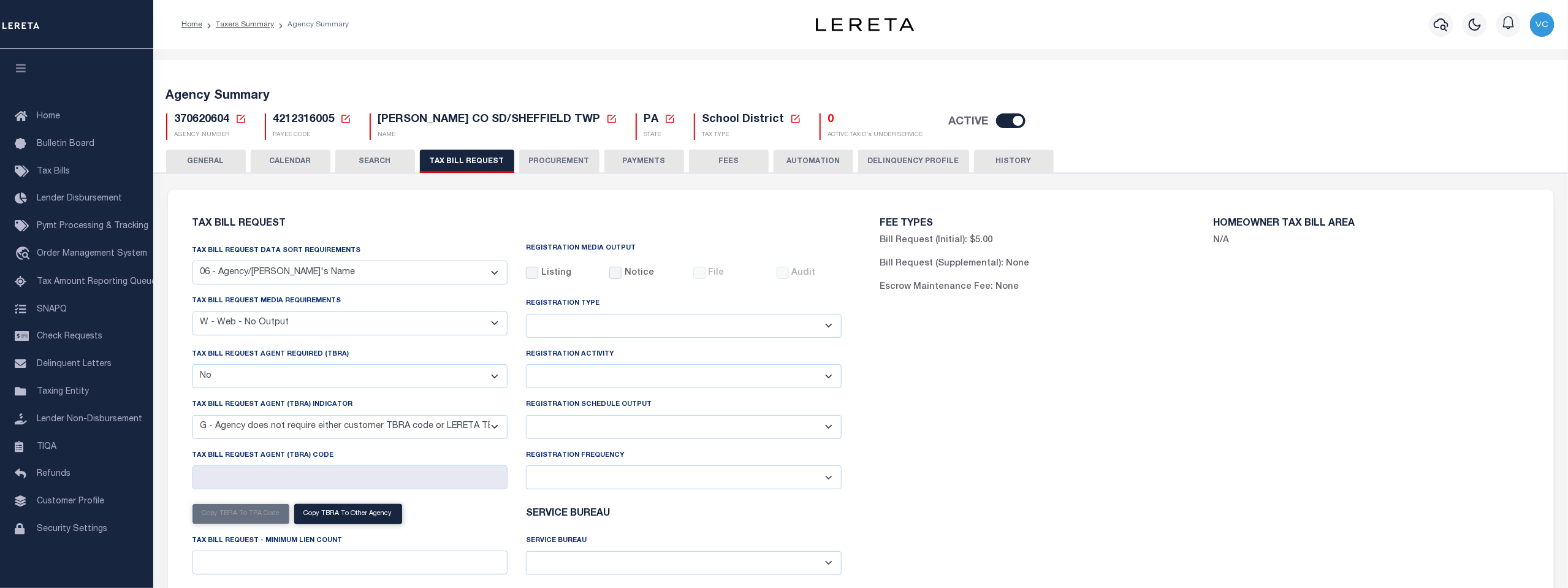
click at [498, 326] on select "A - Listing, File B - Blank Disk E - Notice, Listing F - Form G - Survey L - Li…" at bounding box center [350, 324] width 316 height 24
select select "22"
click at [193, 312] on select "A - Listing, File B - Blank Disk E - Notice, Listing F - Form G - Survey L - Li…" at bounding box center [350, 324] width 316 height 24
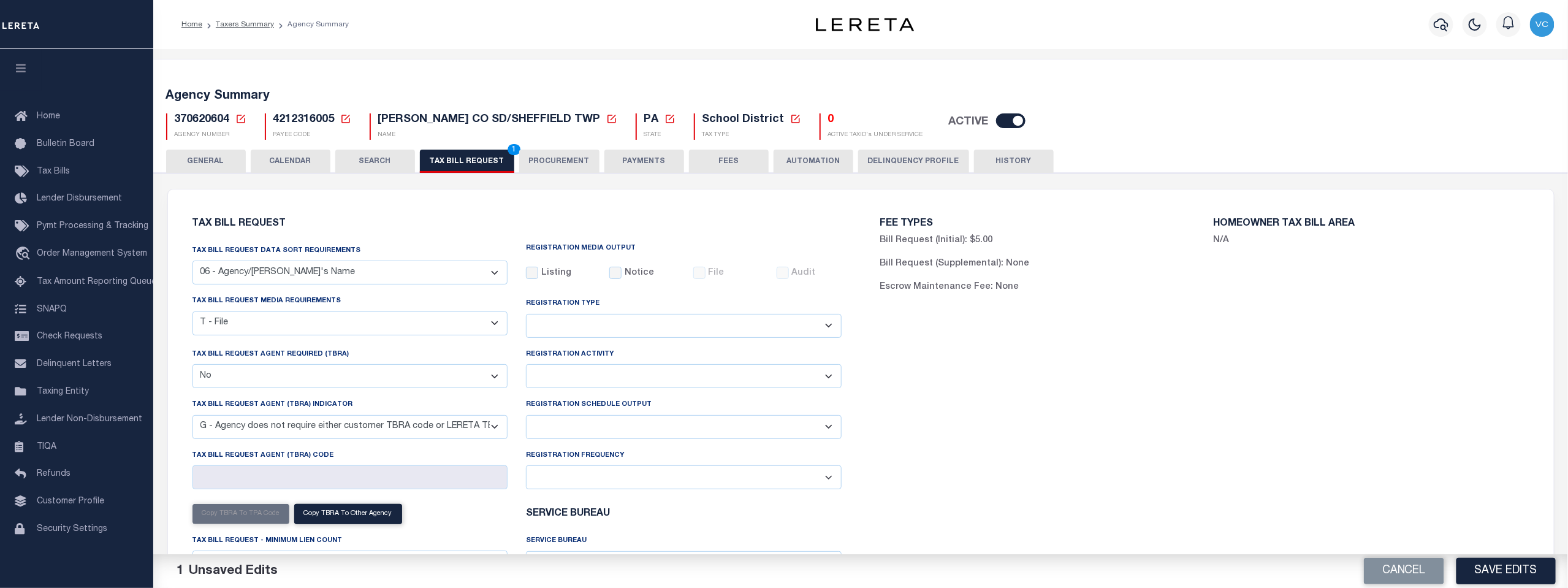
click at [827, 426] on select "Delta File Full File" at bounding box center [684, 427] width 316 height 24
select select "1"
click at [526, 416] on select "Delta File Full File" at bounding box center [684, 427] width 316 height 24
click at [1140, 387] on div "FEE TYPES Bill Request (Initial): $5.00 Bill Request (Supplemental): None Escro…" at bounding box center [1205, 435] width 688 height 460
click at [1498, 567] on button "Save Edits" at bounding box center [1506, 570] width 99 height 26
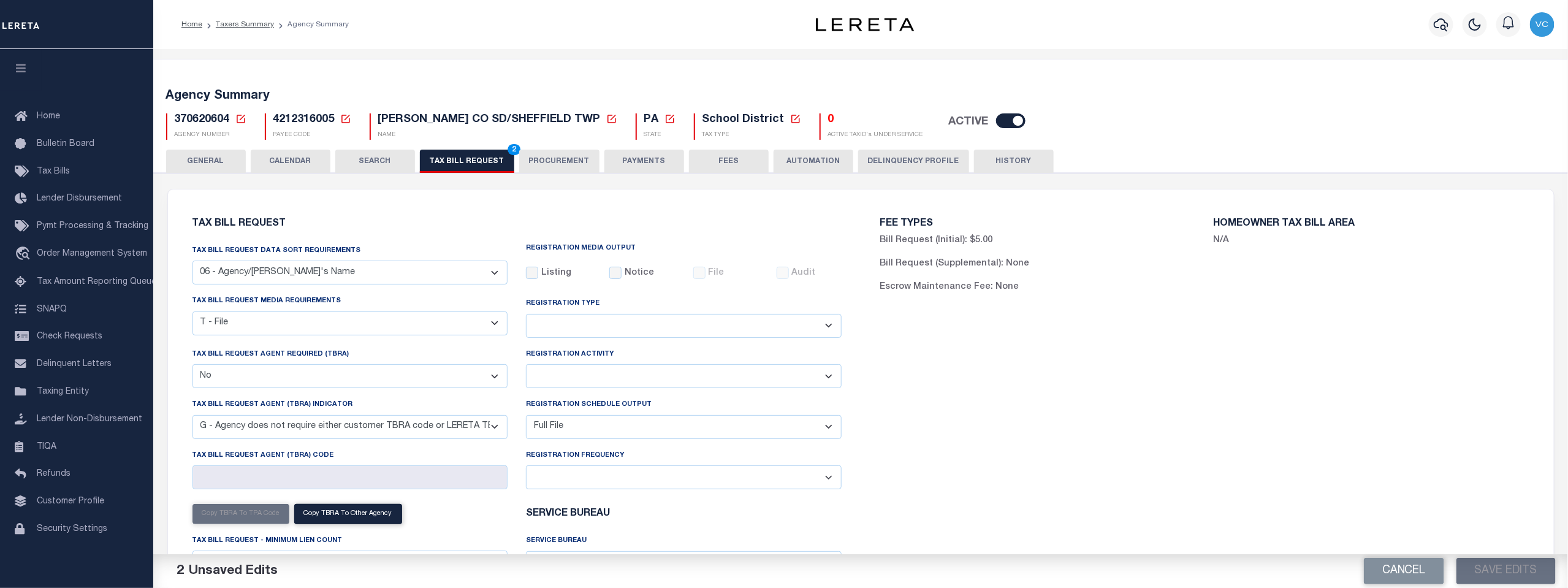
click at [508, 149] on span "2" at bounding box center [514, 149] width 13 height 11
click at [1498, 571] on button "Save Edits" at bounding box center [1506, 570] width 99 height 26
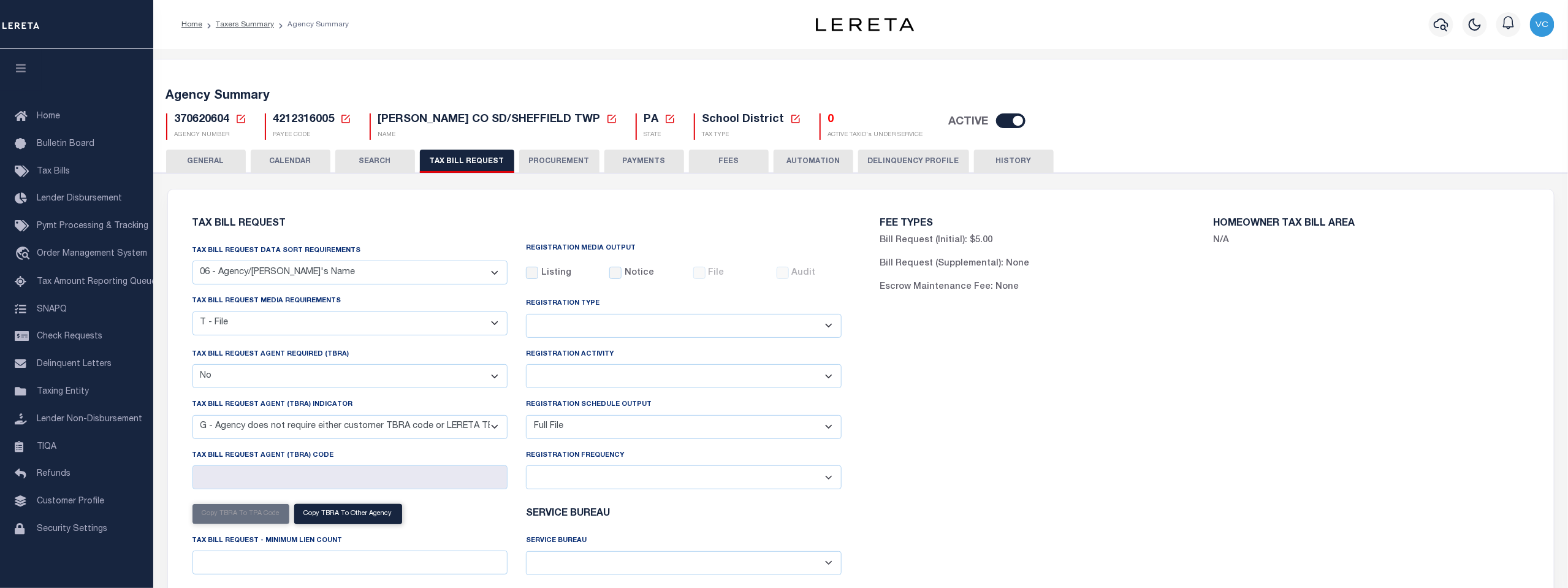
click at [243, 119] on icon at bounding box center [241, 119] width 11 height 11
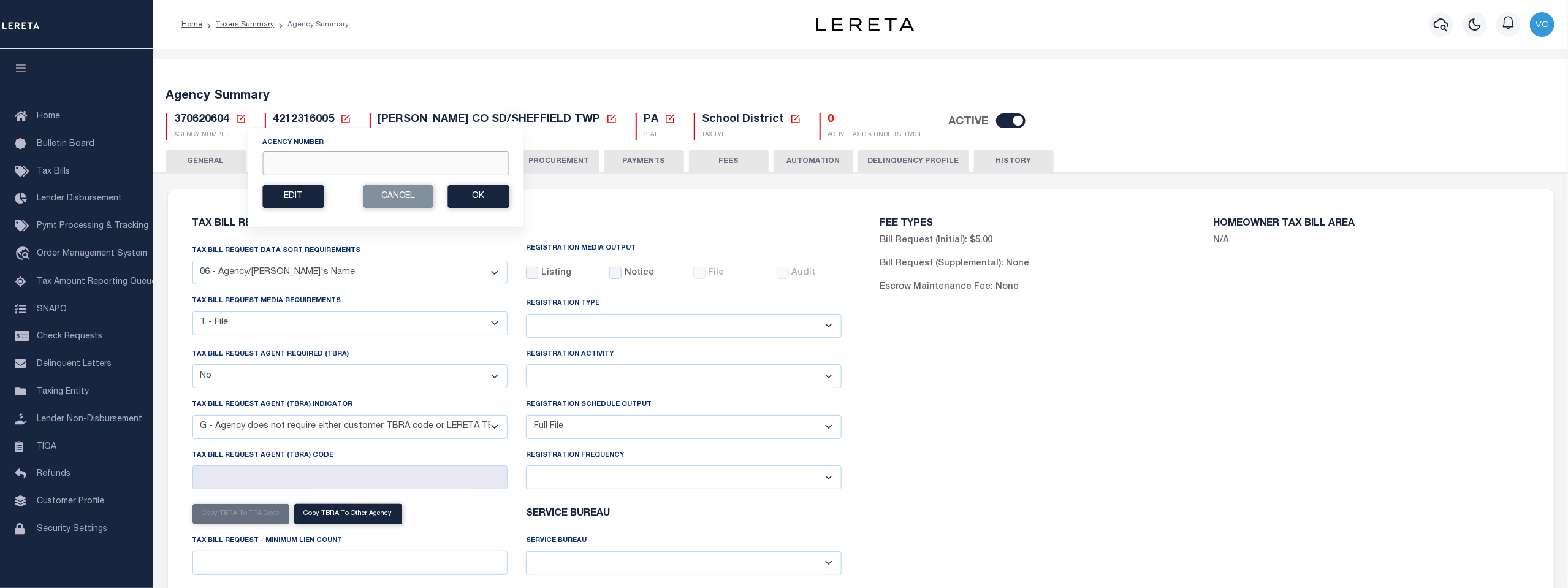
click at [317, 158] on input "Agency Number" at bounding box center [385, 164] width 247 height 24
type input "370620606"
click at [470, 193] on button "Ok" at bounding box center [478, 197] width 62 height 22
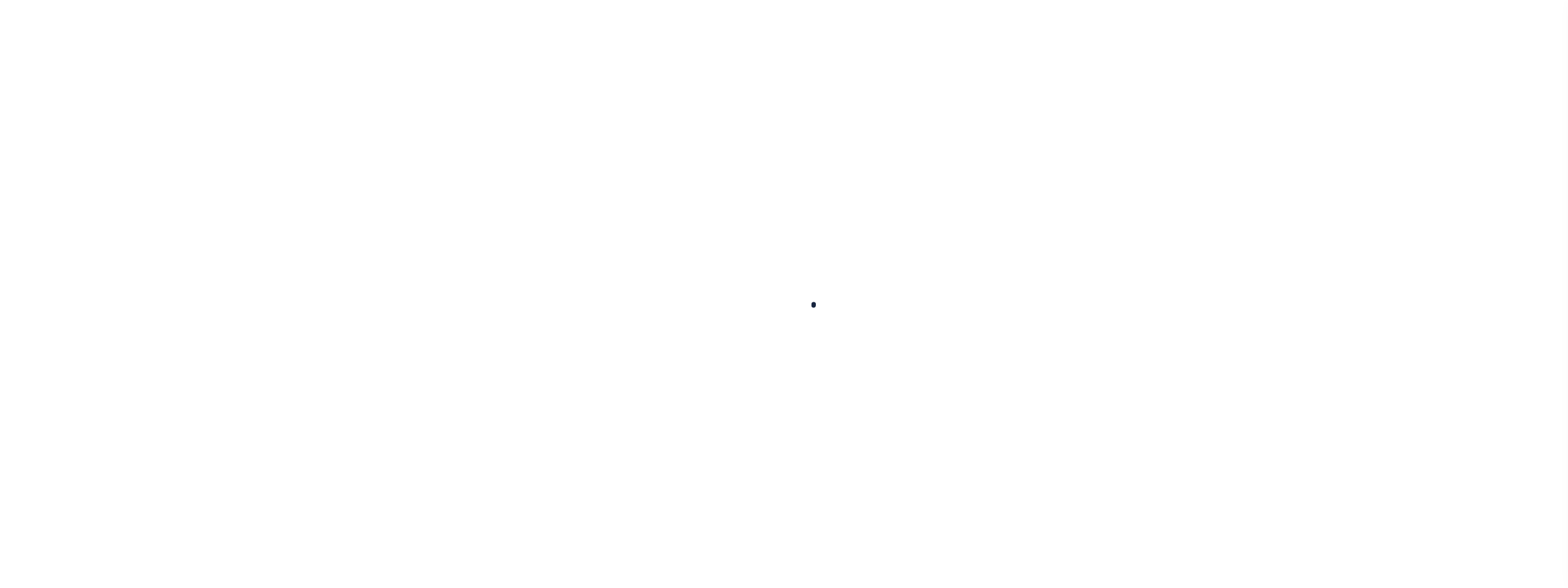
select select
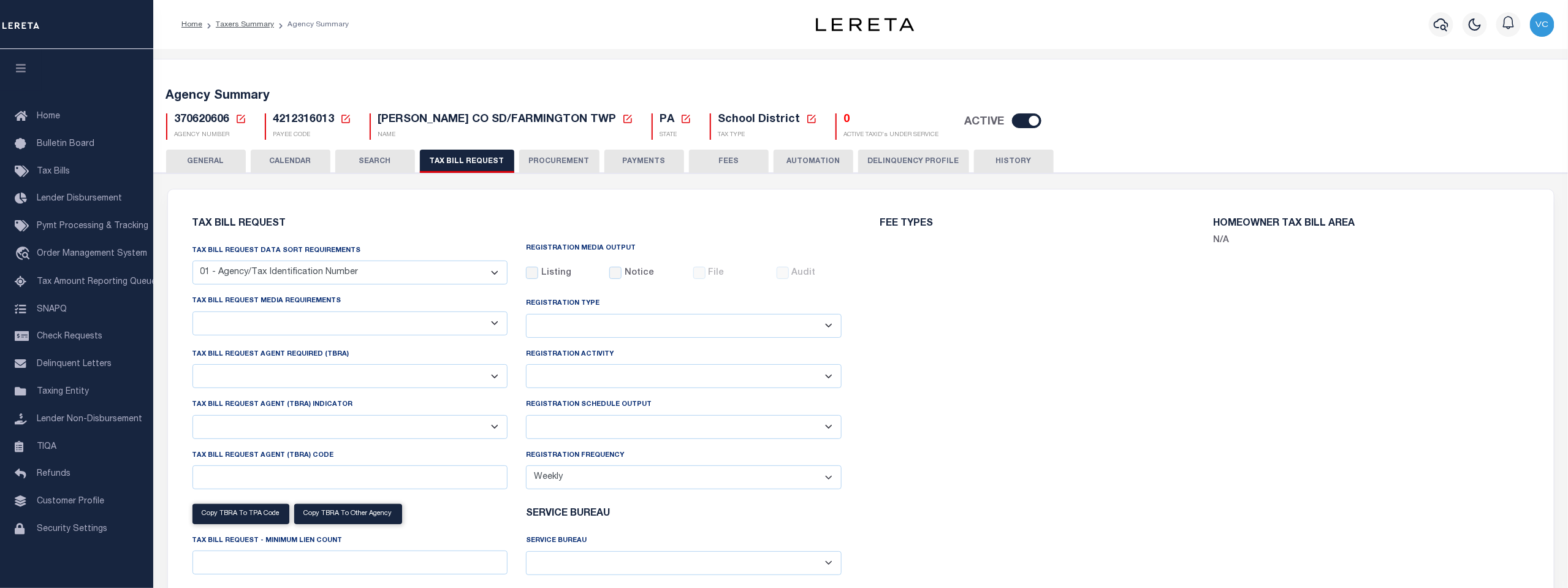
select select "29"
select select "22"
select select "false"
select select "1"
select select
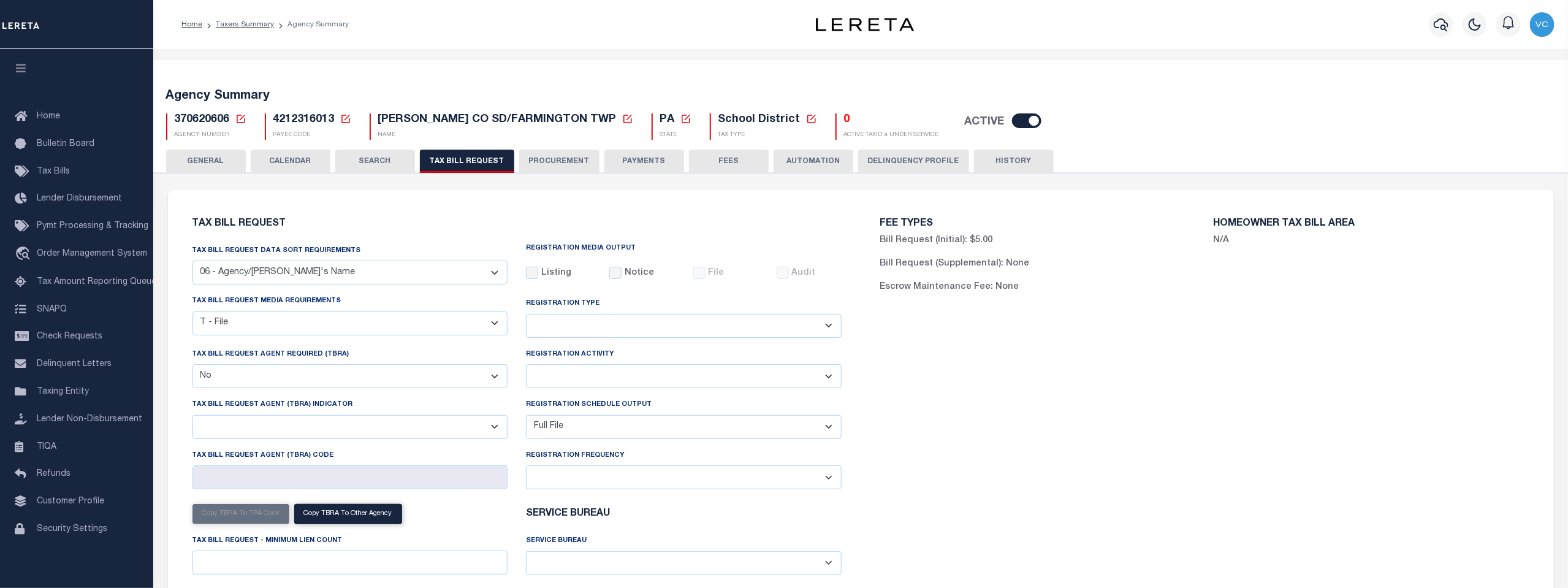
click at [494, 324] on select "A - Listing, File B - Blank Disk E - Notice, Listing F - Form G - Survey L - Li…" at bounding box center [350, 324] width 316 height 24
click at [238, 119] on icon at bounding box center [241, 119] width 11 height 11
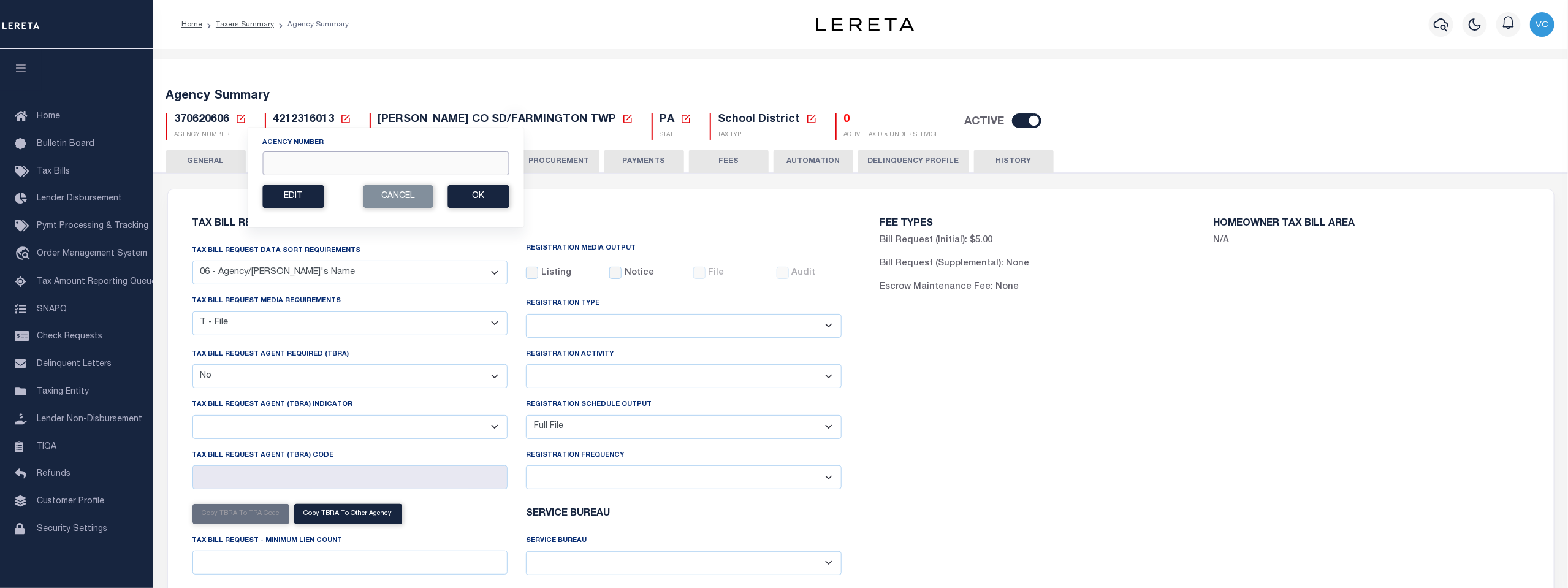
click at [300, 168] on input "Agency Number" at bounding box center [385, 164] width 247 height 24
type input "370620626"
click at [480, 193] on button "Ok" at bounding box center [478, 197] width 62 height 22
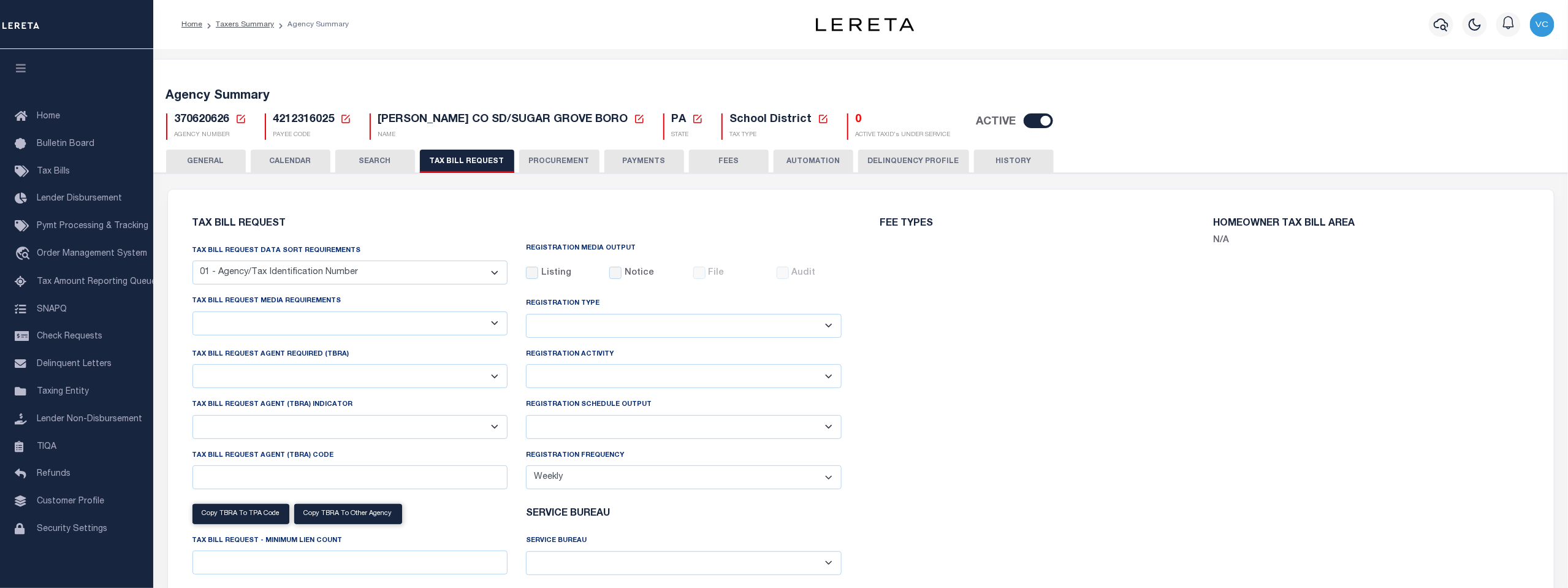
select select "29"
checkbox input "false"
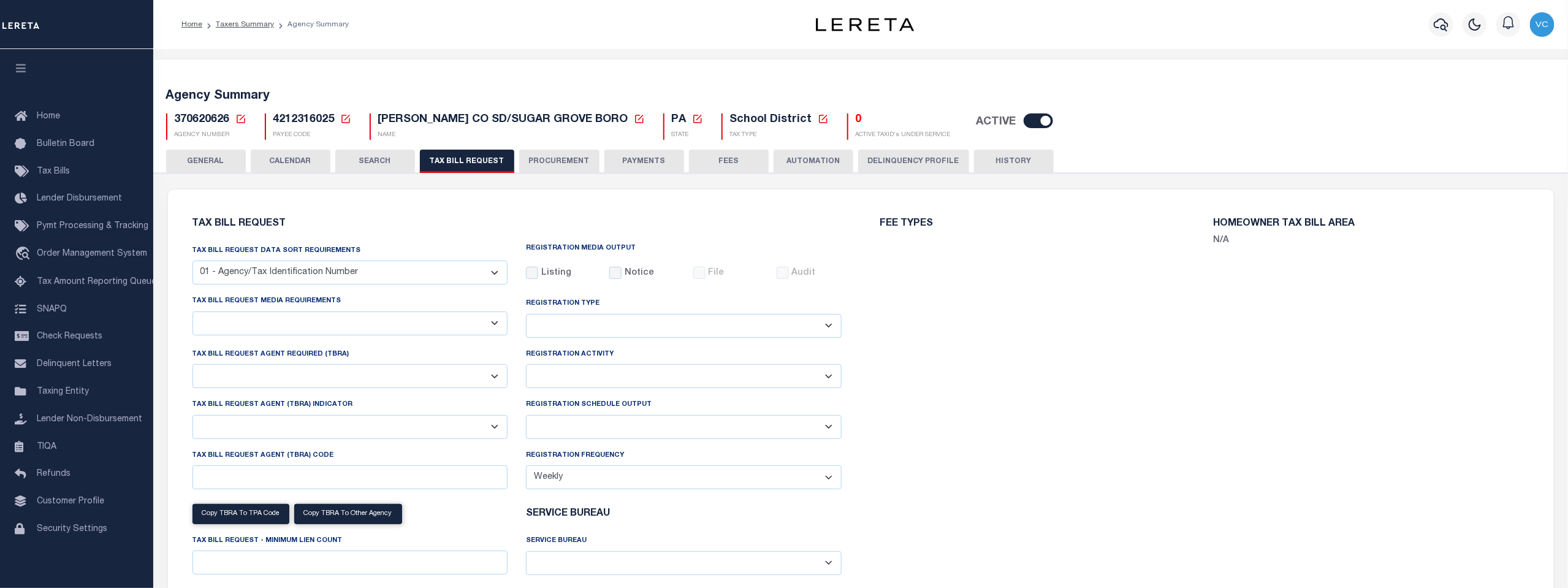
select select "23"
select select "false"
select select
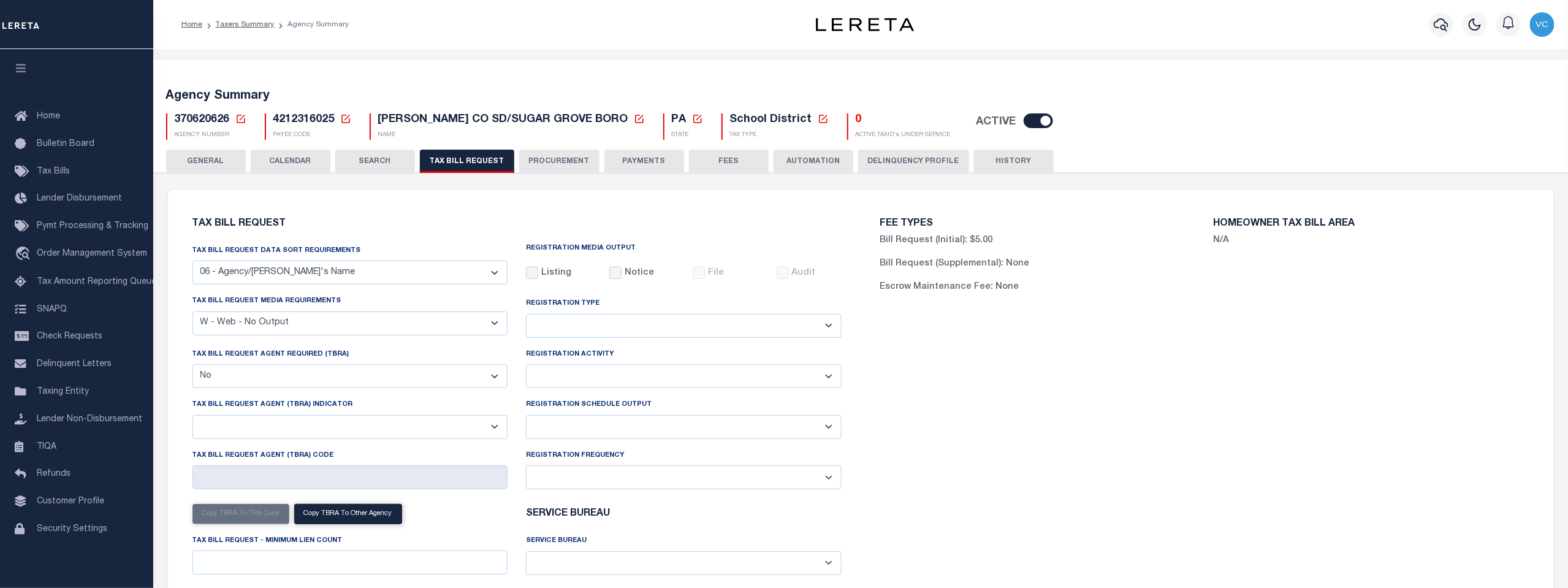
click at [495, 326] on select "A - Listing, File B - Blank Disk E - Notice, Listing F - Form G - Survey L - Li…" at bounding box center [350, 324] width 316 height 24
select select "22"
click at [193, 312] on select "A - Listing, File B - Blank Disk E - Notice, Listing F - Form G - Survey L - Li…" at bounding box center [350, 324] width 316 height 24
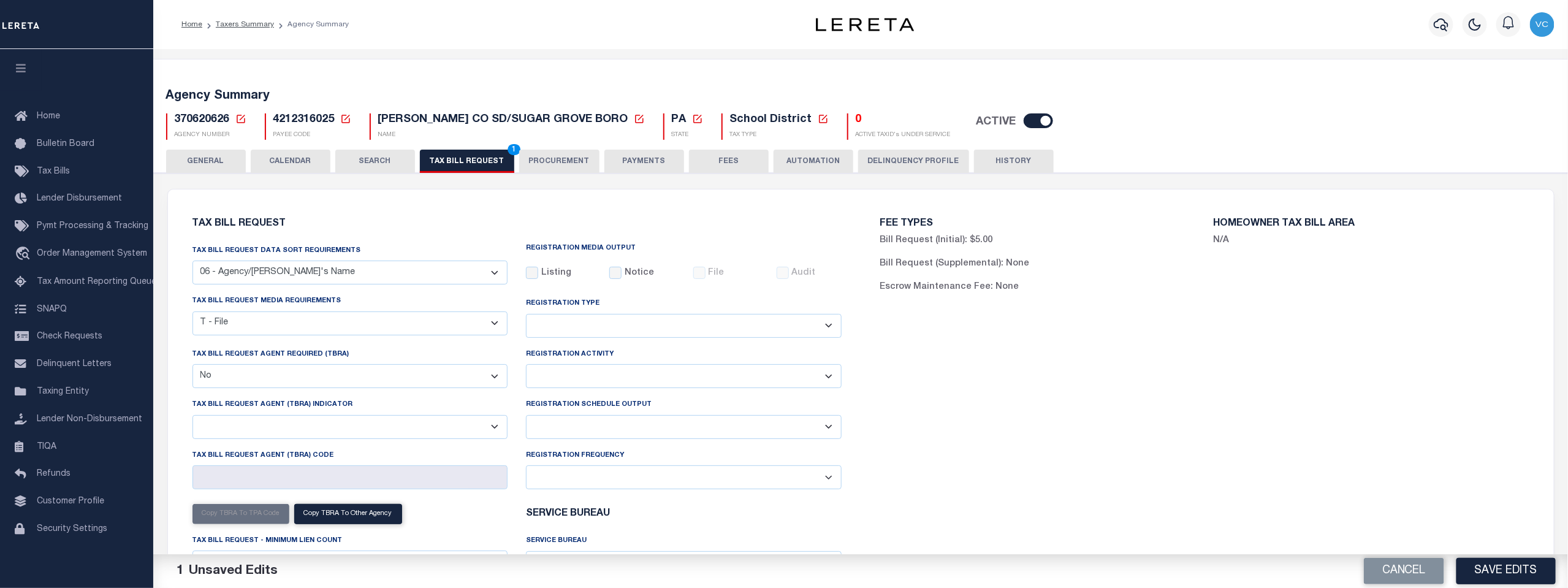
click at [827, 423] on select "Delta File Full File" at bounding box center [684, 427] width 316 height 24
select select "1"
click at [526, 416] on select "Delta File Full File" at bounding box center [684, 427] width 316 height 24
click at [1496, 566] on button "Save Edits" at bounding box center [1506, 570] width 99 height 26
click at [507, 152] on span "2" at bounding box center [514, 149] width 13 height 11
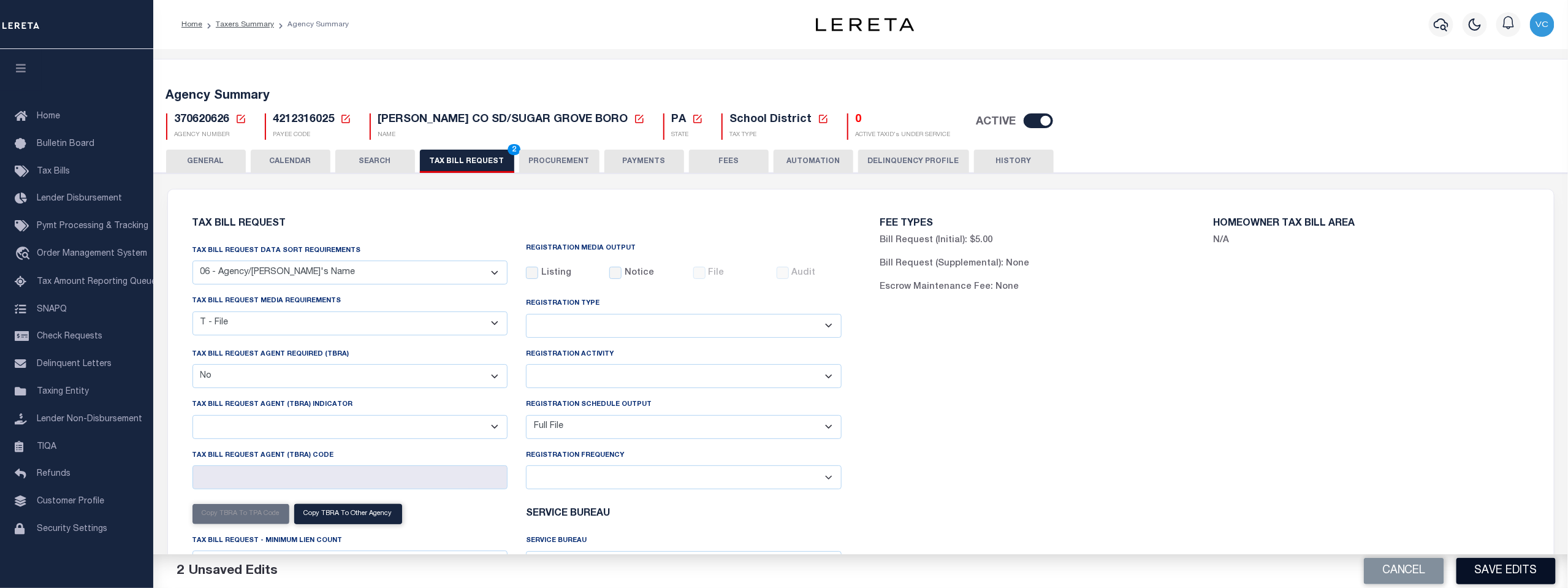
click at [1496, 566] on button "Save Edits" at bounding box center [1506, 570] width 99 height 26
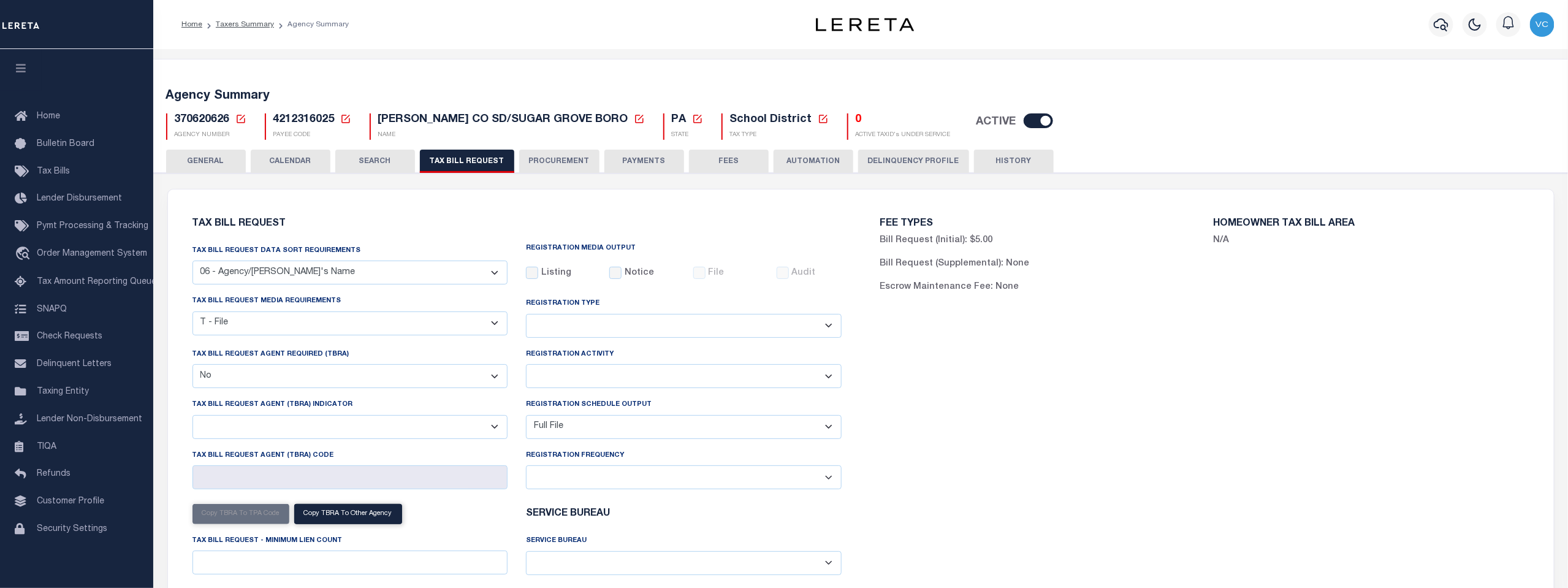
click at [236, 119] on icon at bounding box center [240, 119] width 9 height 9
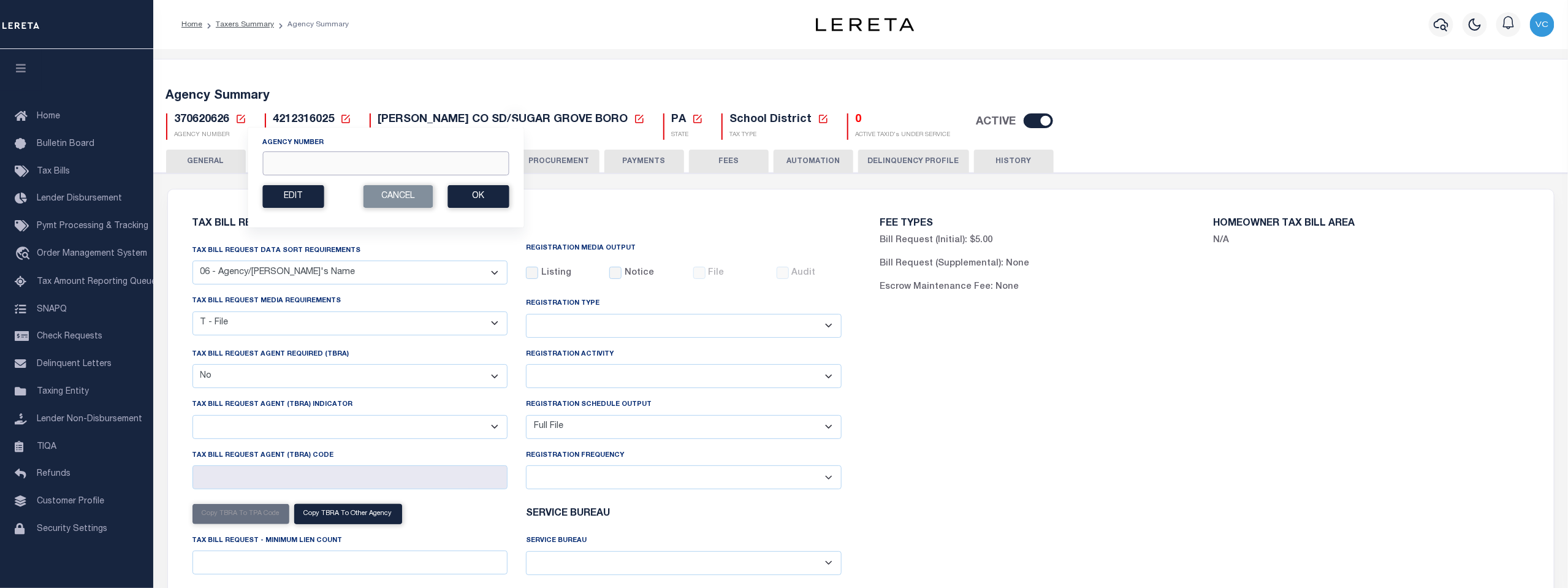
click at [283, 159] on input "Agency Number" at bounding box center [385, 164] width 247 height 24
type input "370620623"
click at [478, 197] on button "Ok" at bounding box center [478, 197] width 62 height 22
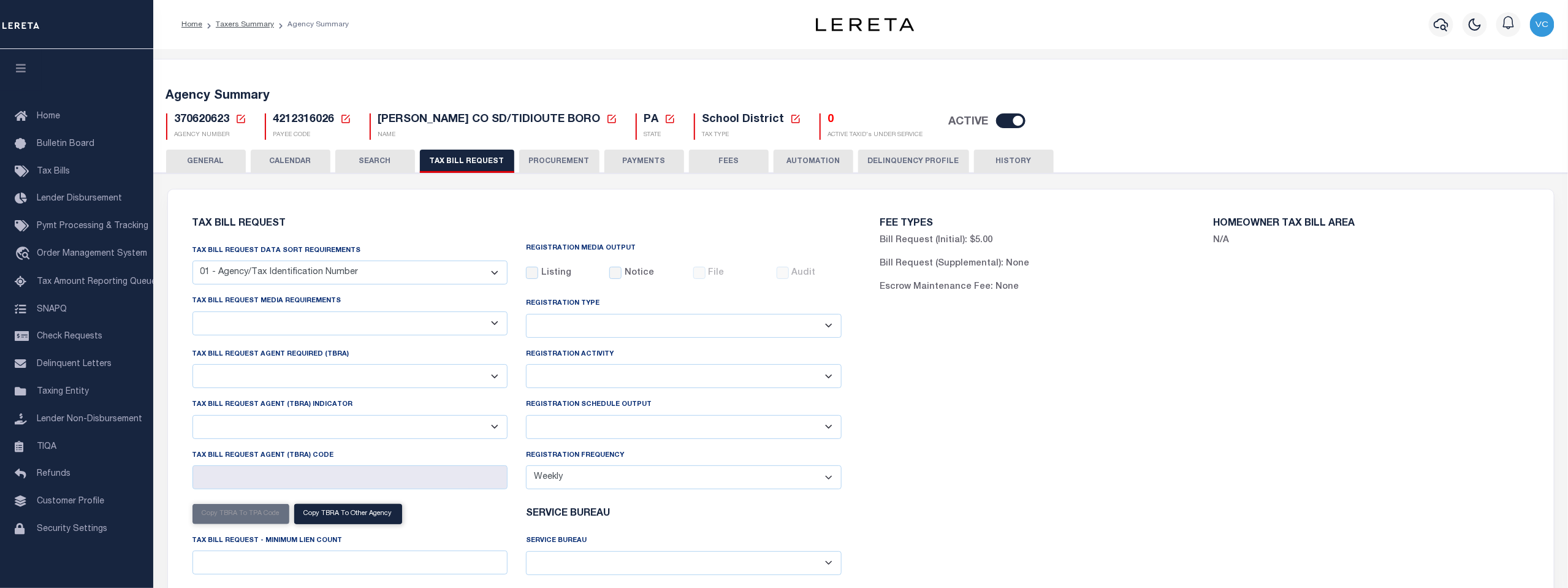
select select "29"
checkbox input "false"
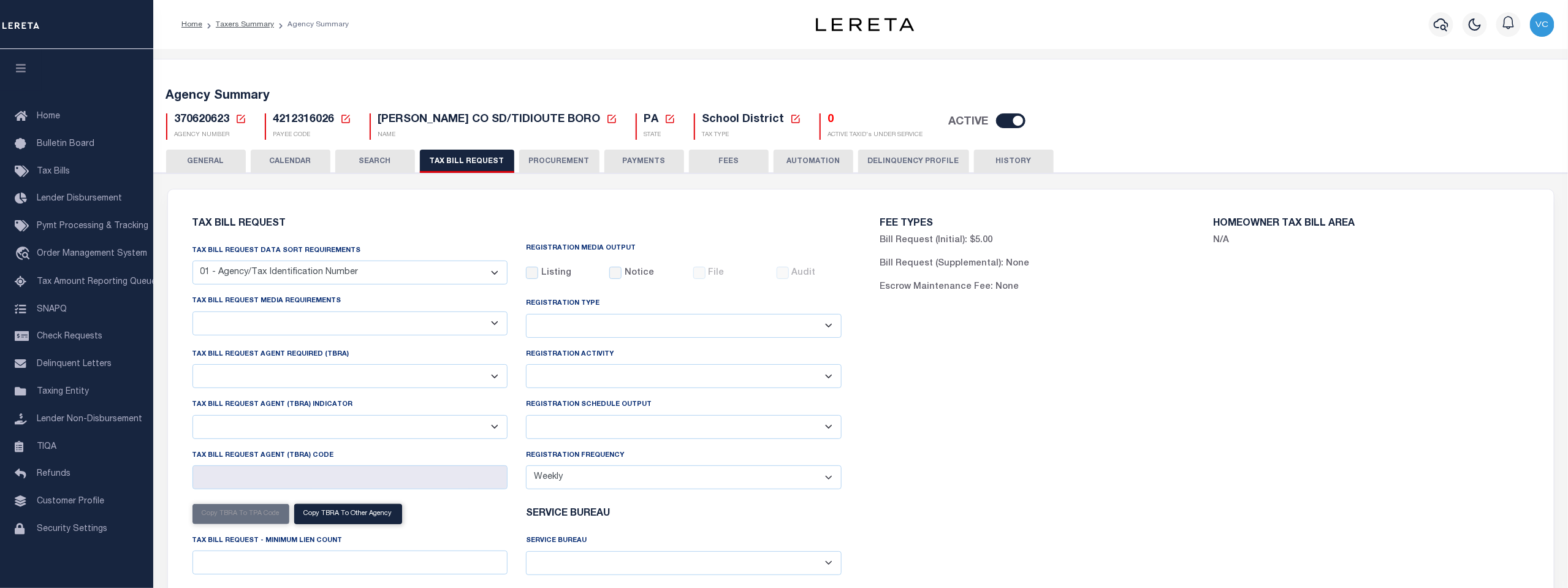
select select "20"
select select "false"
select select "15"
select select
click at [497, 325] on select "A - Listing, File B - Blank Disk E - Notice, Listing F - Form G - Survey L - Li…" at bounding box center [350, 324] width 316 height 24
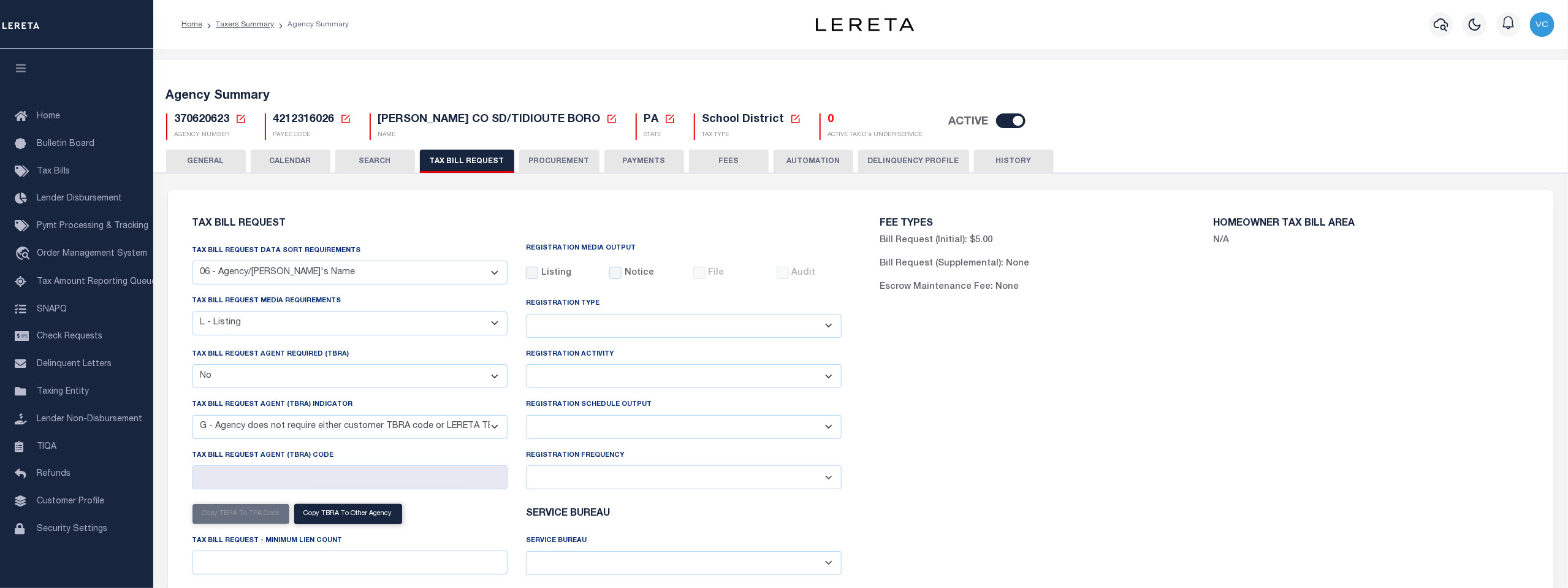
select select "22"
click at [193, 312] on select "A - Listing, File B - Blank Disk E - Notice, Listing F - Form G - Survey L - Li…" at bounding box center [350, 324] width 316 height 24
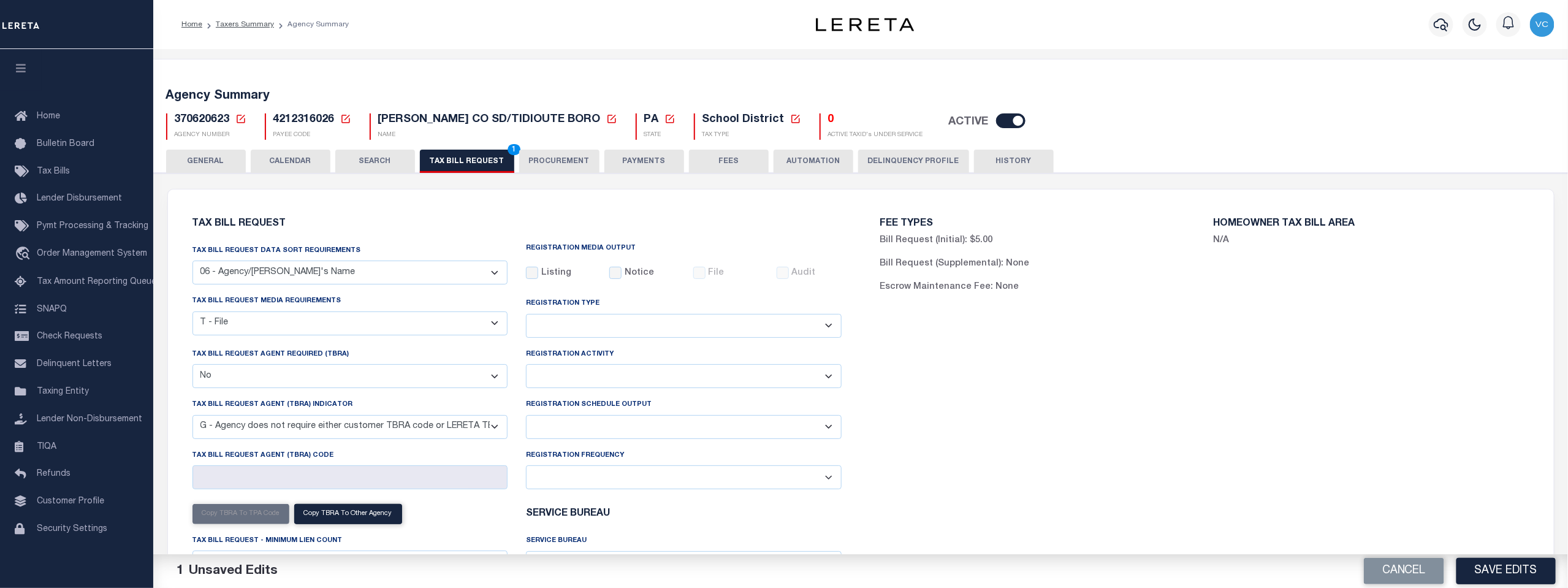
click at [831, 423] on select "Delta File Full File" at bounding box center [684, 427] width 316 height 24
select select "1"
click at [526, 416] on select "Delta File Full File" at bounding box center [684, 427] width 316 height 24
click at [1491, 570] on button "Save Edits" at bounding box center [1506, 570] width 99 height 26
click at [507, 146] on span "2" at bounding box center [514, 149] width 13 height 11
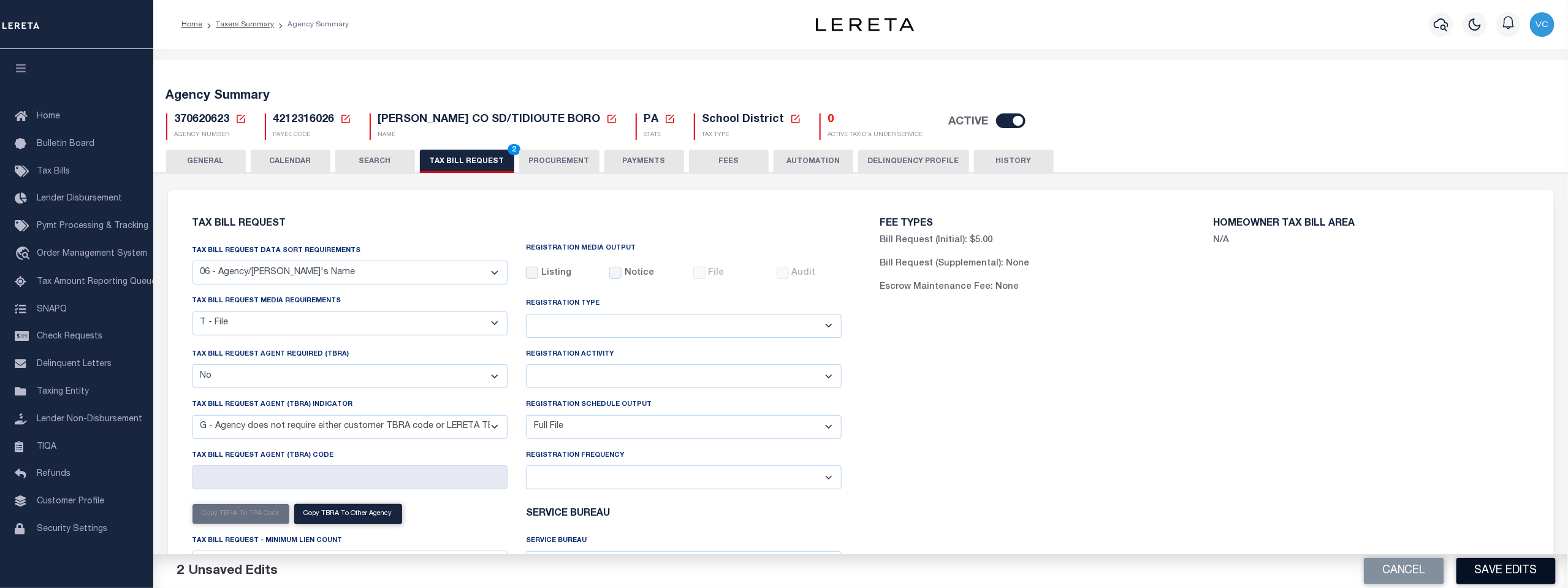
click at [1512, 568] on button "Save Edits" at bounding box center [1506, 570] width 99 height 26
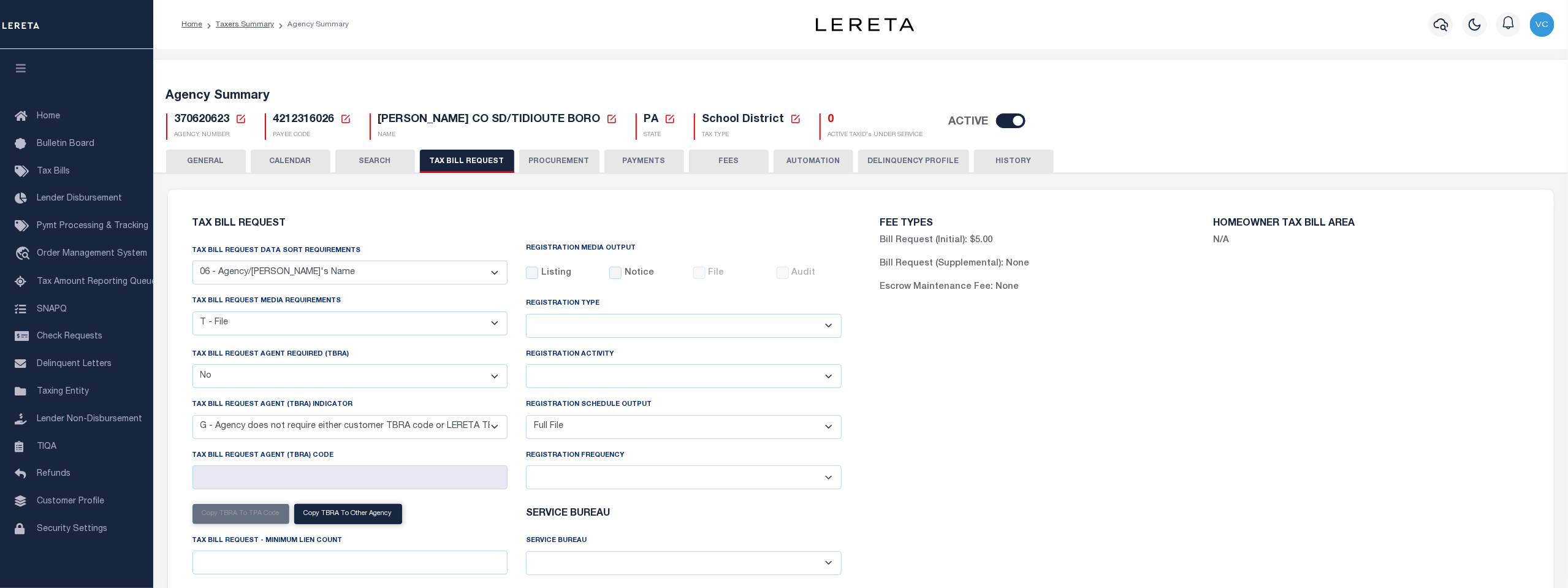
click at [244, 115] on icon at bounding box center [240, 119] width 9 height 9
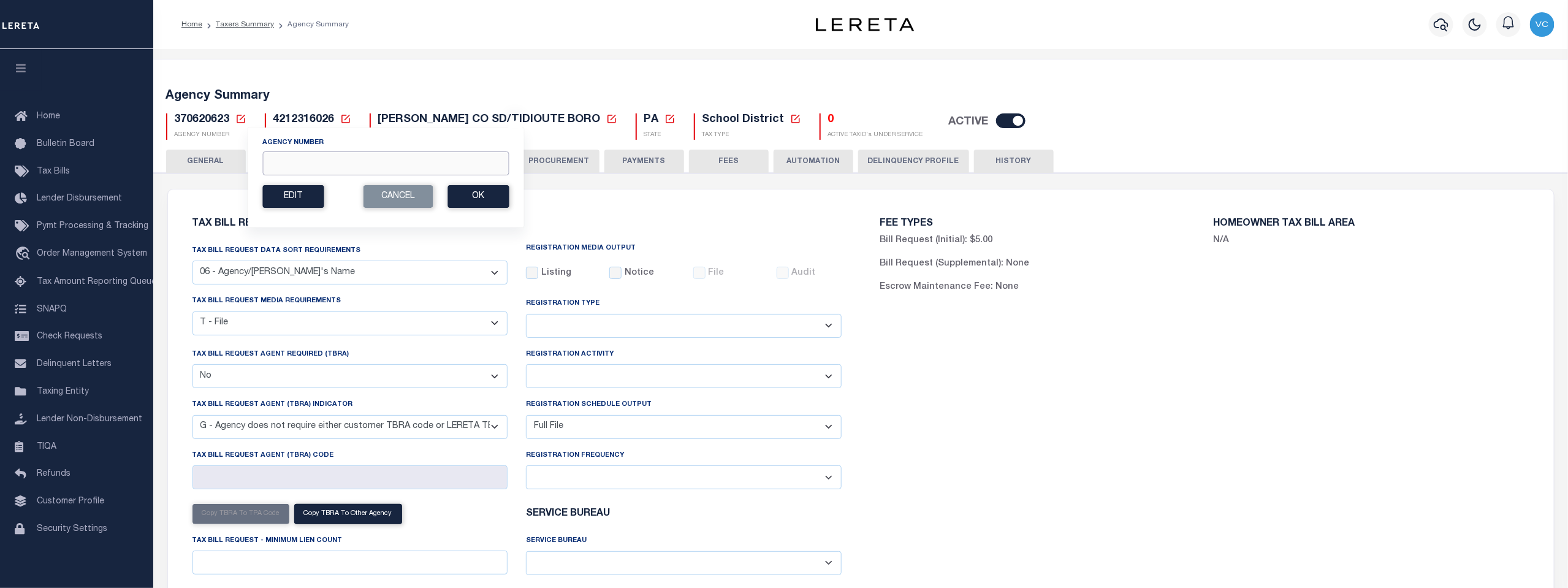
click at [300, 170] on input "Agency Number" at bounding box center [385, 164] width 247 height 24
type input "370620614"
click at [470, 187] on button "Ok" at bounding box center [478, 197] width 62 height 22
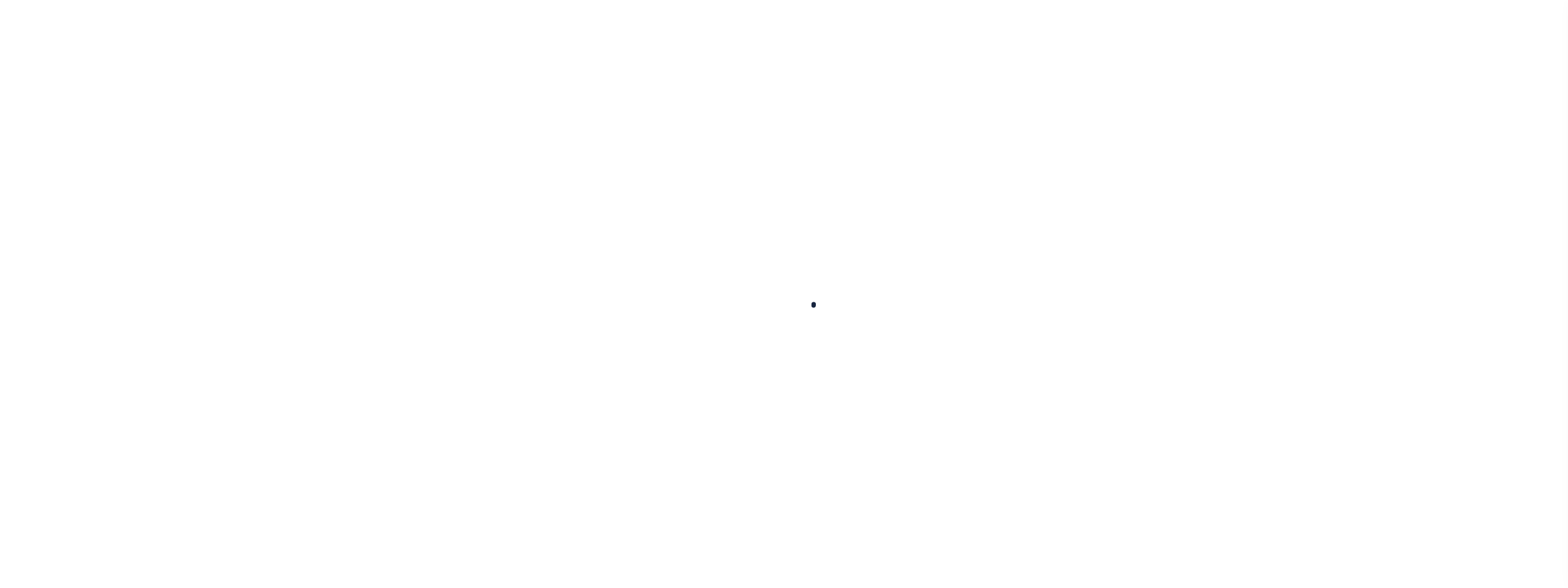
select select
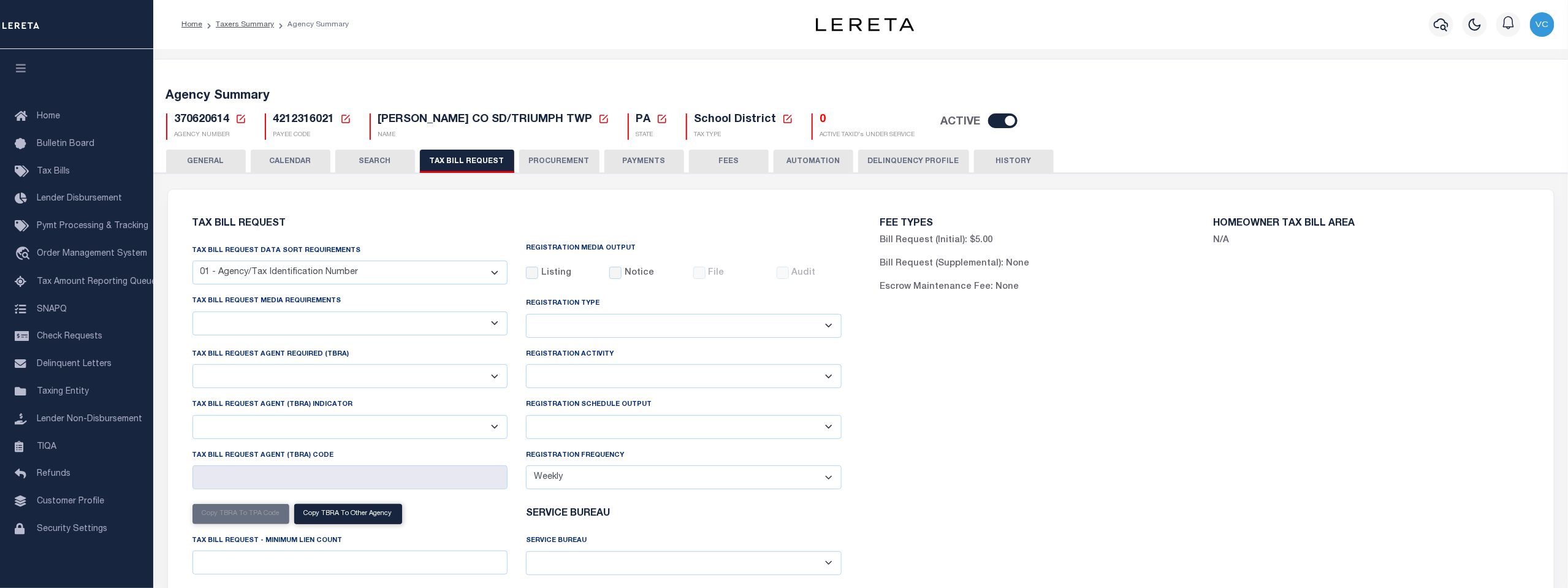
select select "29"
checkbox input "false"
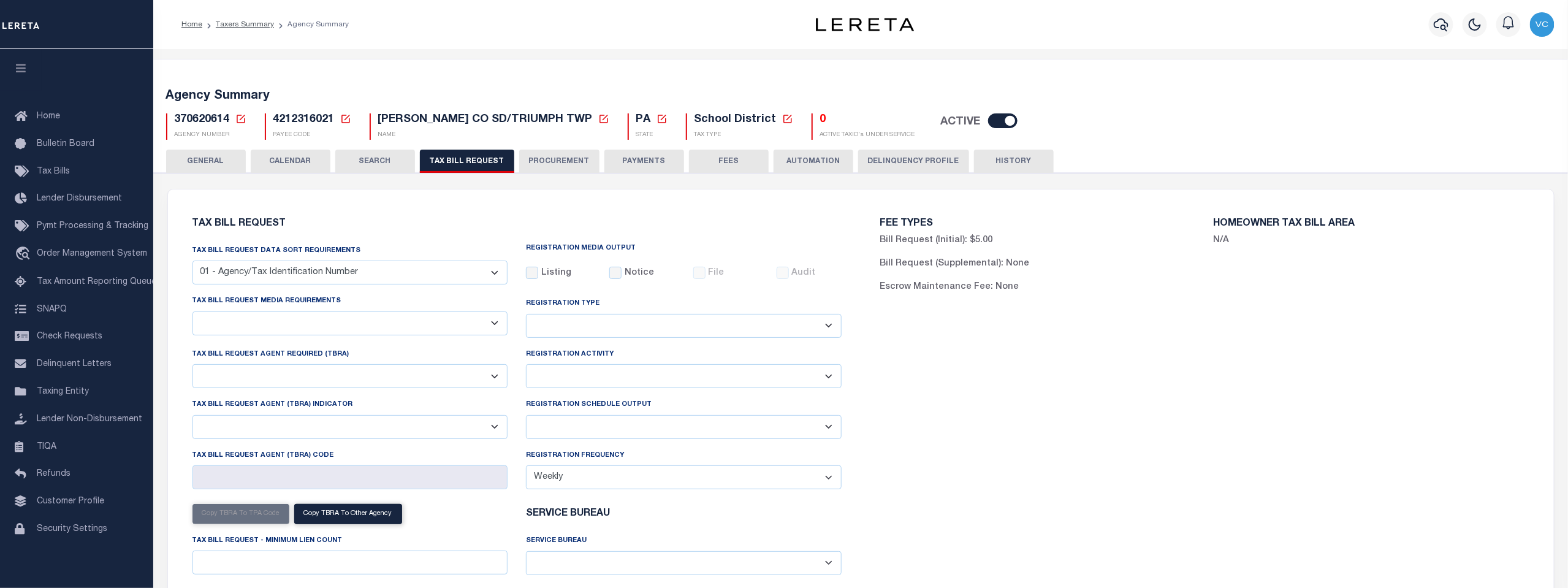
select select "20"
select select "false"
select select
click at [494, 326] on select "A - Listing, File B - Blank Disk E - Notice, Listing F - Form G - Survey L - Li…" at bounding box center [350, 324] width 316 height 24
select select "22"
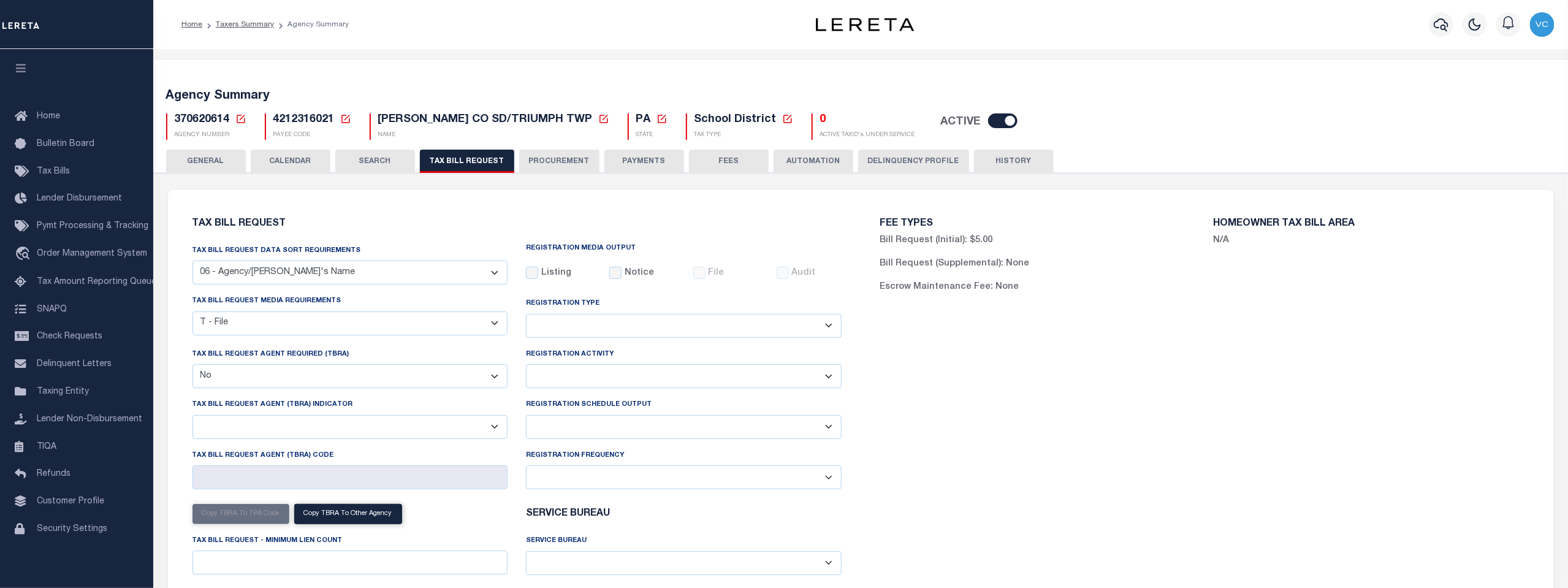
click at [193, 312] on select "A - Listing, File B - Blank Disk E - Notice, Listing F - Form G - Survey L - Li…" at bounding box center [350, 324] width 316 height 24
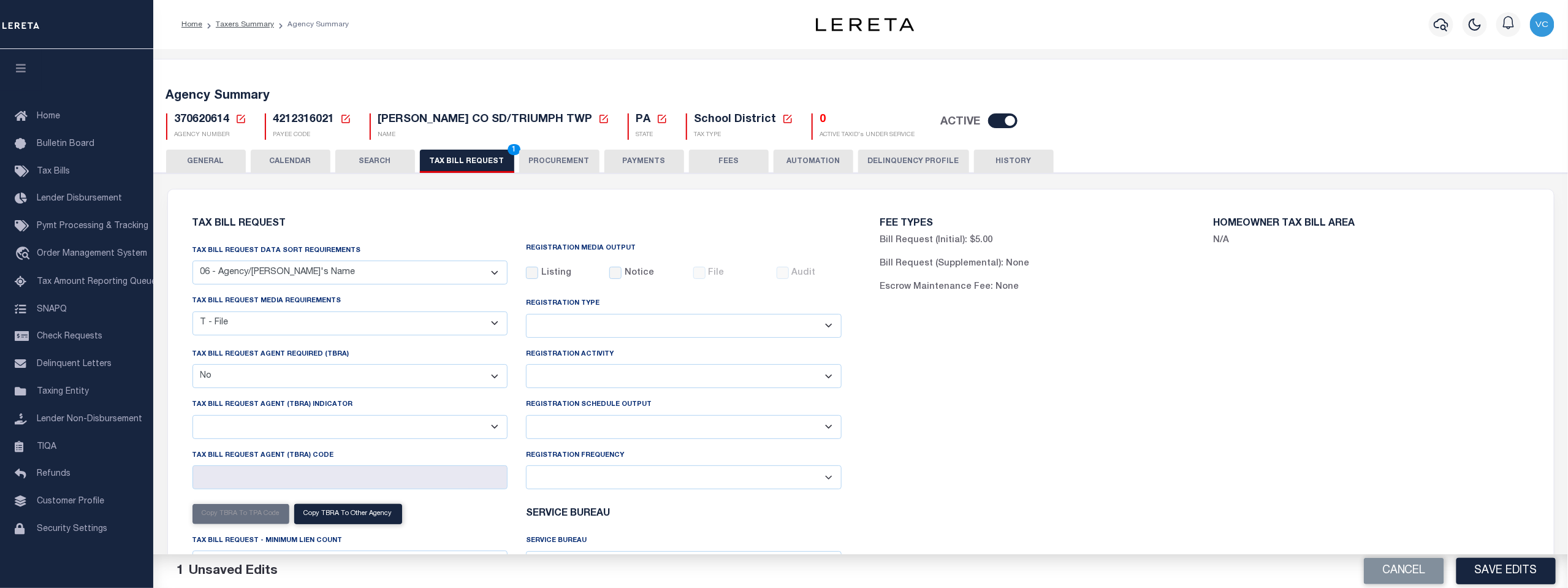
click at [830, 427] on select "Delta File Full File" at bounding box center [684, 427] width 316 height 24
select select "1"
click at [526, 416] on select "Delta File Full File" at bounding box center [684, 427] width 316 height 24
click at [1486, 566] on button "Save Edits" at bounding box center [1506, 570] width 99 height 26
click at [510, 149] on span "2" at bounding box center [514, 149] width 13 height 11
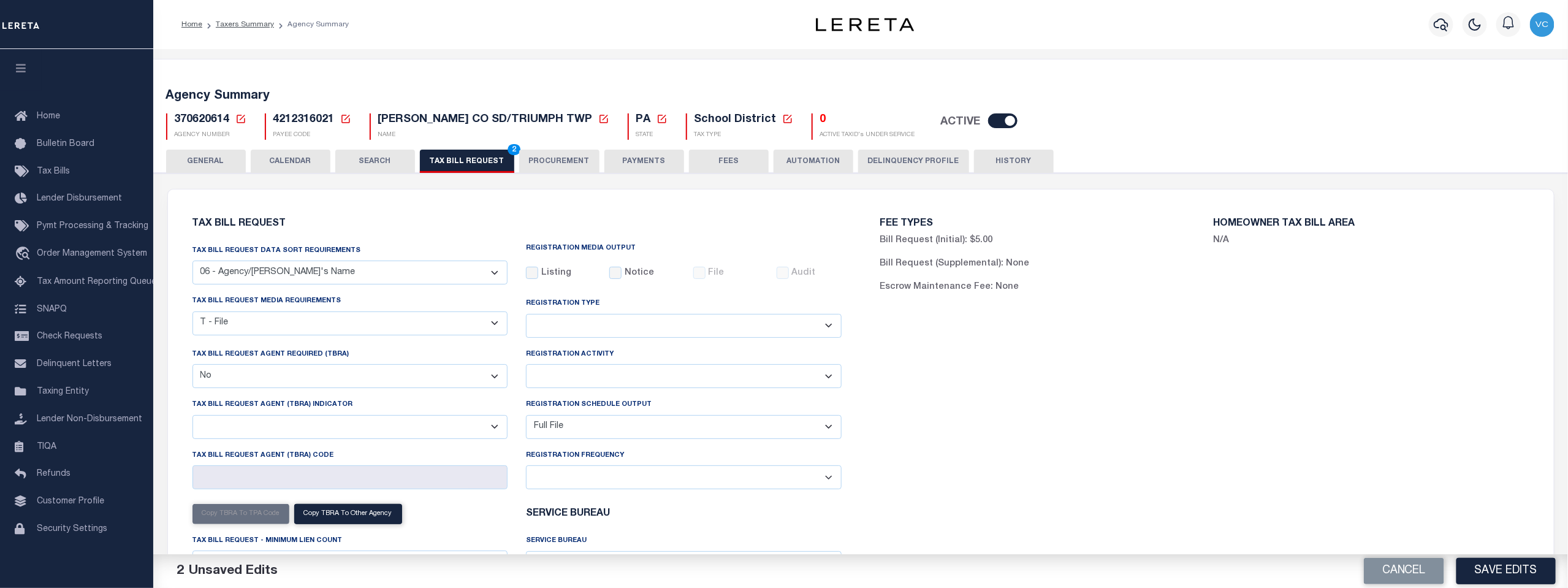
click at [1491, 566] on button "Save Edits" at bounding box center [1506, 570] width 99 height 26
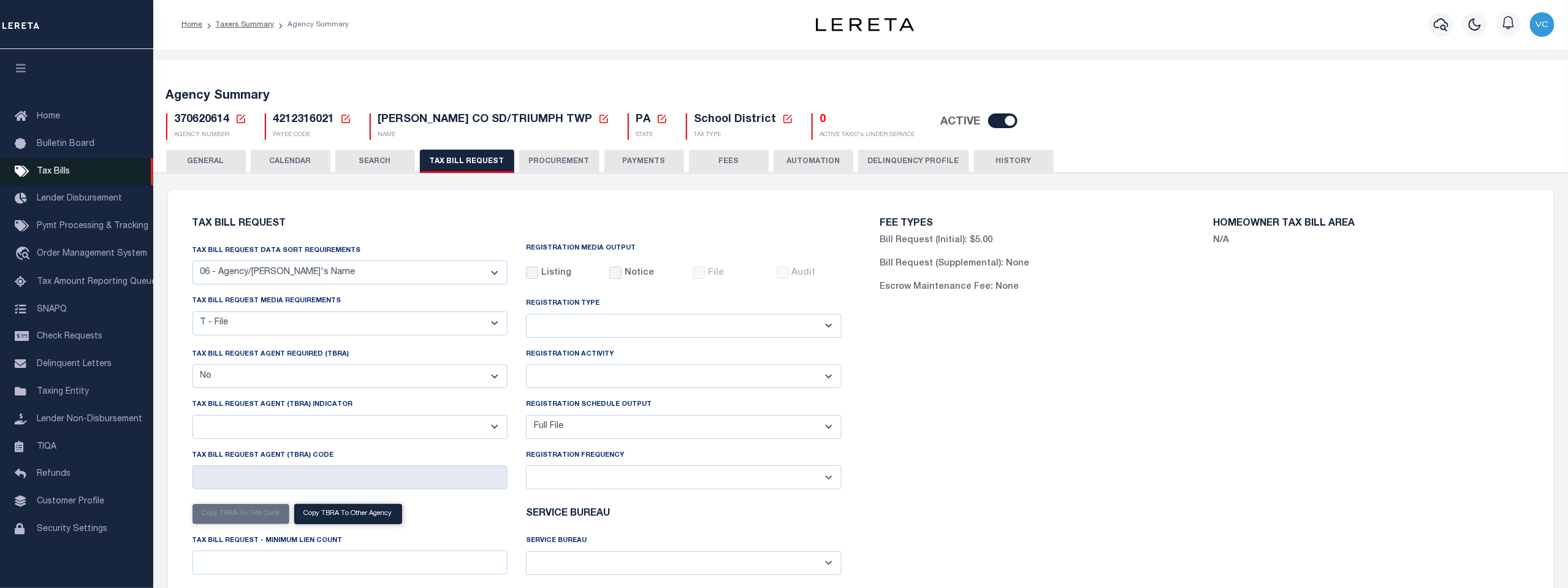
click at [62, 176] on span "Tax Bills" at bounding box center [53, 172] width 33 height 9
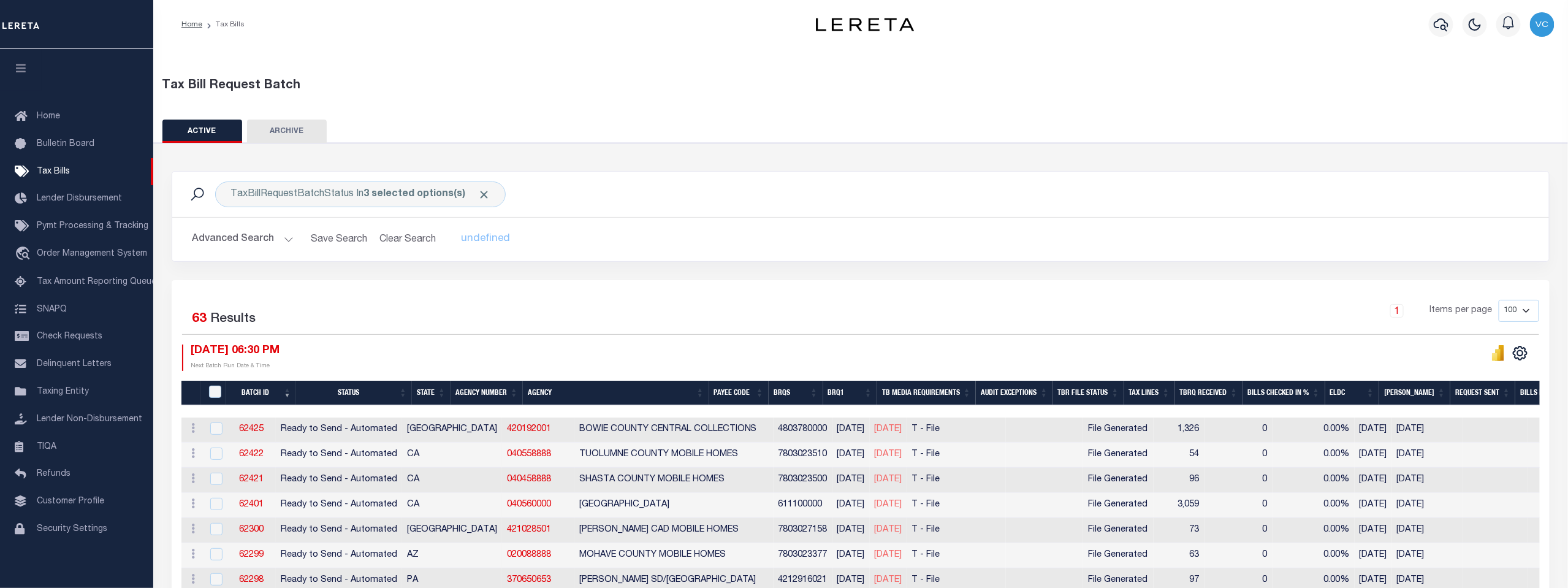
click at [487, 391] on th "Agency Number" at bounding box center [486, 393] width 73 height 25
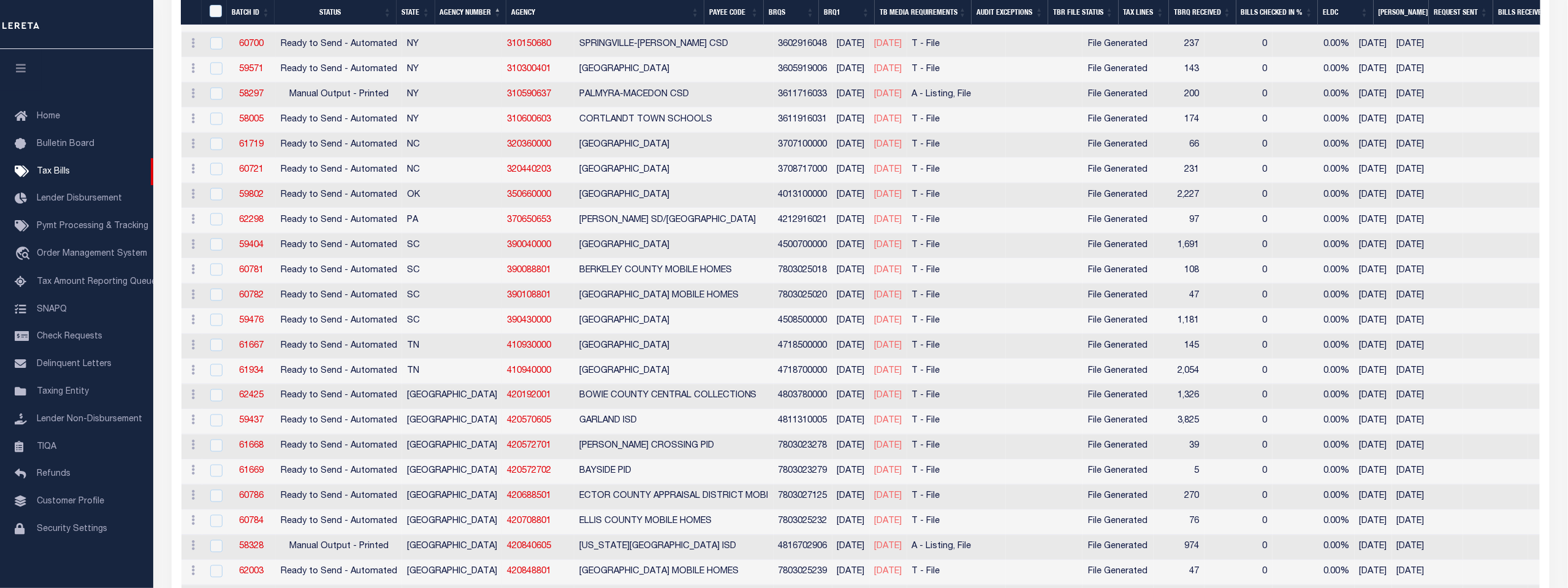
scroll to position [1090, 0]
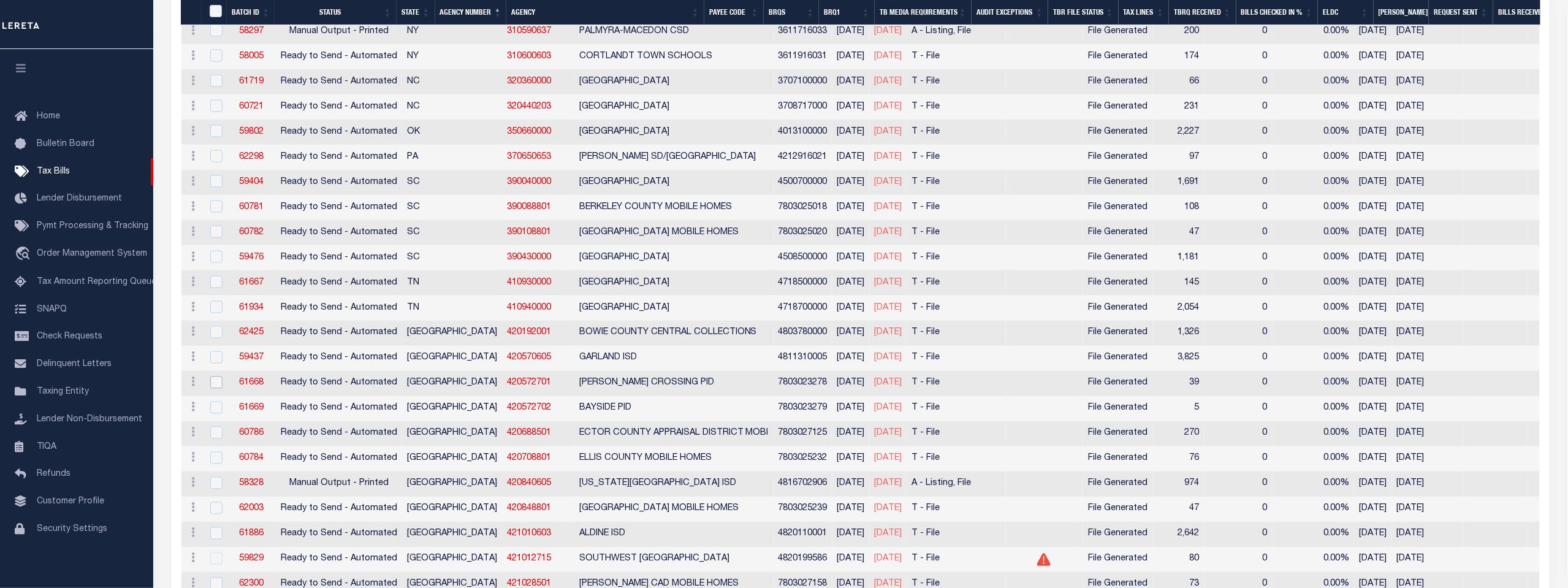
click at [214, 376] on input "checkbox" at bounding box center [216, 382] width 12 height 12
checkbox input "true"
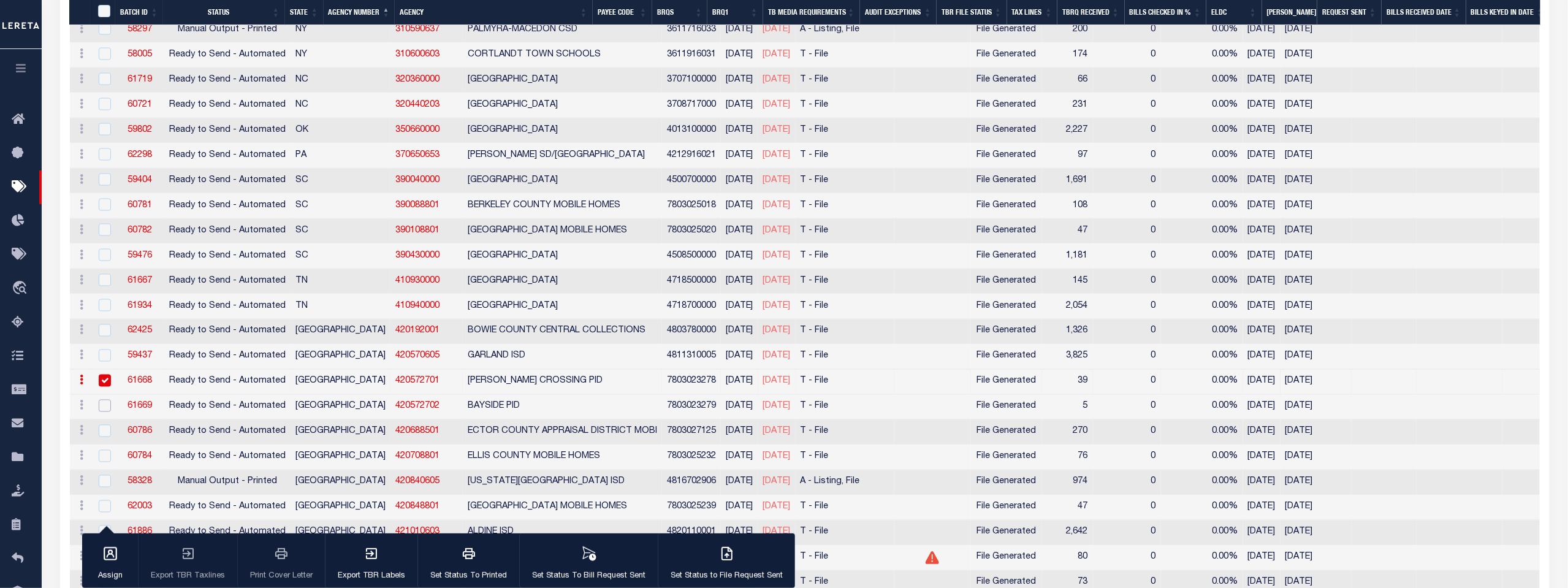
click at [103, 399] on input "checkbox" at bounding box center [105, 405] width 12 height 12
checkbox input "true"
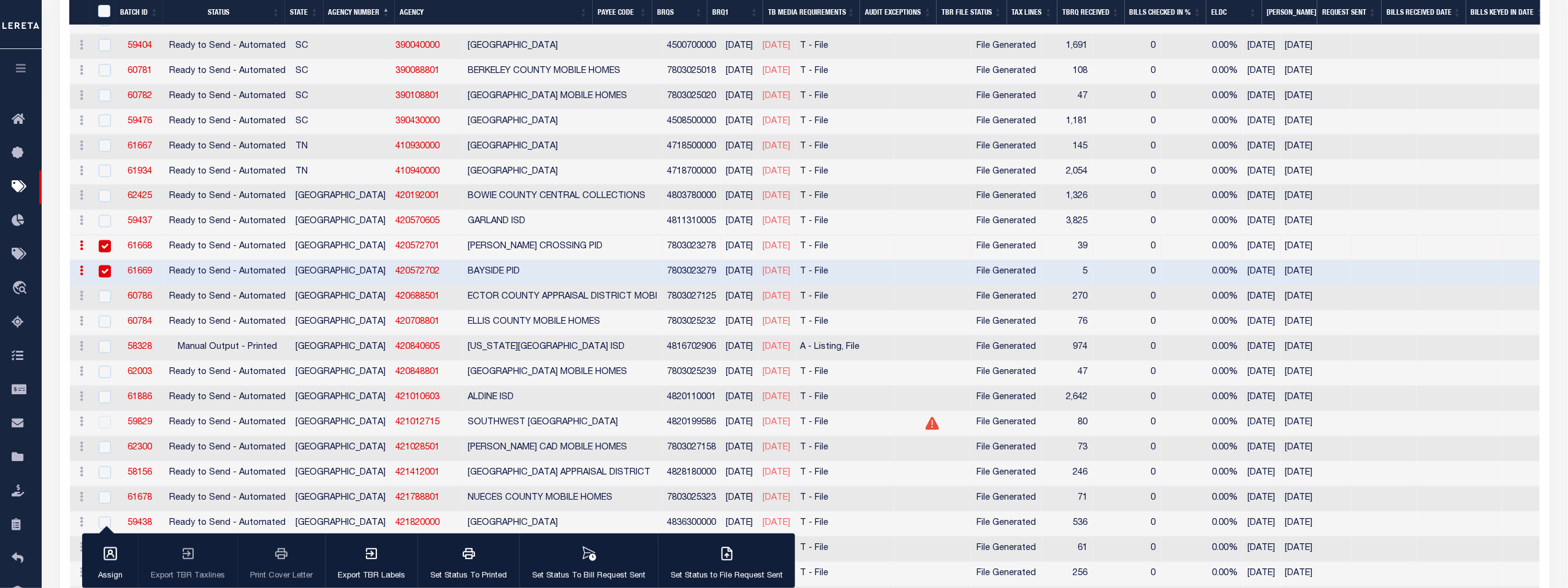
scroll to position [1226, 0]
click at [104, 414] on div at bounding box center [103, 420] width 15 height 14
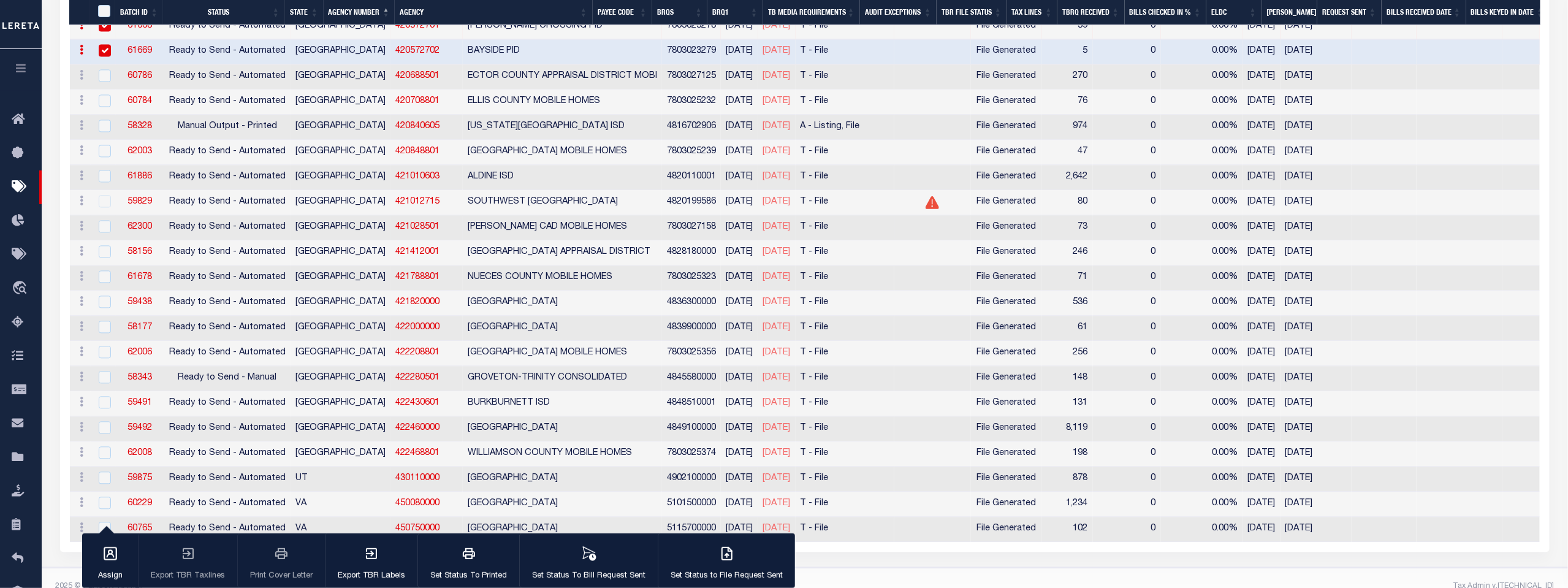
scroll to position [1459, 0]
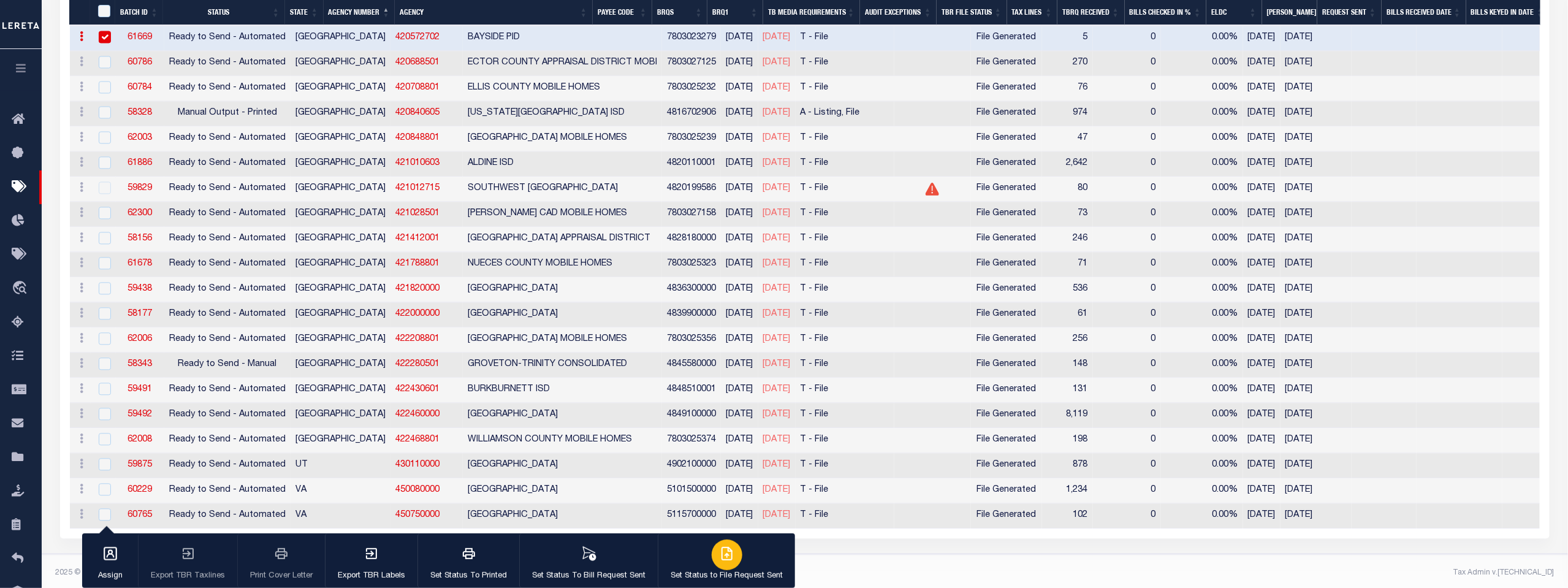
click at [725, 558] on icon "button" at bounding box center [728, 552] width 6 height 10
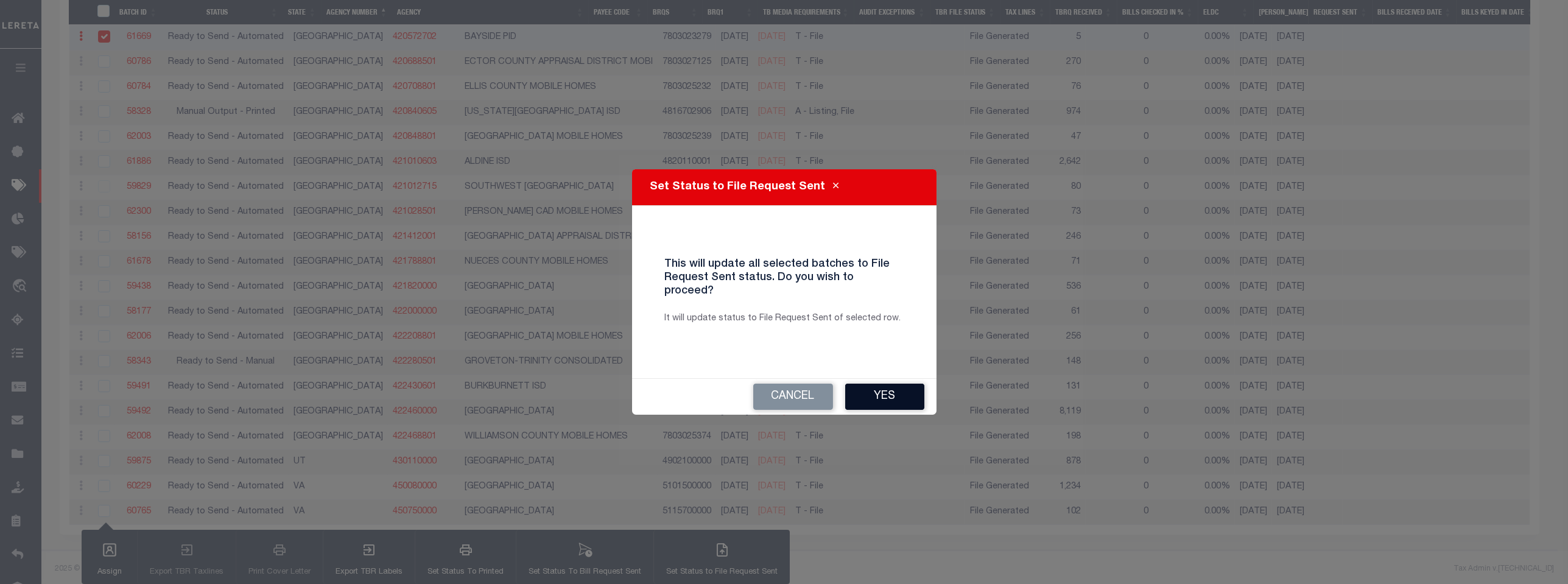
click at [882, 394] on button "Yes" at bounding box center [885, 397] width 79 height 26
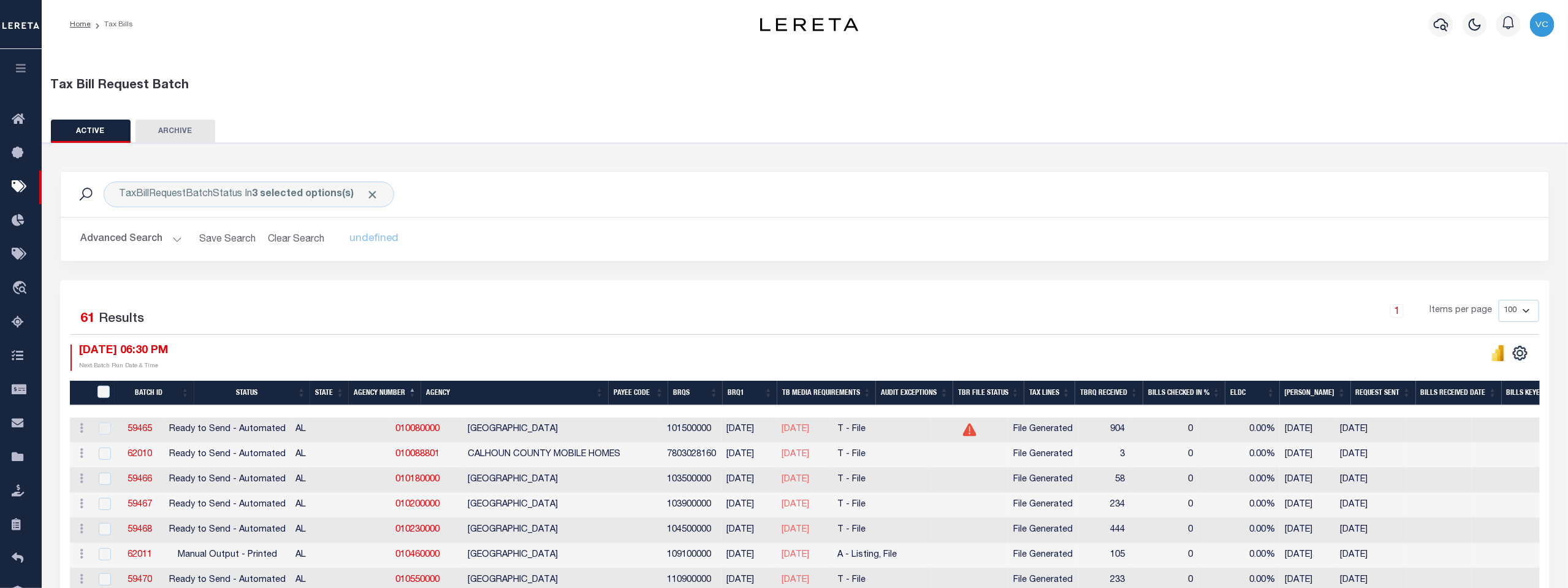
scroll to position [0, 0]
click at [1544, 28] on img "button" at bounding box center [1542, 24] width 25 height 25
click at [1491, 85] on span "Sign out" at bounding box center [1494, 87] width 35 height 9
